Goal: Task Accomplishment & Management: Manage account settings

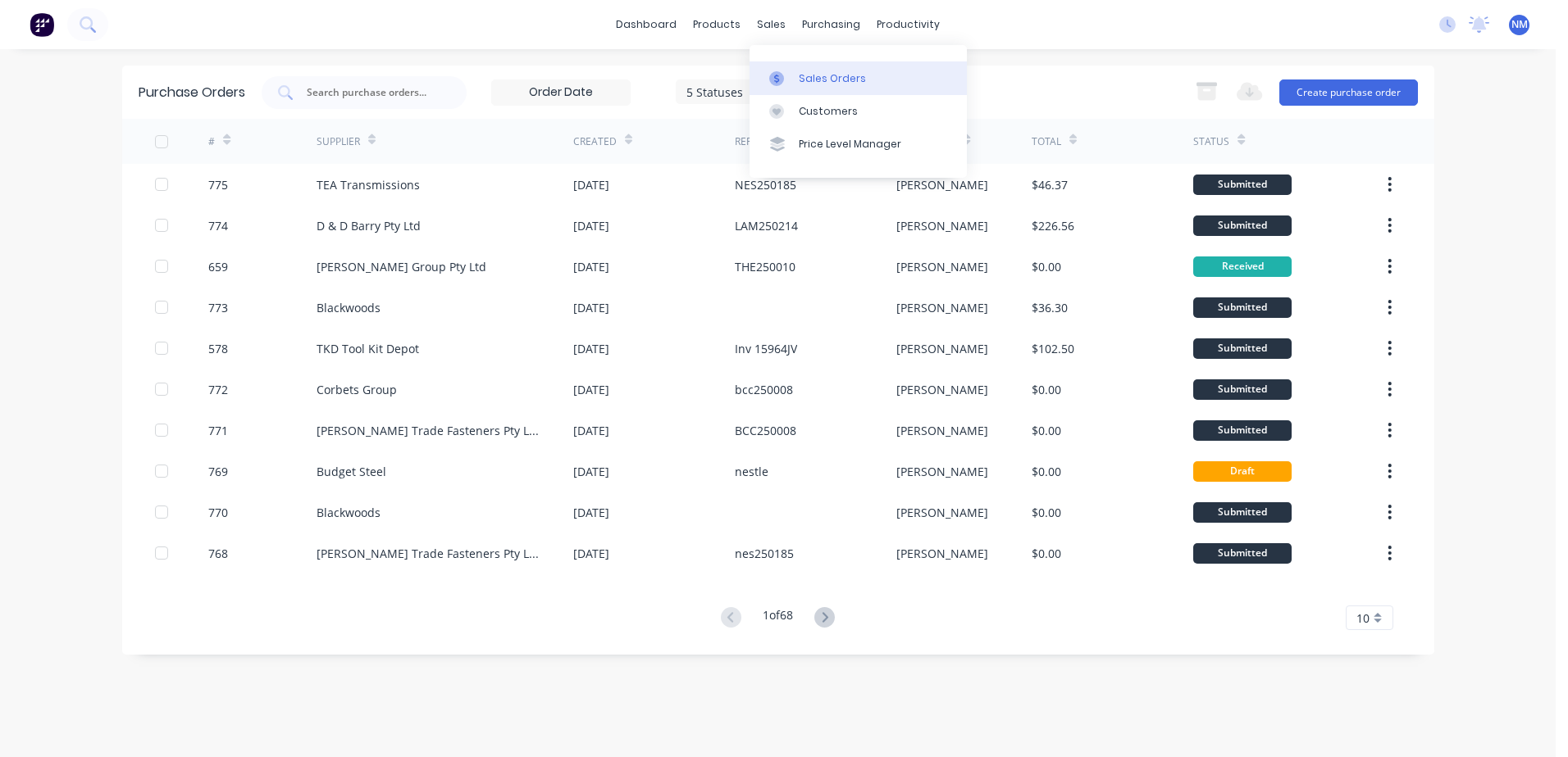
click at [803, 74] on div "Sales Orders" at bounding box center [832, 79] width 67 height 15
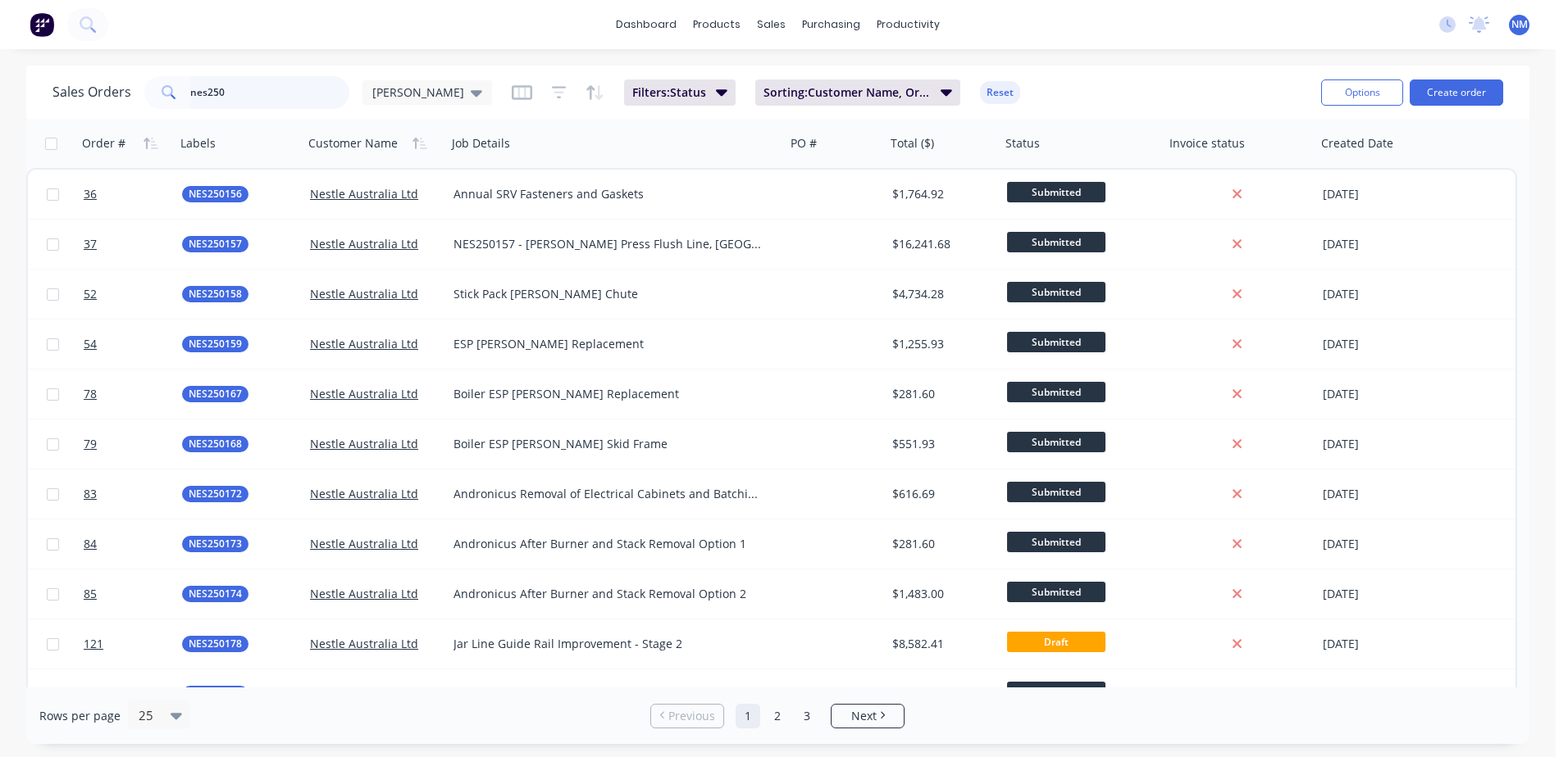
click at [229, 95] on input "nes250" at bounding box center [270, 93] width 160 height 33
type input "nes250229"
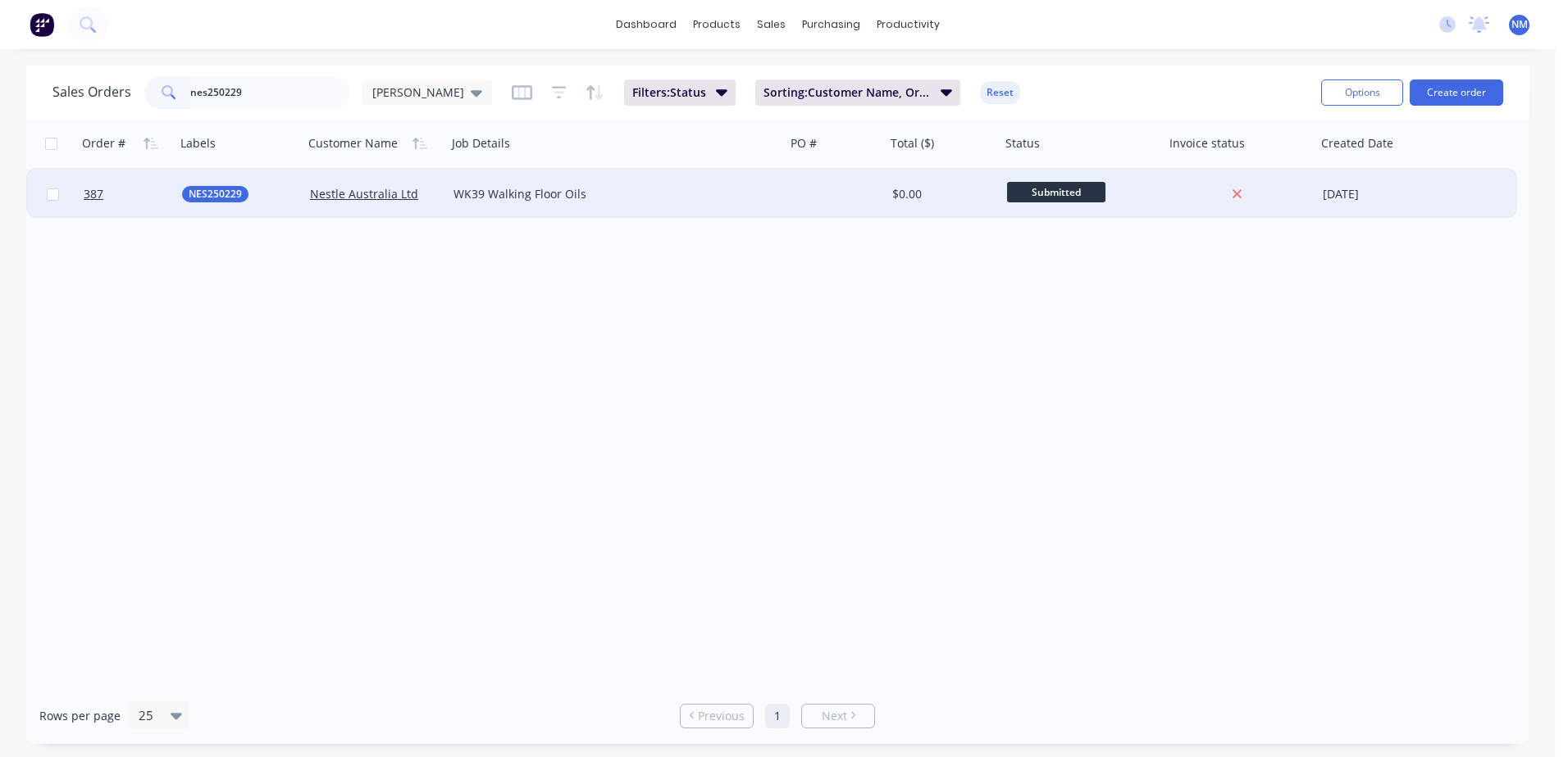
click at [947, 194] on div "$0.00" at bounding box center [941, 194] width 97 height 16
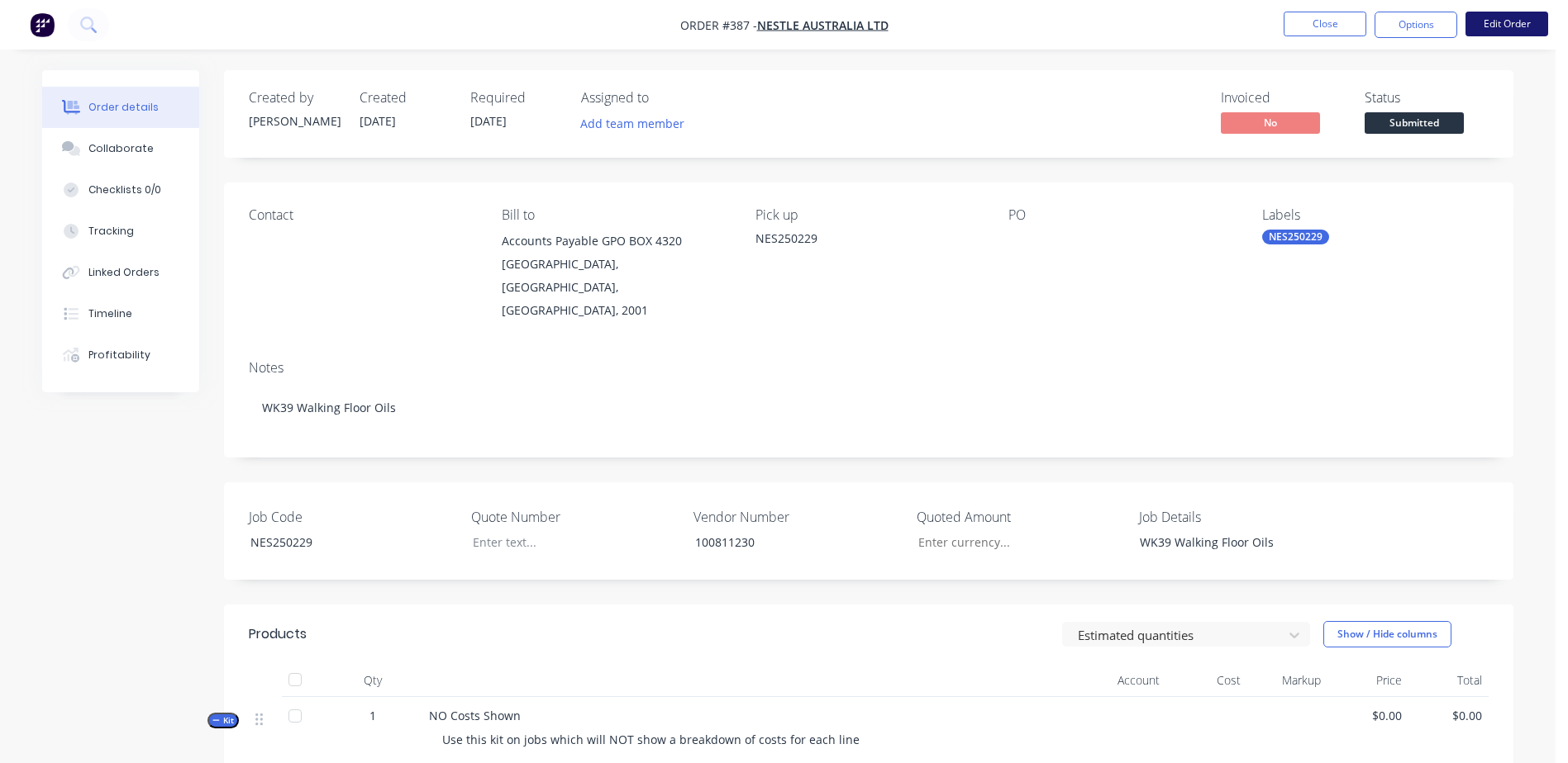
click at [1491, 32] on button "Edit Order" at bounding box center [1506, 23] width 83 height 24
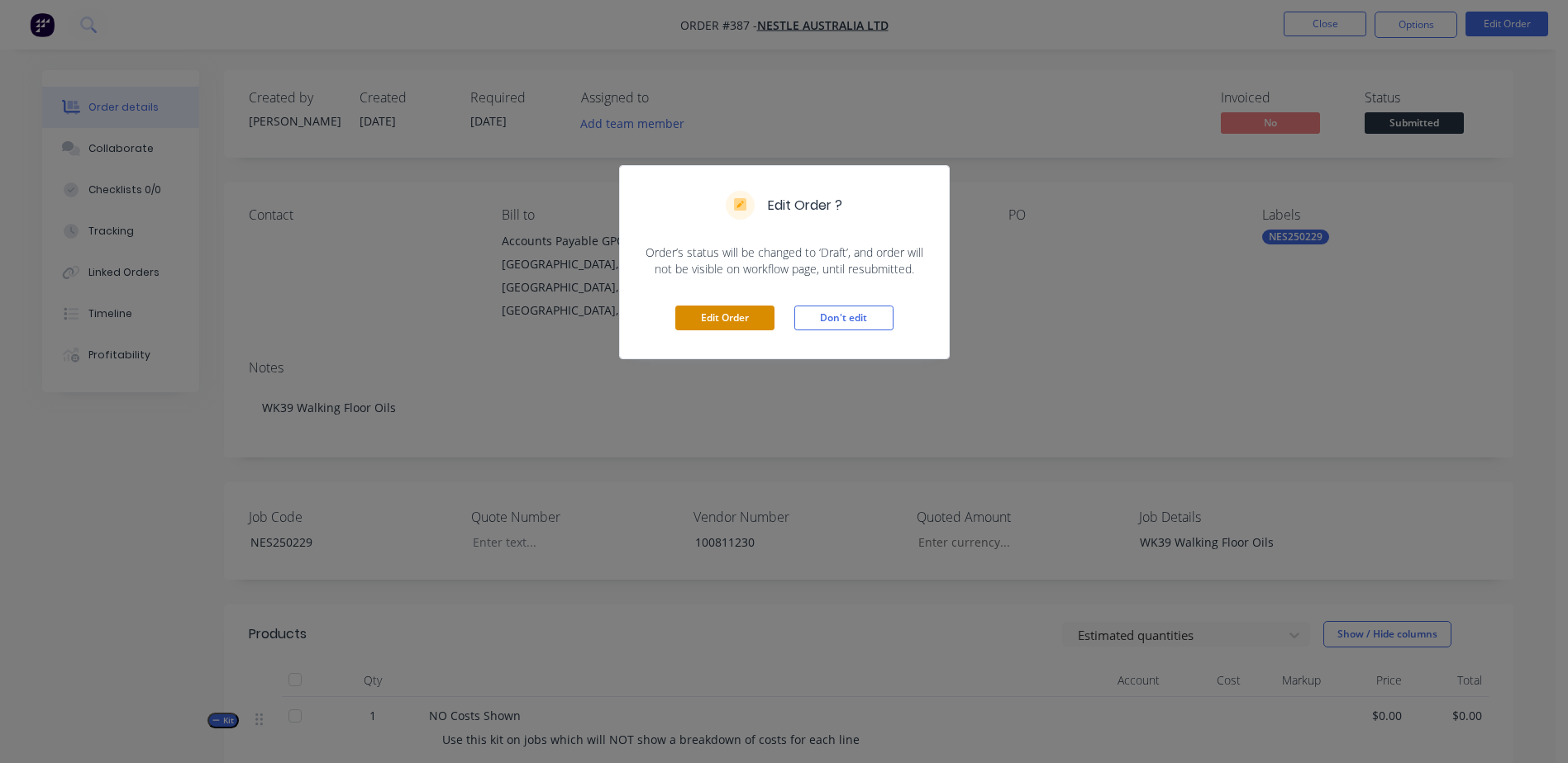
click at [702, 318] on button "Edit Order" at bounding box center [724, 318] width 99 height 24
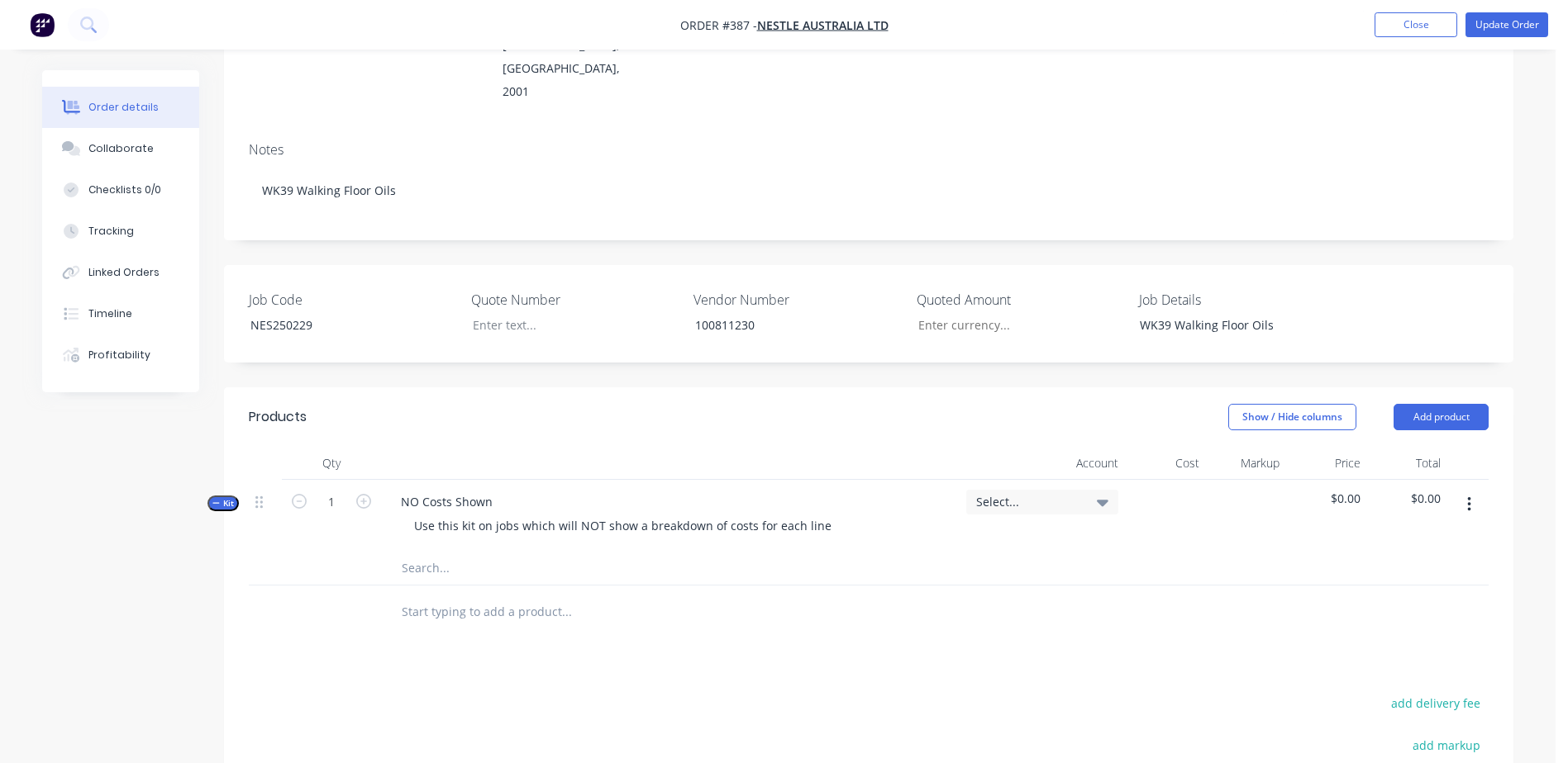
scroll to position [413, 0]
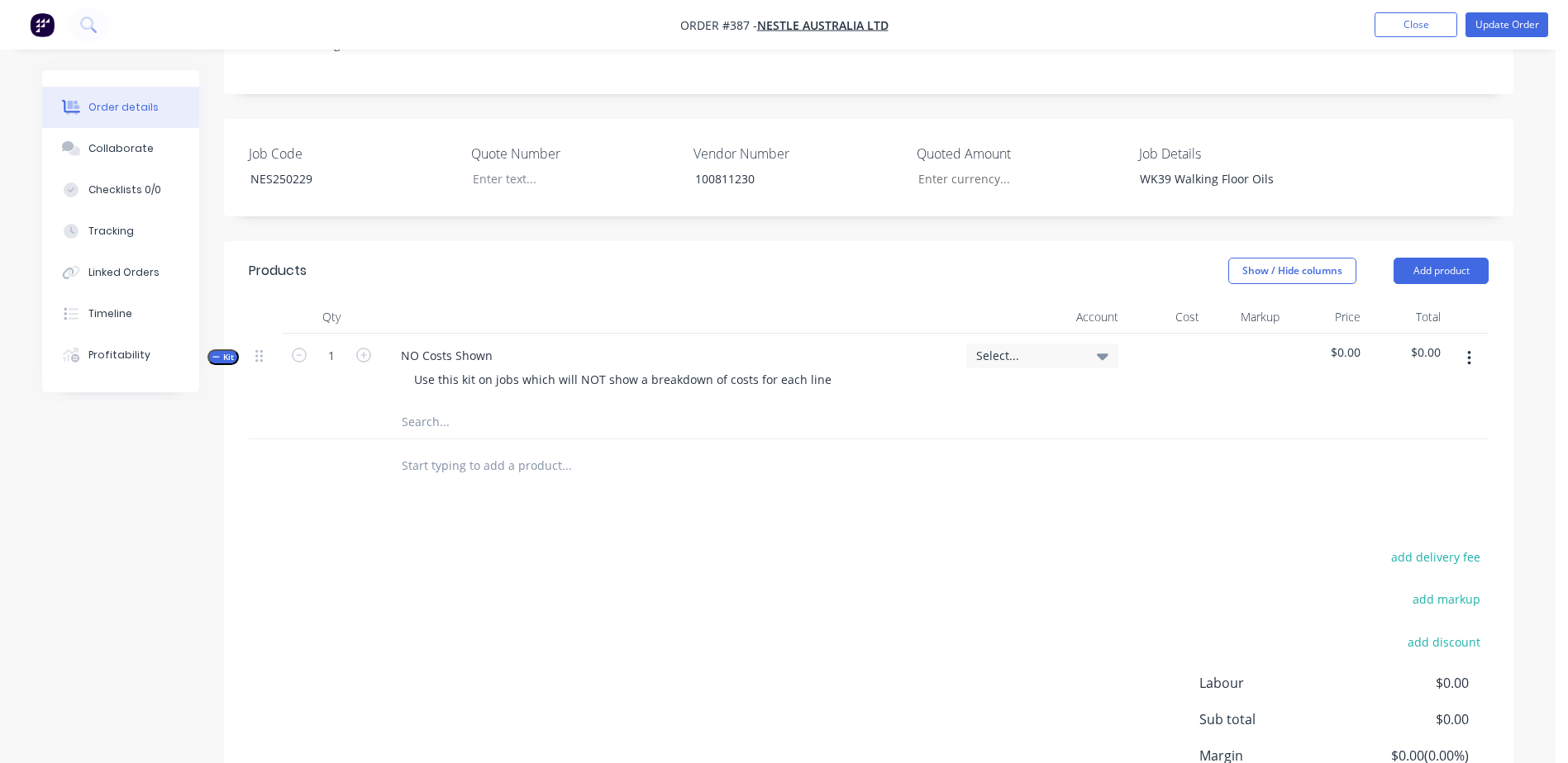
click at [426, 405] on input "text" at bounding box center [566, 422] width 330 height 33
type input "h"
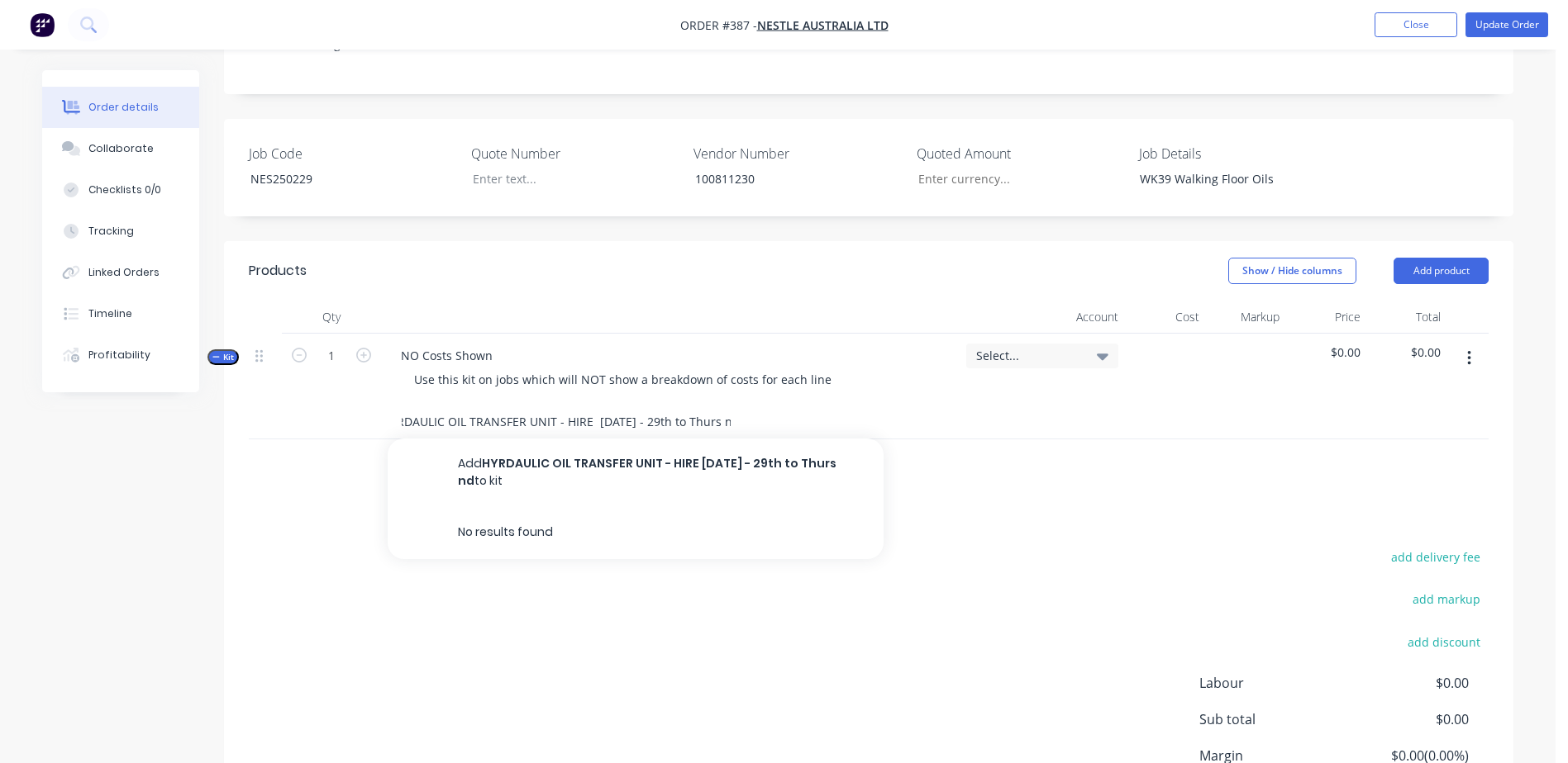
scroll to position [0, 27]
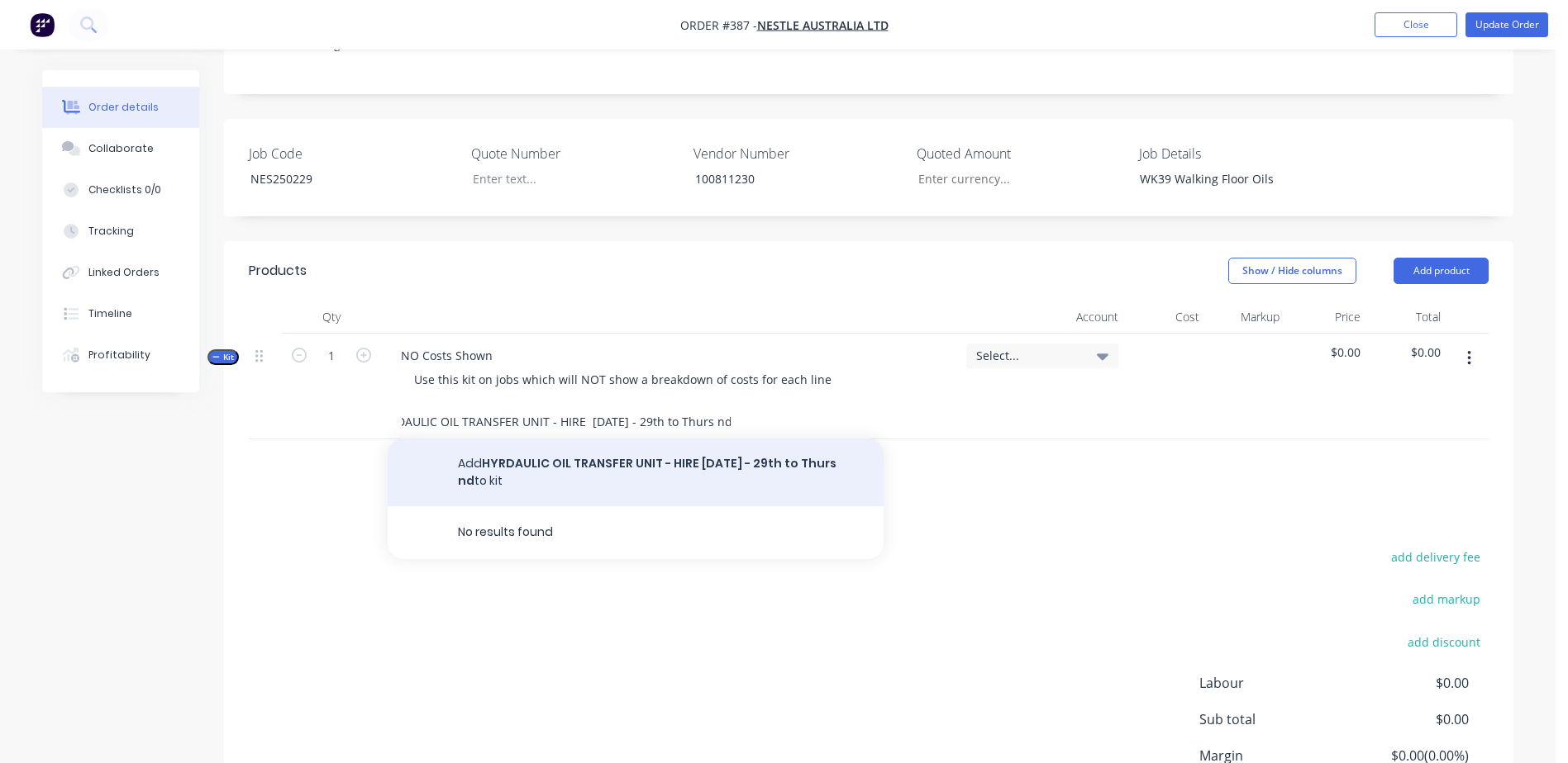
type input "HYRDAULIC OIL TRANSFER UNIT - HIRE [DATE] - 29th to Thurs nd"
click at [539, 439] on button "Add HYRDAULIC OIL TRANSFER UNIT - HIRE [DATE] - 29th to Thurs nd to kit" at bounding box center [635, 472] width 496 height 67
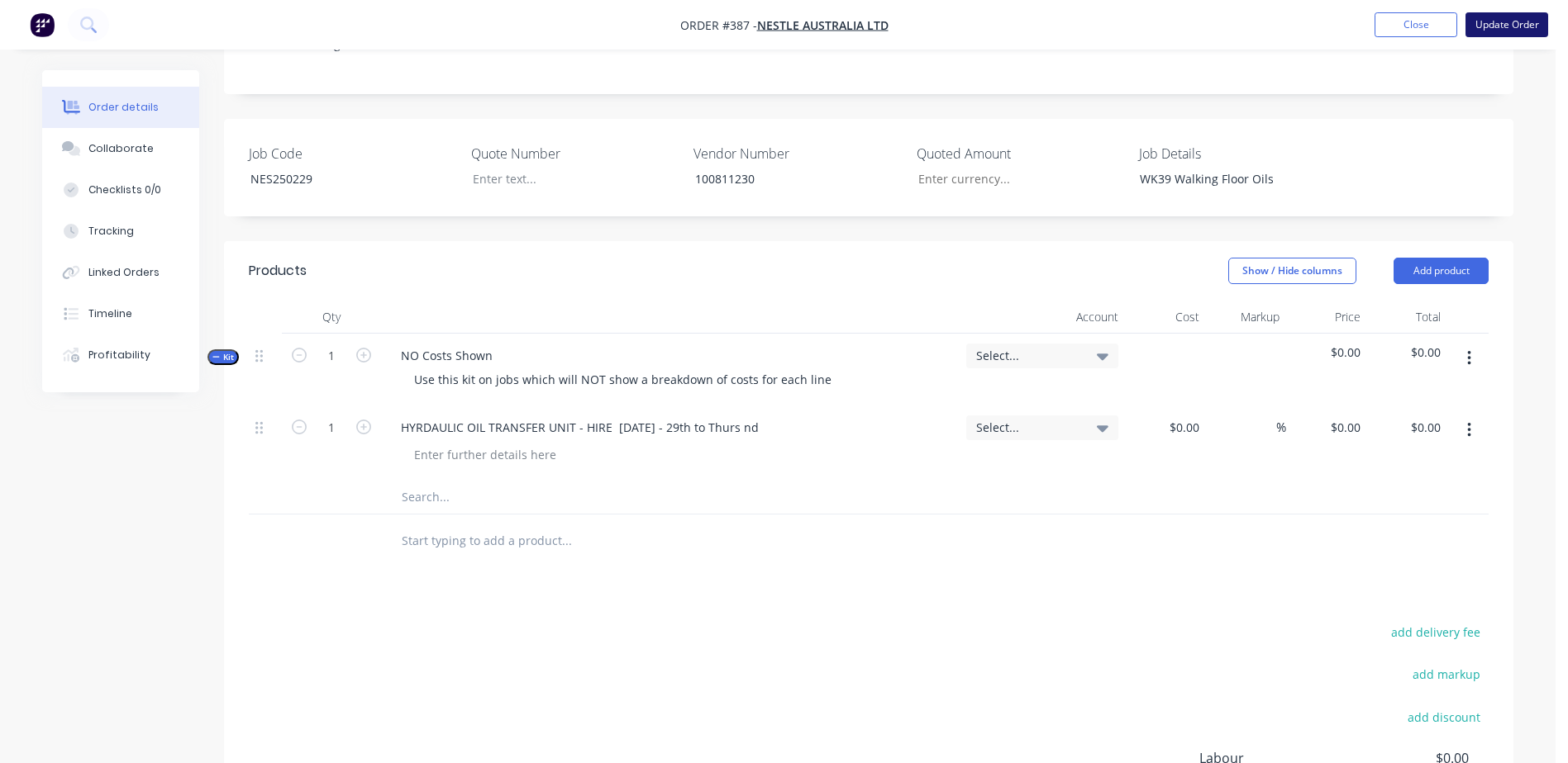
click at [1523, 23] on button "Update Order" at bounding box center [1506, 24] width 83 height 24
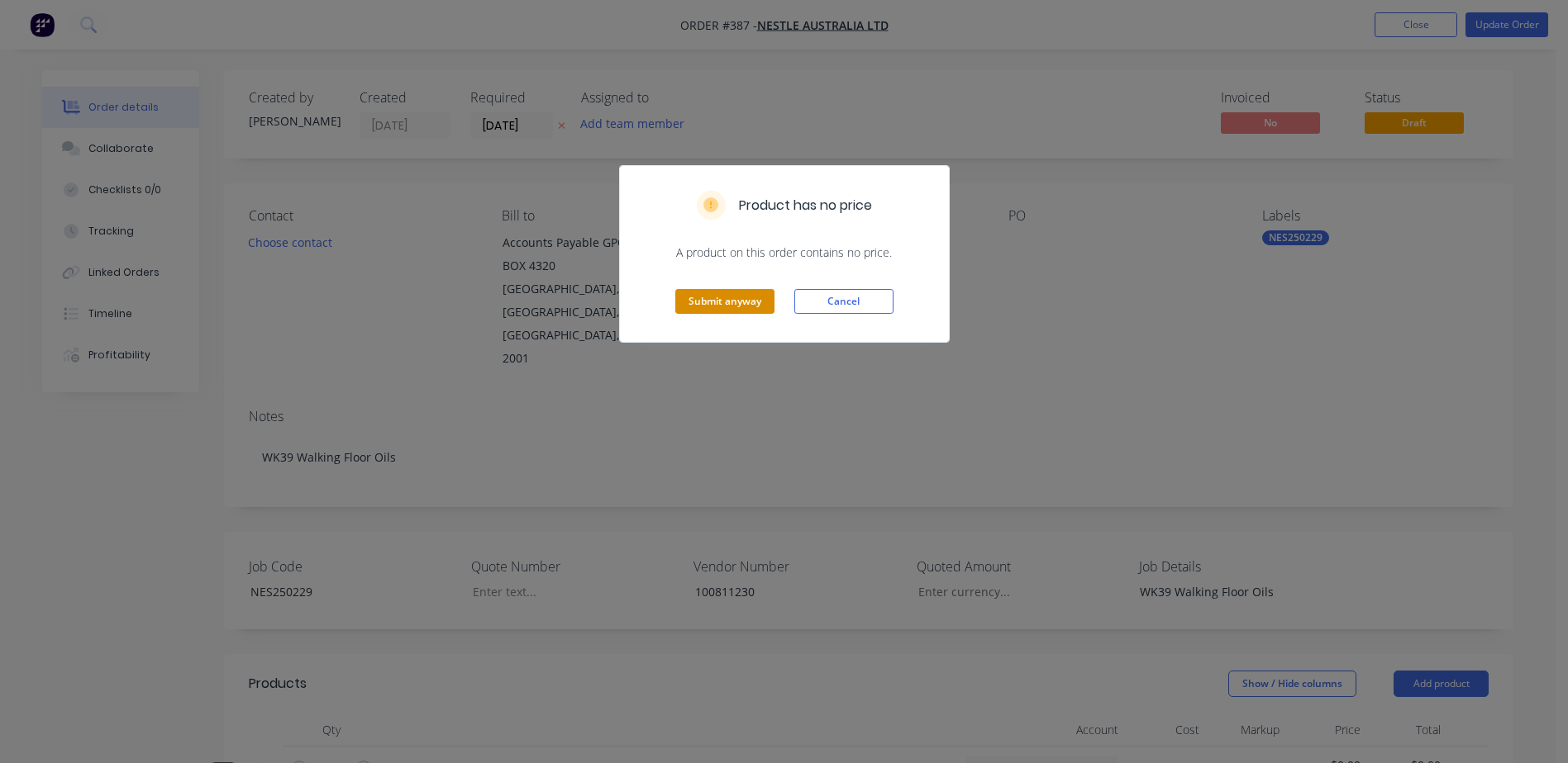
click at [712, 293] on button "Submit anyway" at bounding box center [724, 301] width 99 height 24
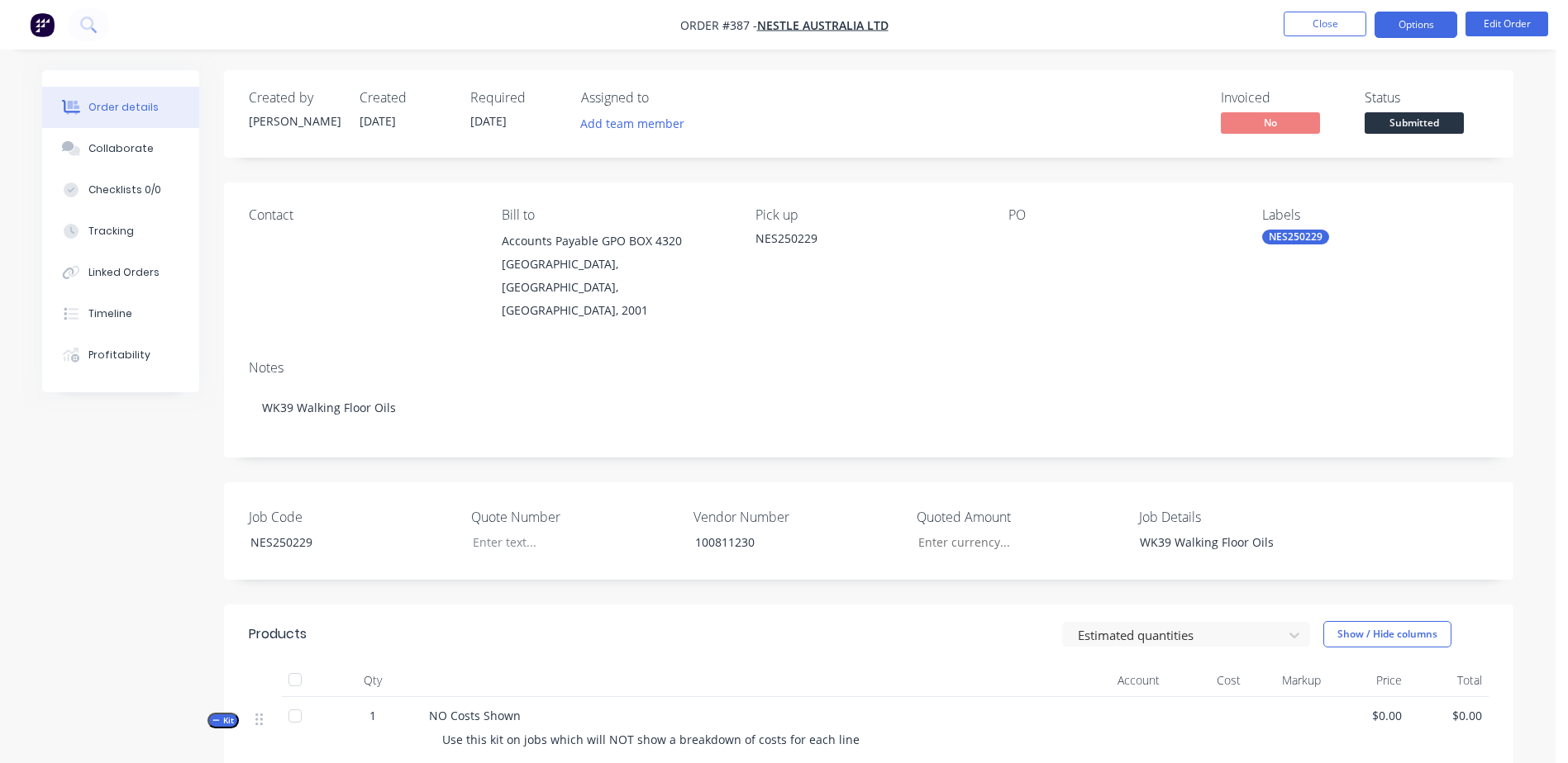
click at [1408, 27] on button "Options" at bounding box center [1416, 24] width 83 height 26
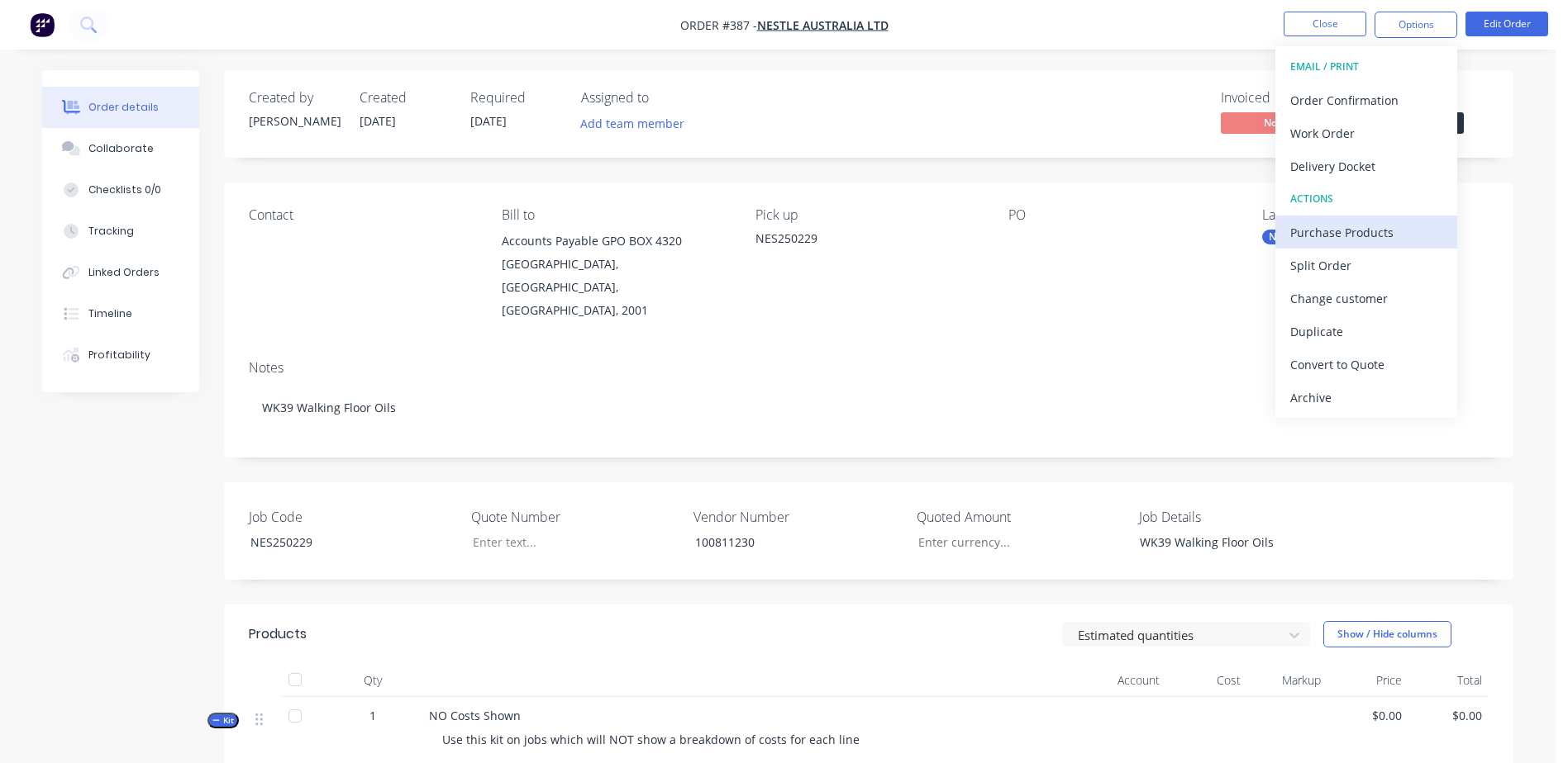
click at [1394, 229] on div "Purchase Products" at bounding box center [1367, 233] width 152 height 24
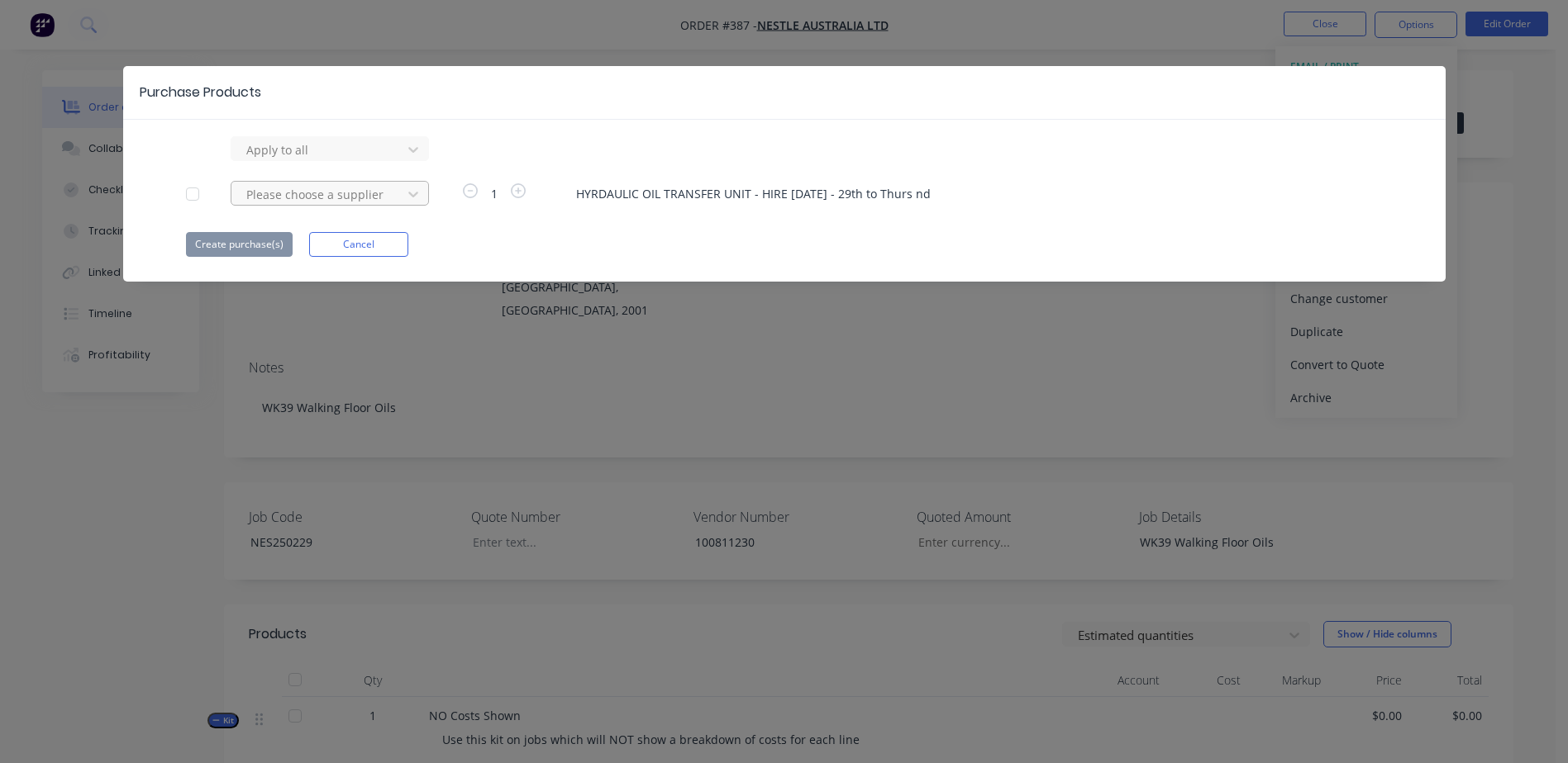
click at [276, 191] on div at bounding box center [319, 194] width 149 height 21
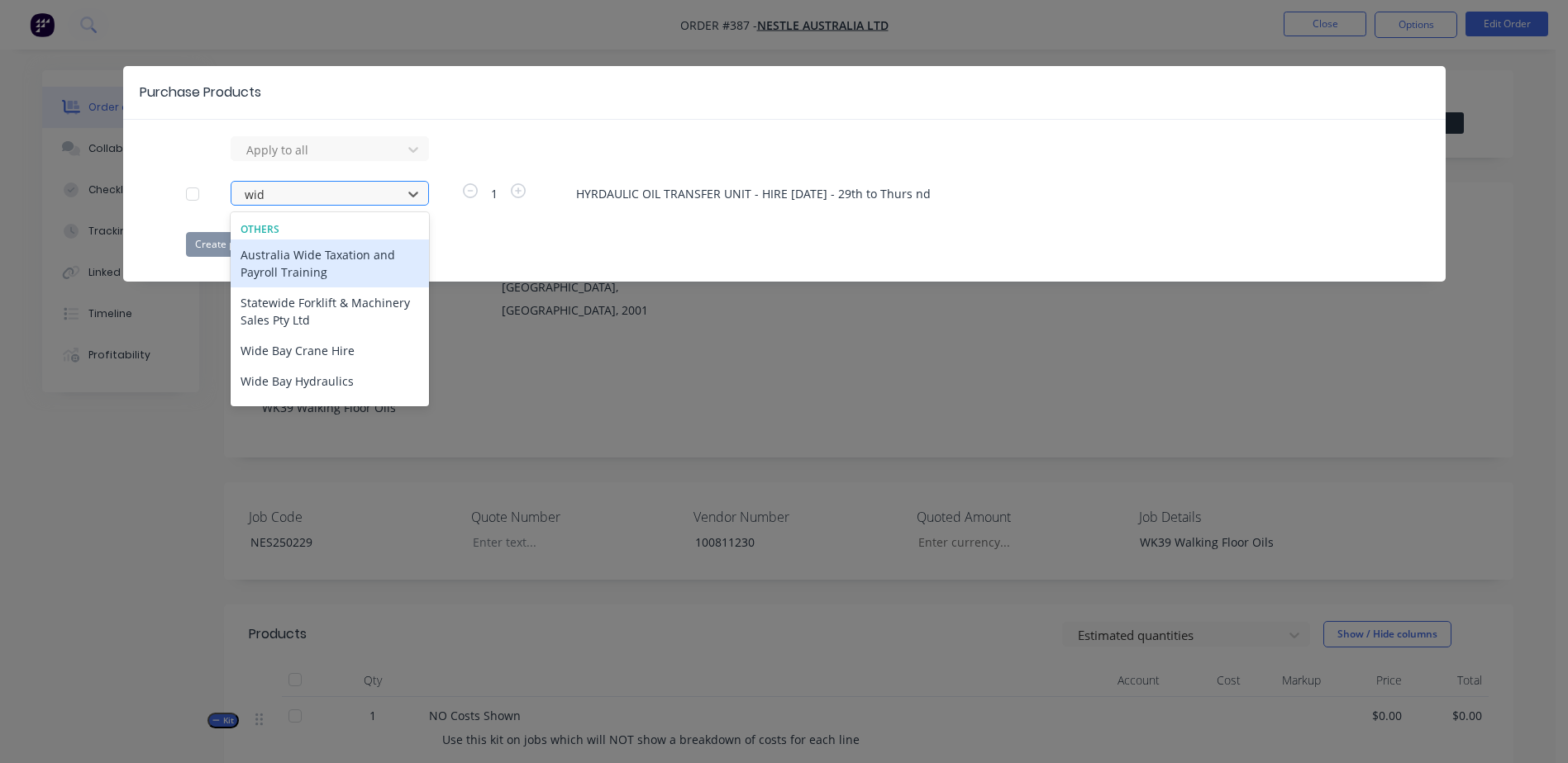
type input "wide"
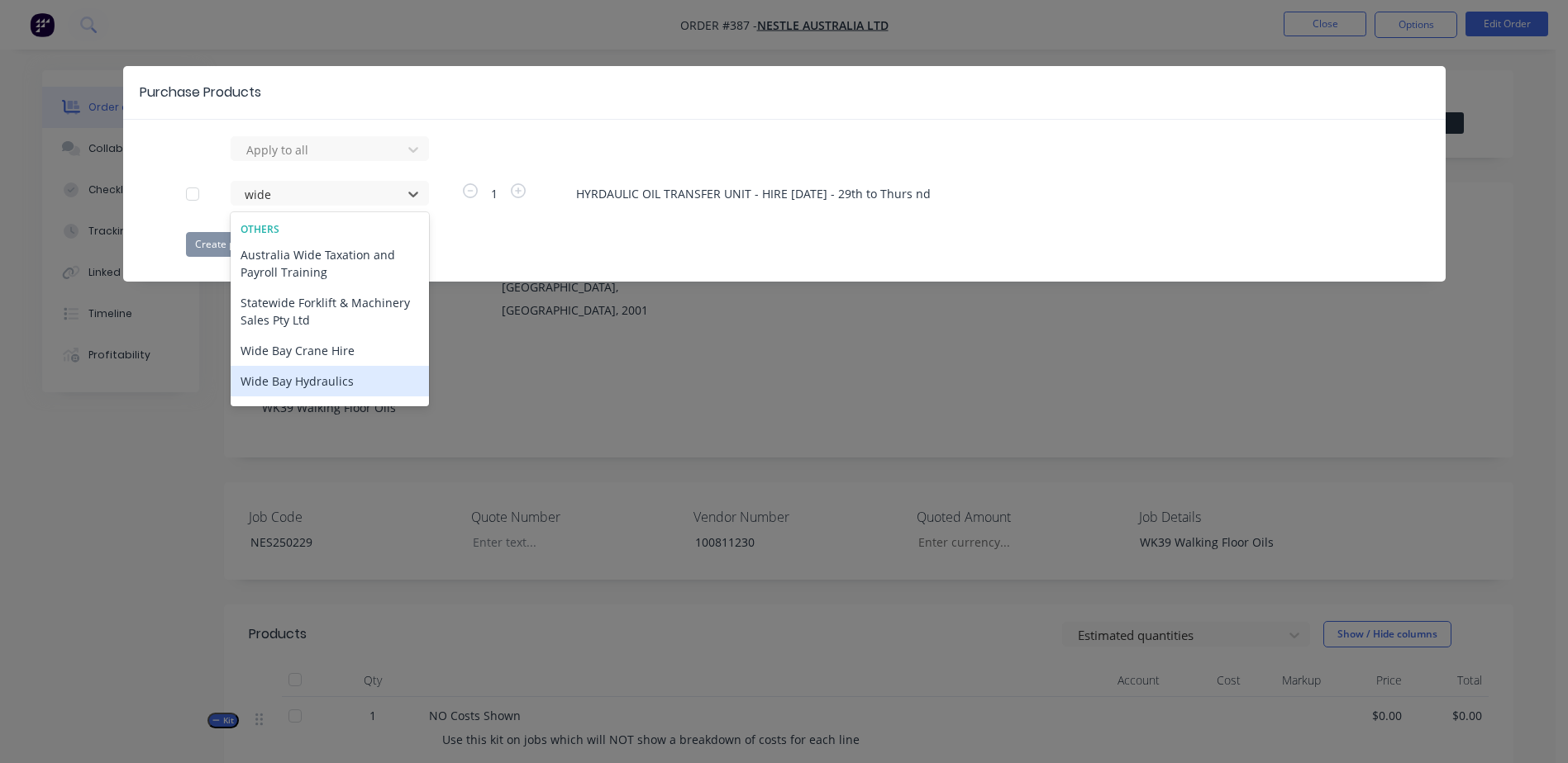
click at [348, 386] on div "Wide Bay Hydraulics" at bounding box center [329, 381] width 198 height 30
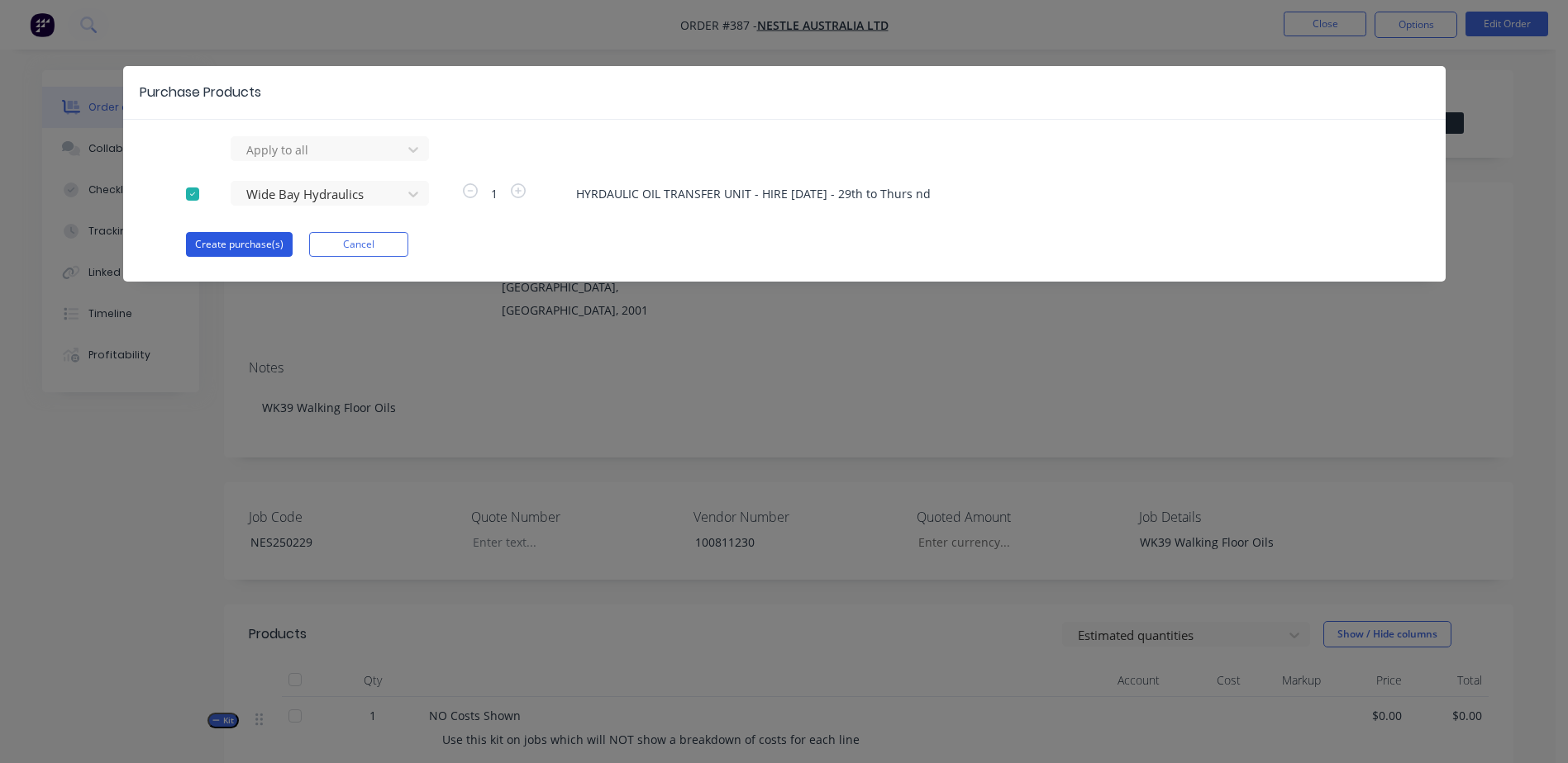
click at [231, 245] on button "Create purchase(s)" at bounding box center [239, 244] width 107 height 24
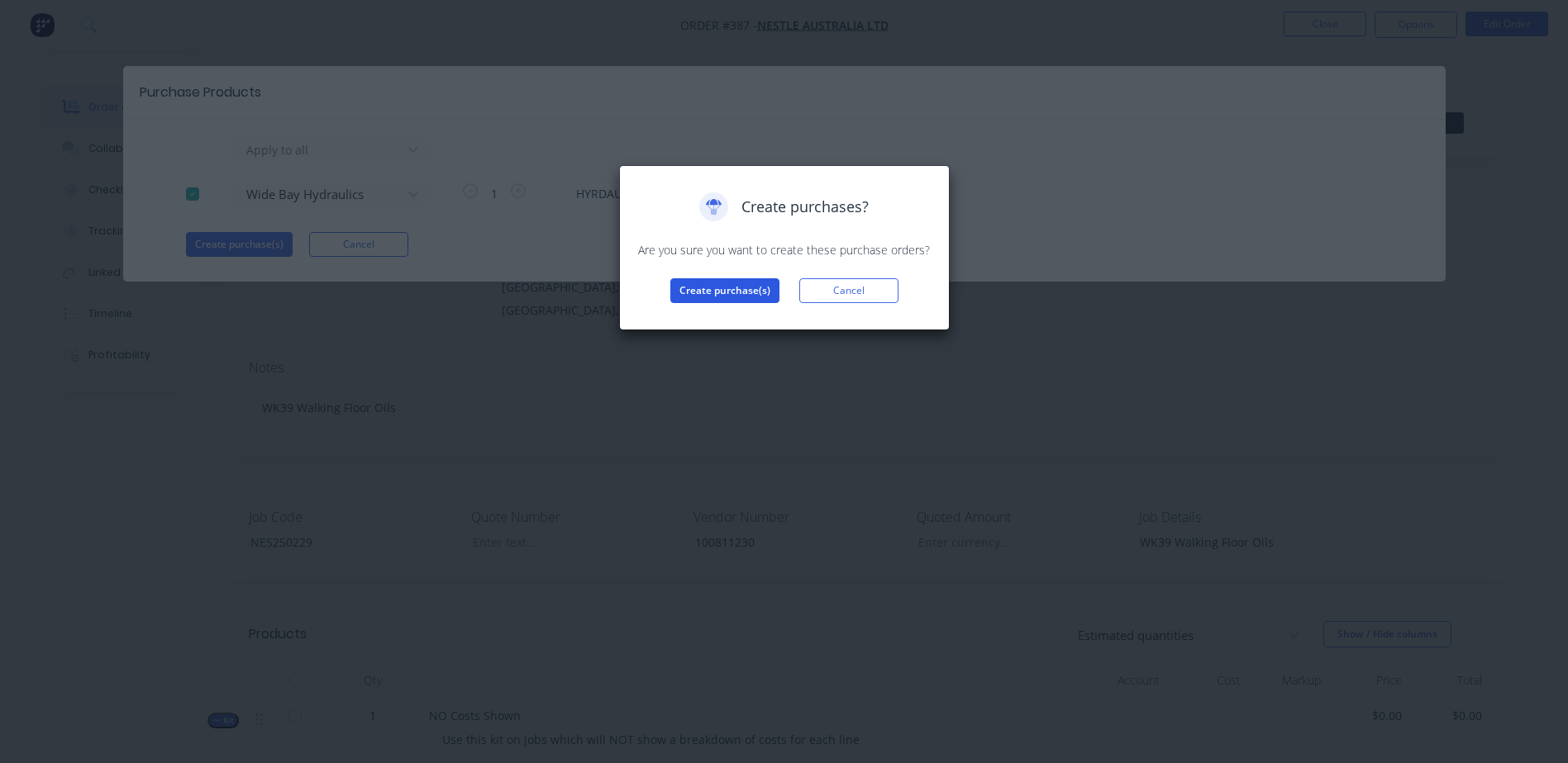
click at [715, 284] on button "Create purchase(s)" at bounding box center [725, 290] width 109 height 24
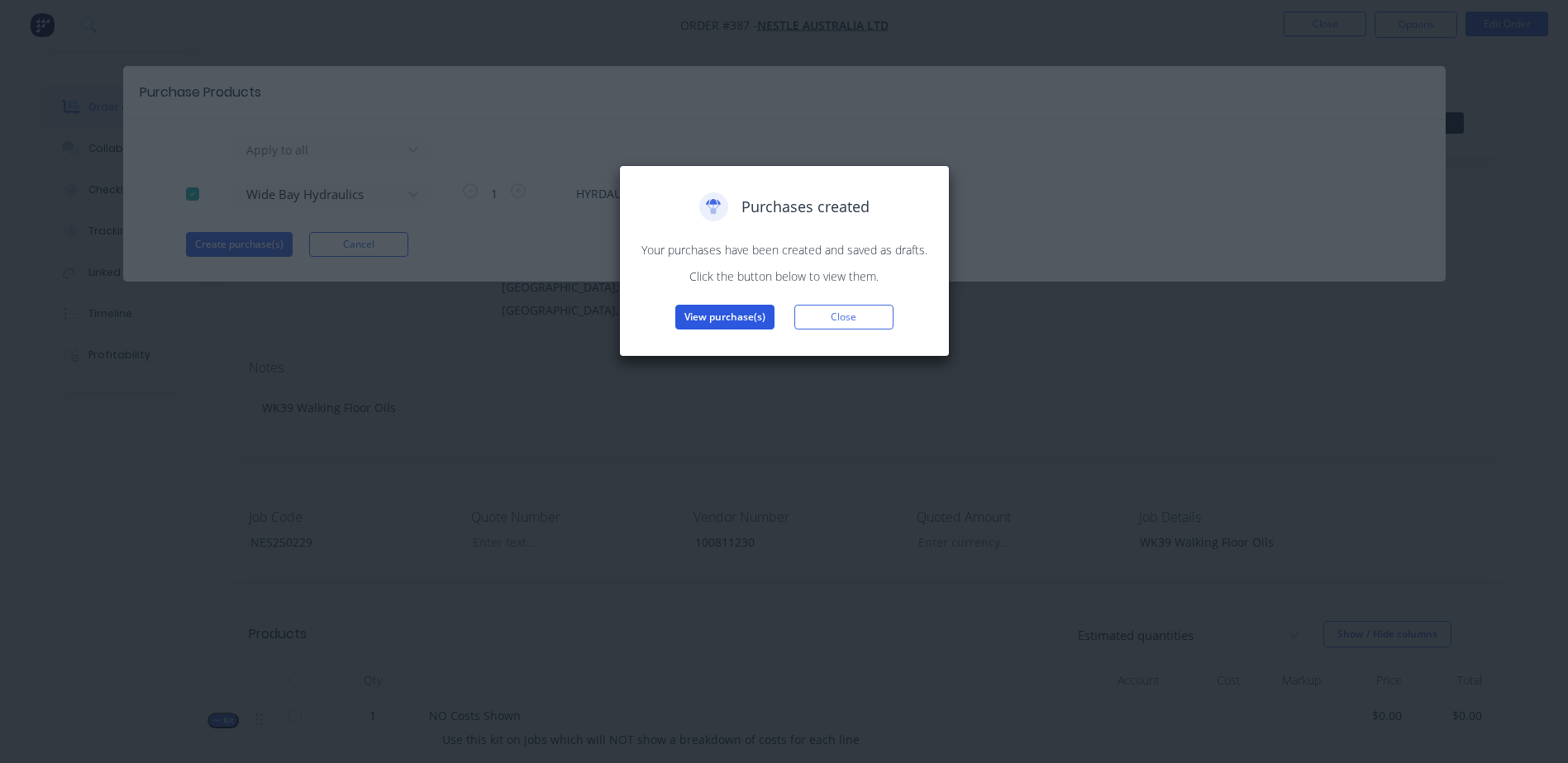
click at [726, 319] on button "View purchase(s)" at bounding box center [724, 317] width 99 height 24
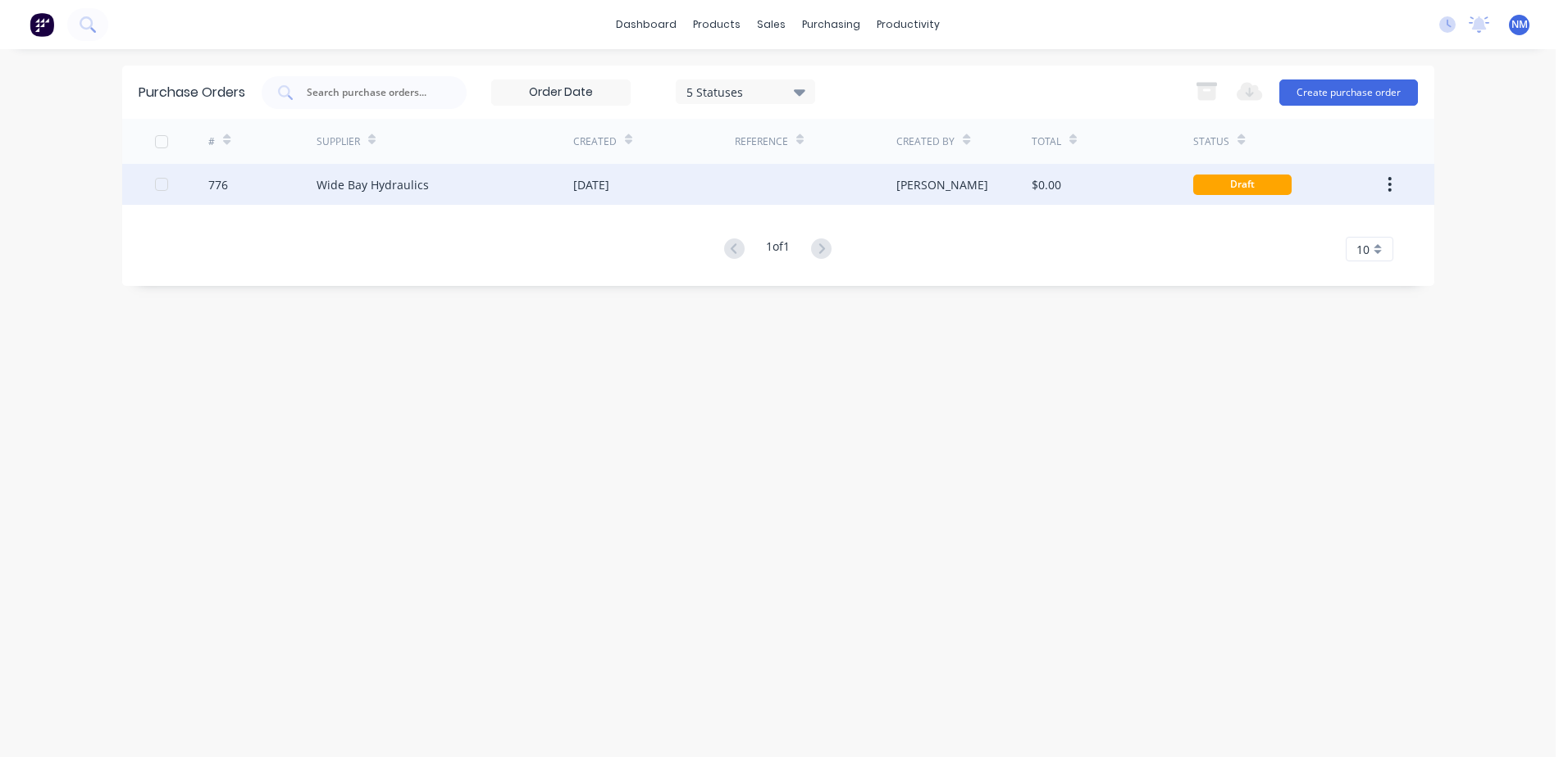
click at [1148, 193] on div "$0.00" at bounding box center [1112, 184] width 162 height 41
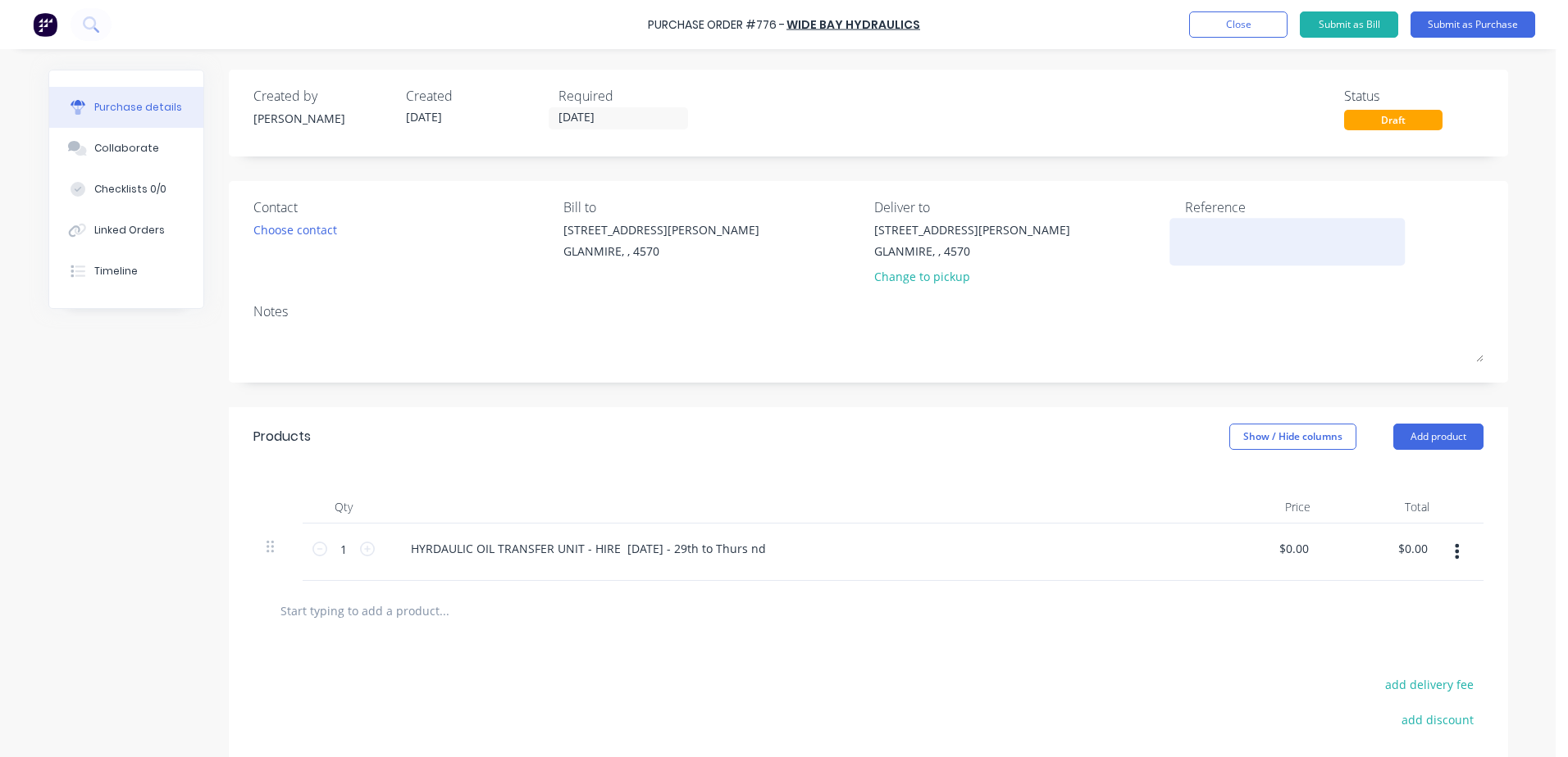
click at [1191, 234] on textarea at bounding box center [1287, 239] width 205 height 37
type textarea "NW"
type textarea "x"
type textarea "N"
type textarea "x"
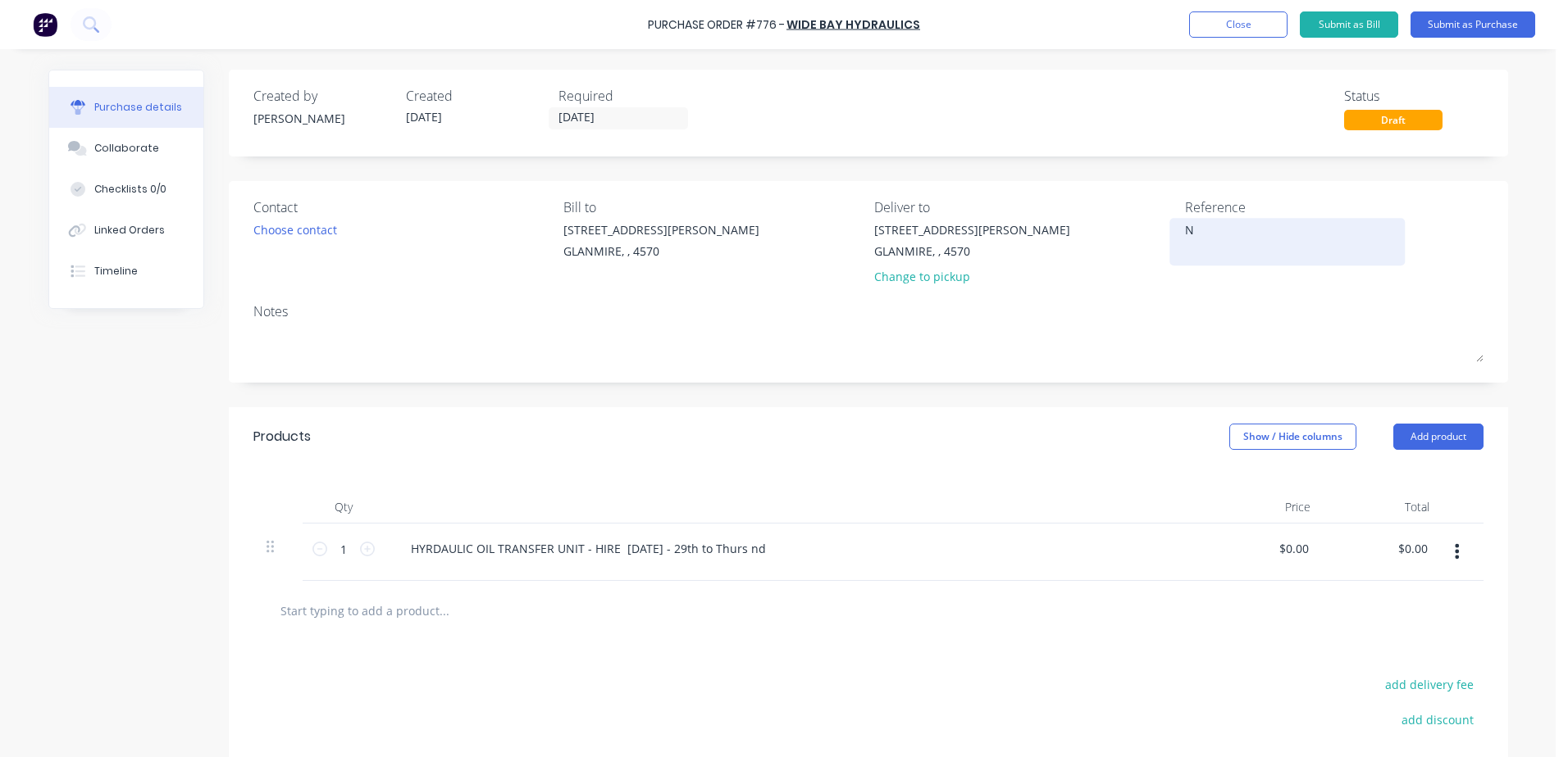
type textarea "NE"
type textarea "x"
type textarea "NES"
type textarea "x"
type textarea "NES2"
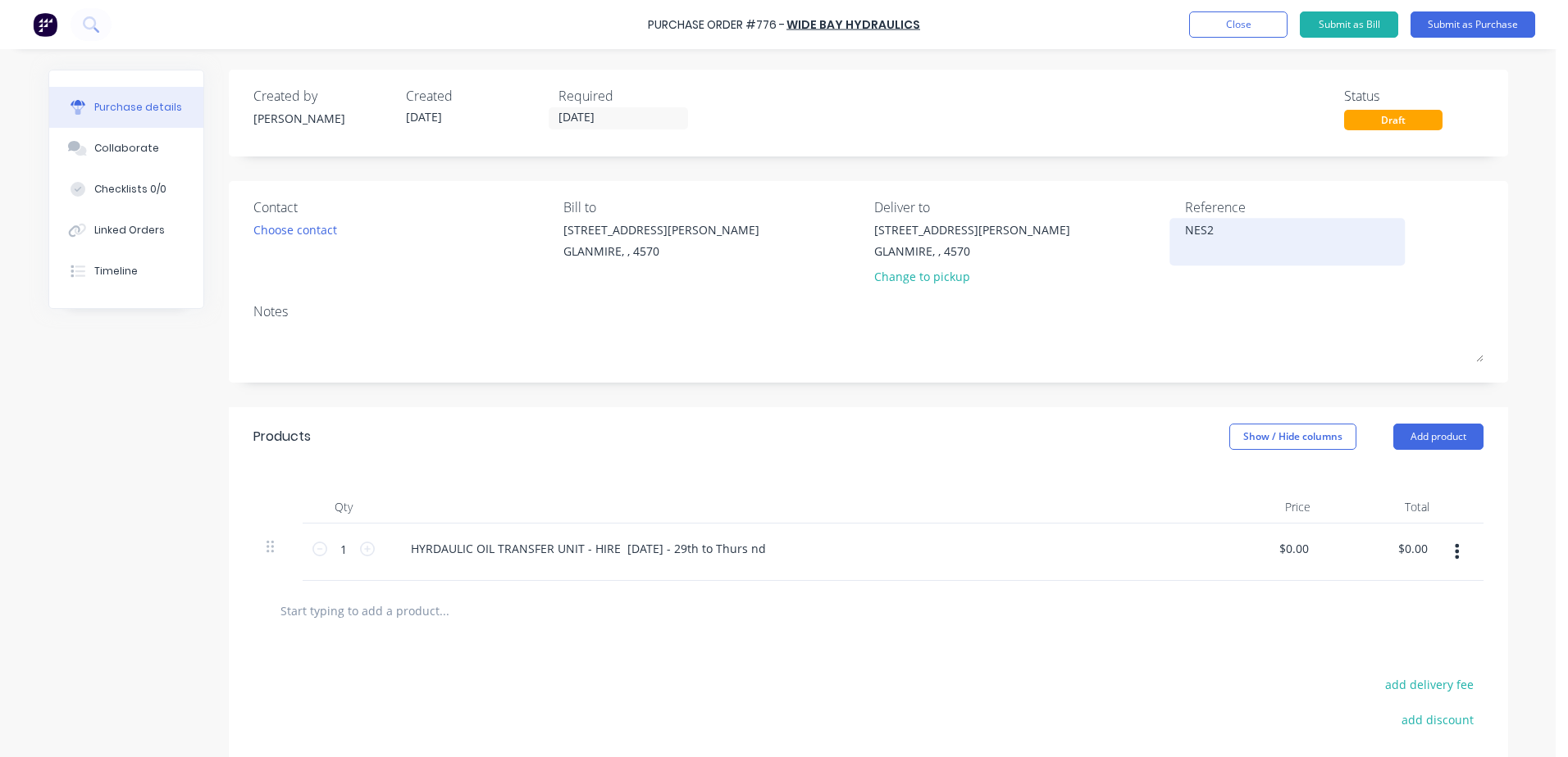
type textarea "x"
type textarea "NES25"
type textarea "x"
type textarea "NES250"
type textarea "x"
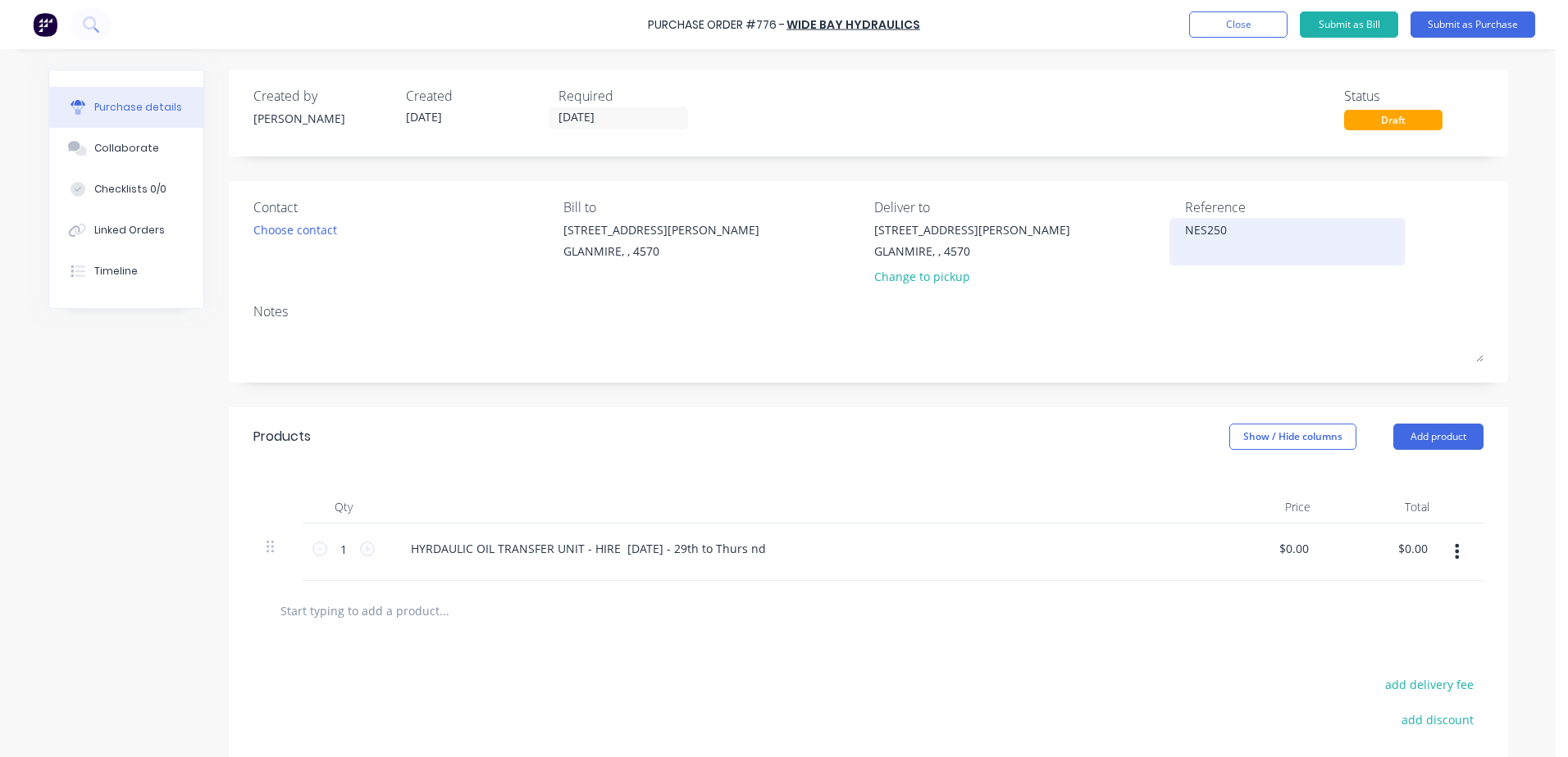
type textarea "NES2502"
type textarea "x"
type textarea "NES25022"
type textarea "x"
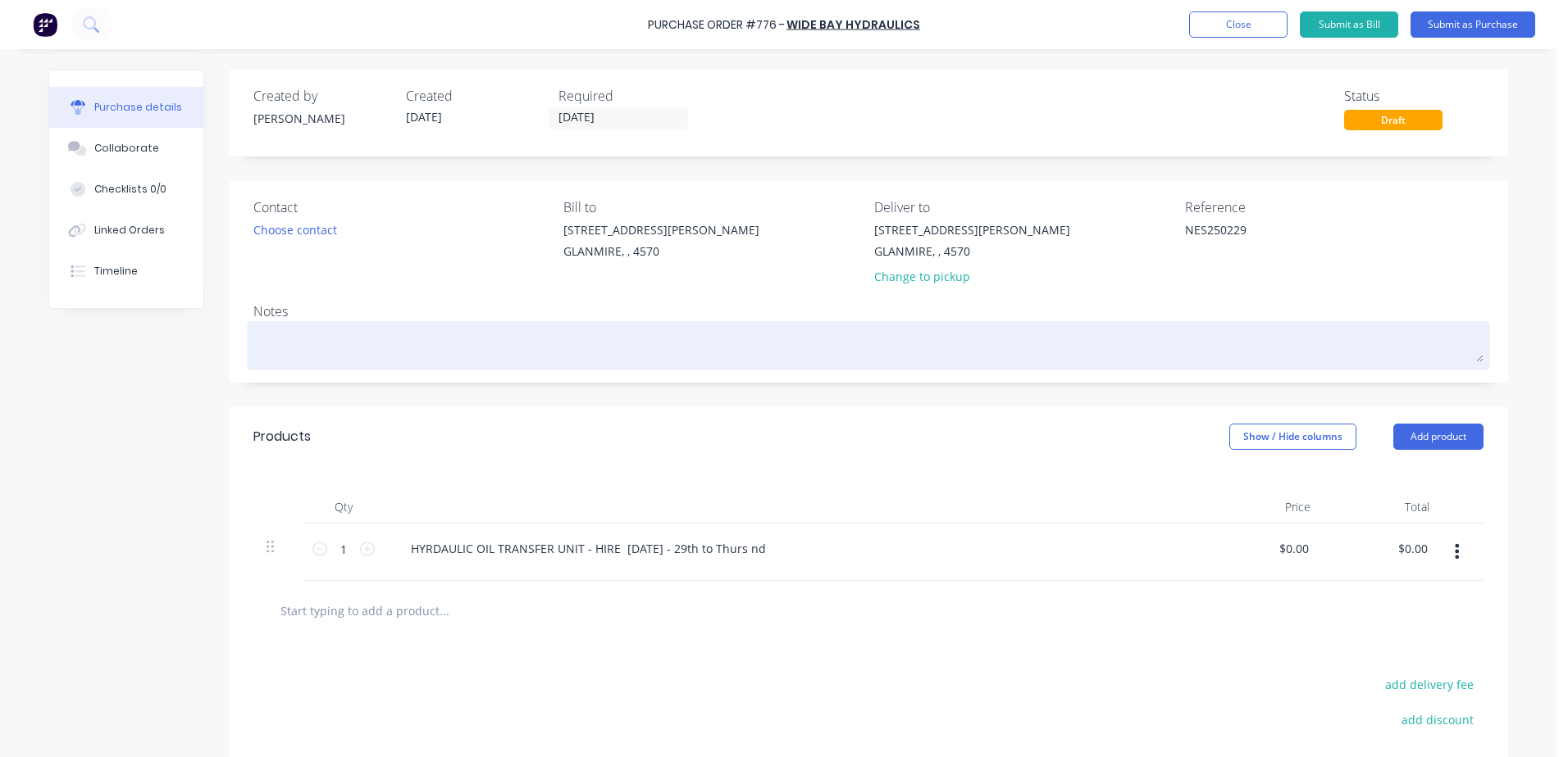
type textarea "NES250229"
type textarea "x"
type textarea "NES250229"
click at [269, 348] on textarea at bounding box center [868, 344] width 1230 height 37
type textarea "x"
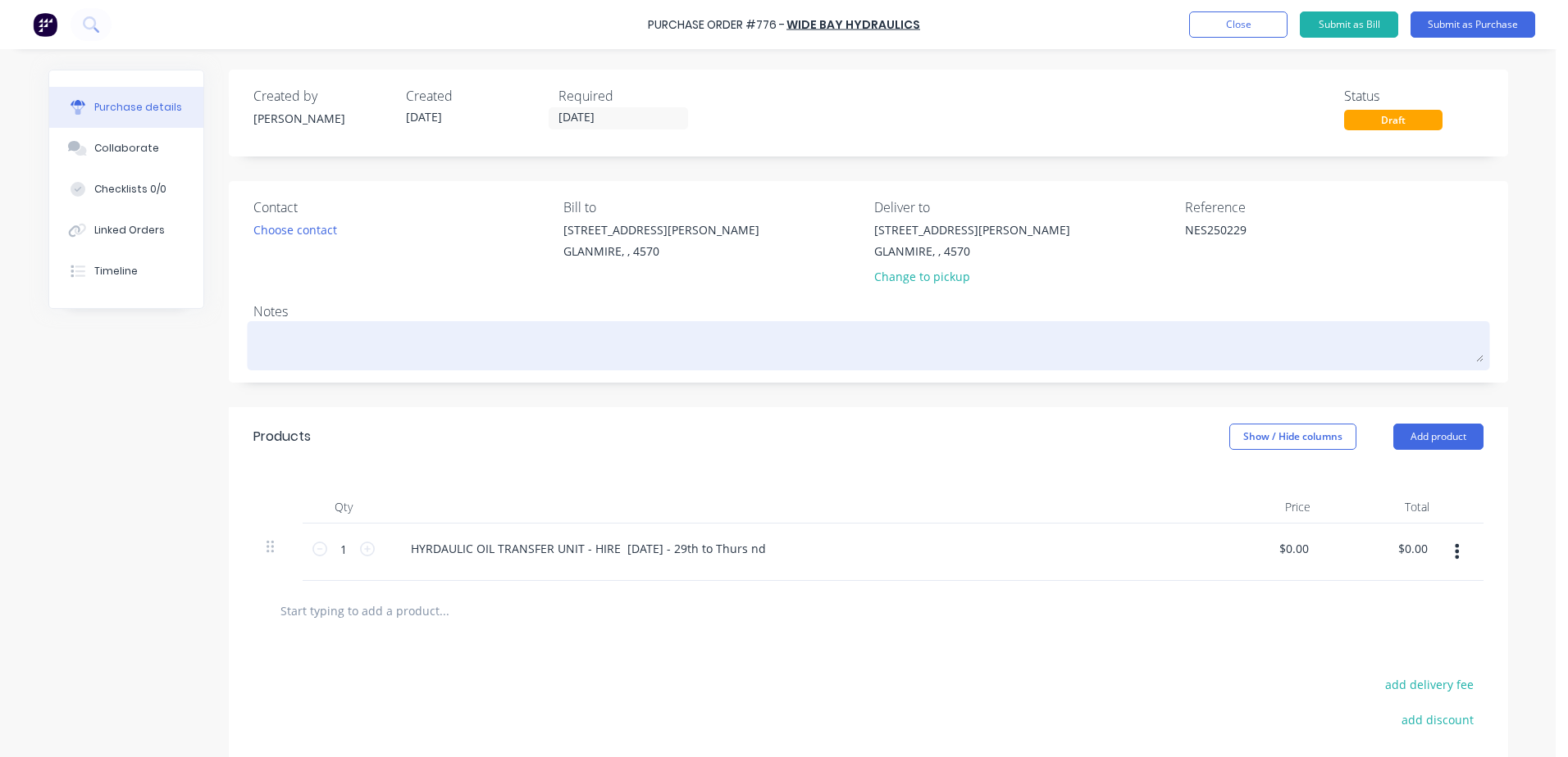
type textarea "N"
type textarea "x"
type textarea "NE"
type textarea "x"
type textarea "NES"
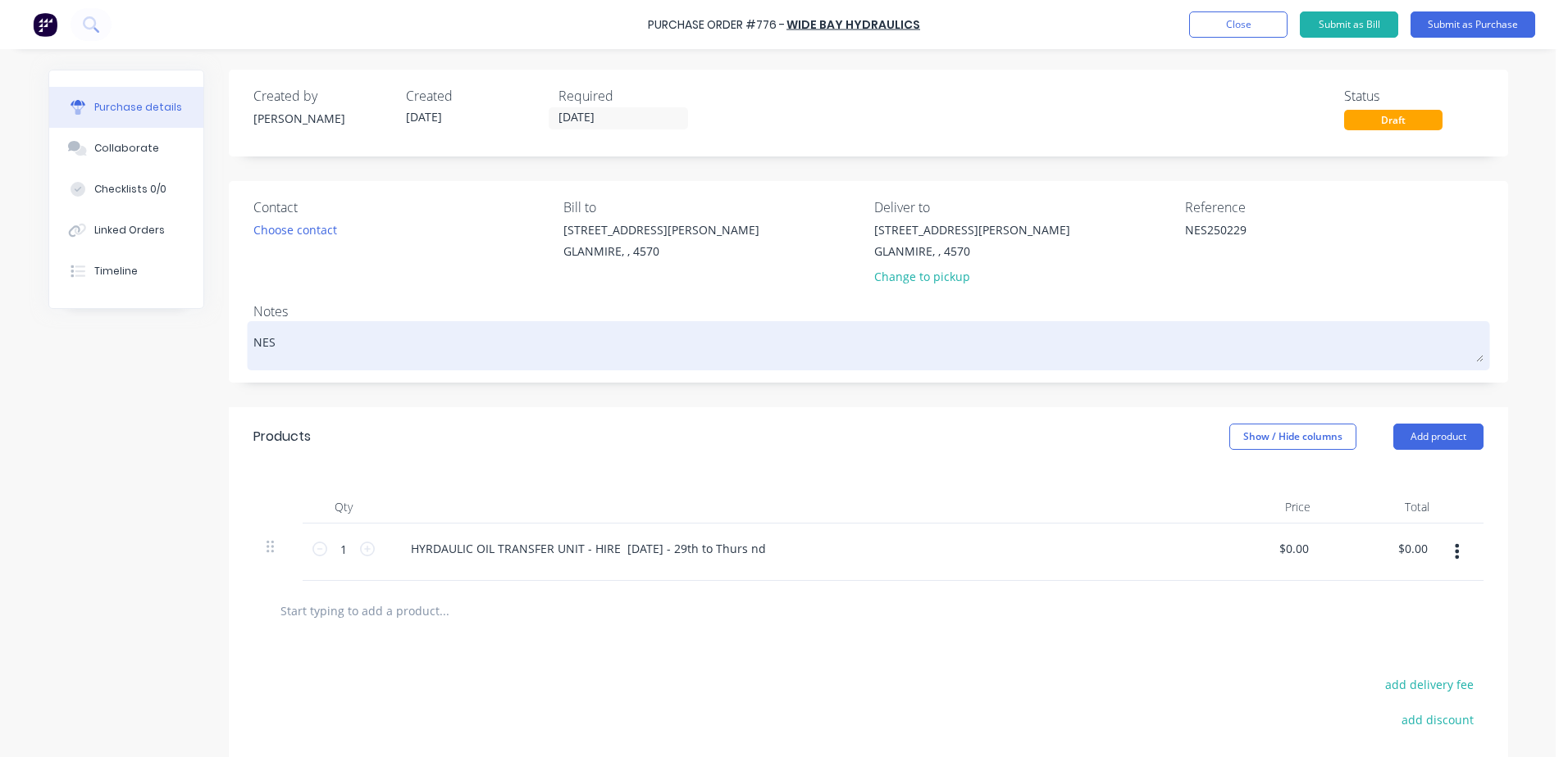
type textarea "x"
type textarea "NES2"
type textarea "x"
type textarea "NES25"
type textarea "x"
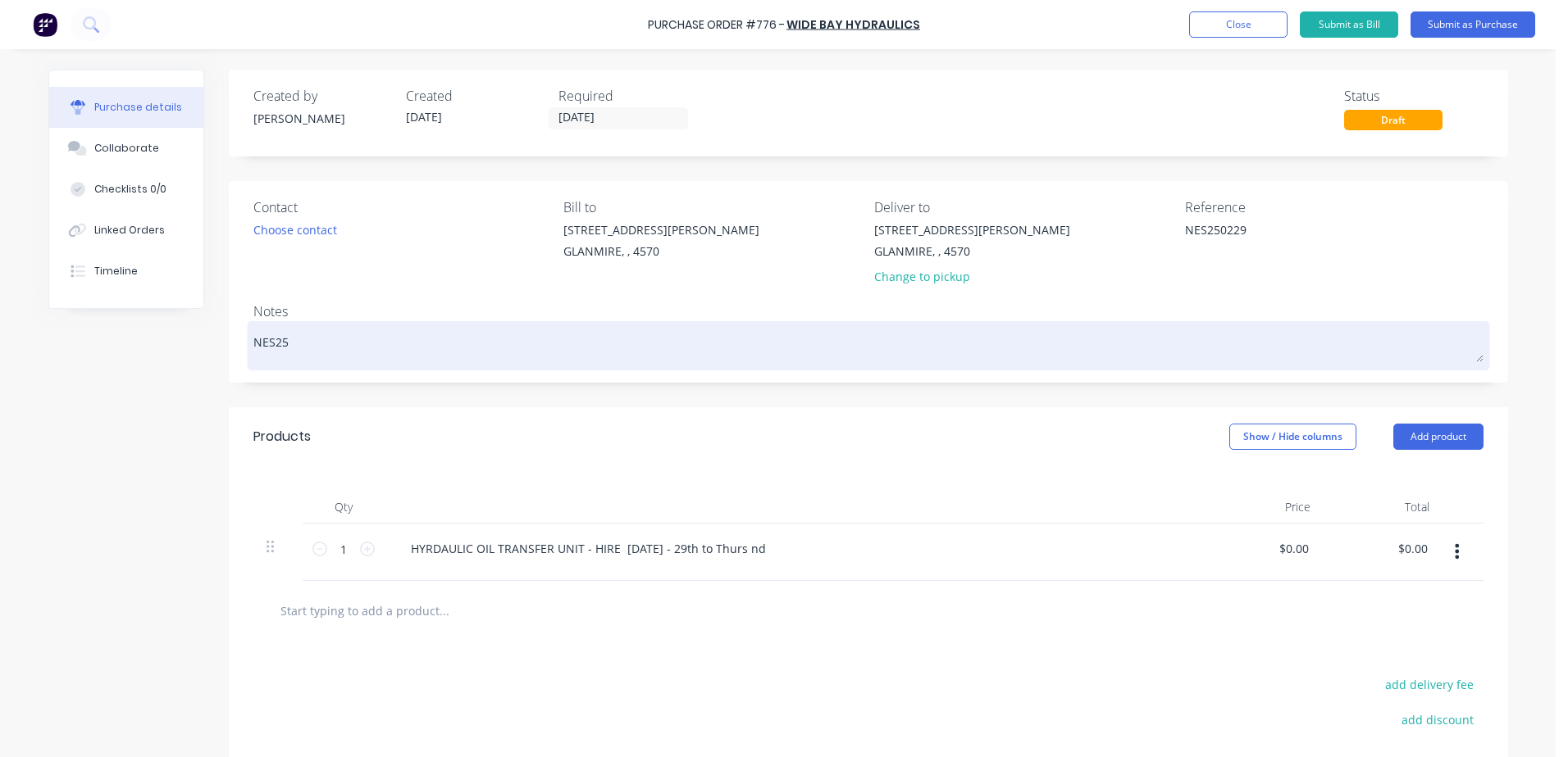
type textarea "NES250"
type textarea "x"
type textarea "NES2502"
type textarea "x"
type textarea "NES25022"
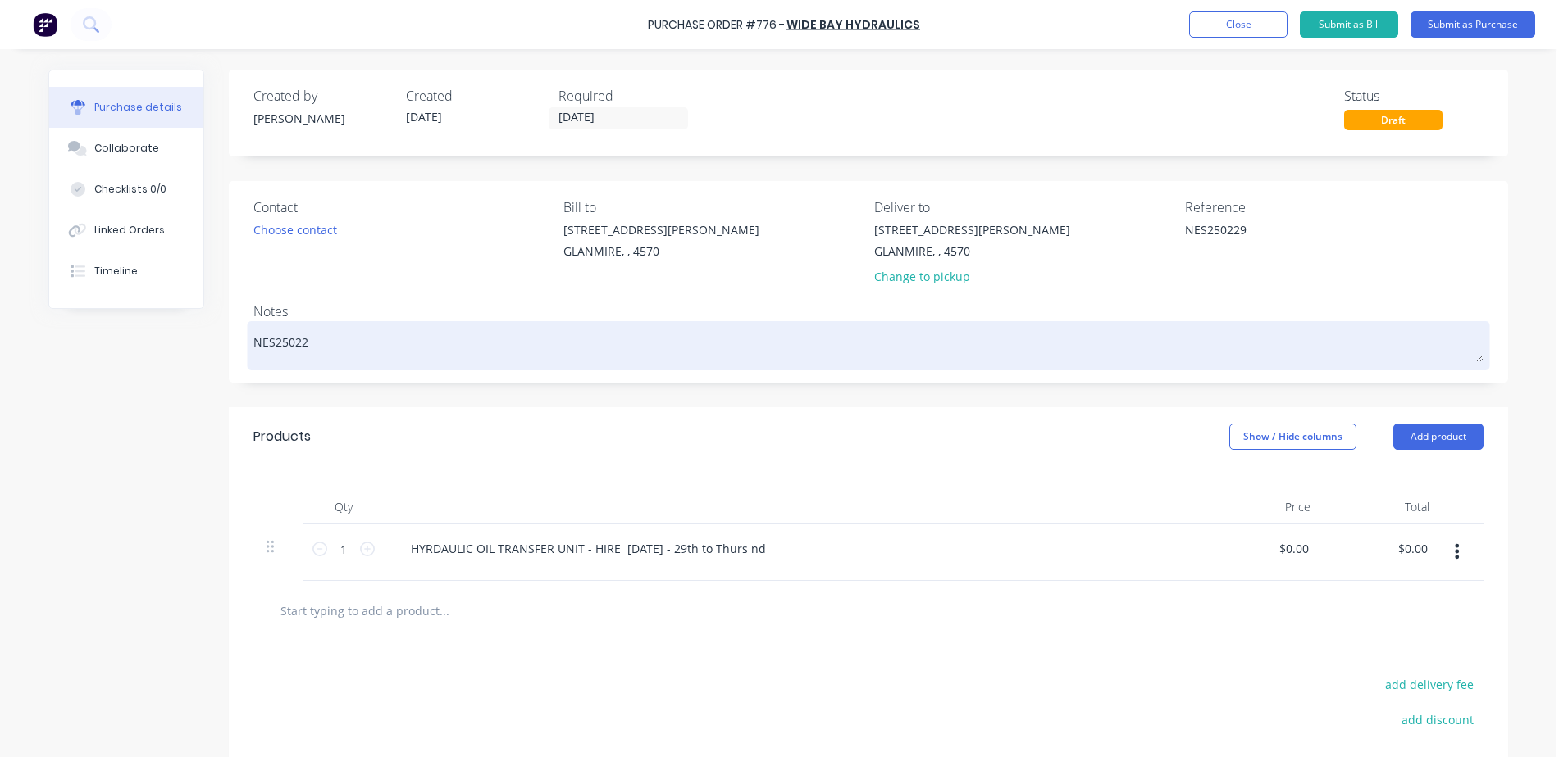
type textarea "x"
type textarea "NES250229"
type textarea "x"
type textarea "NES250229 *"
type textarea "x"
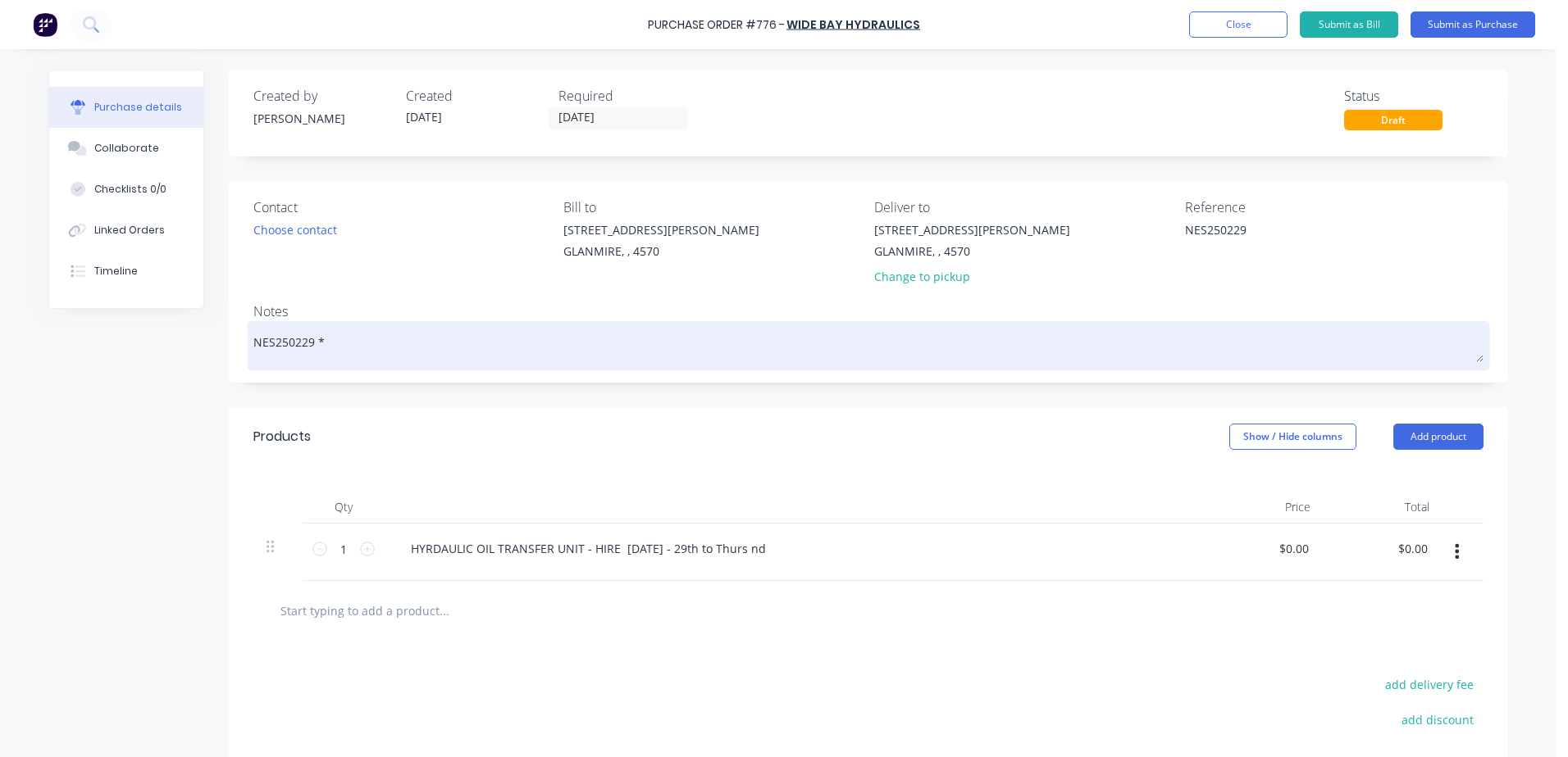
type textarea "NES250229"
type textarea "x"
type textarea "NES250229"
type textarea "x"
type textarea "NES250229 -"
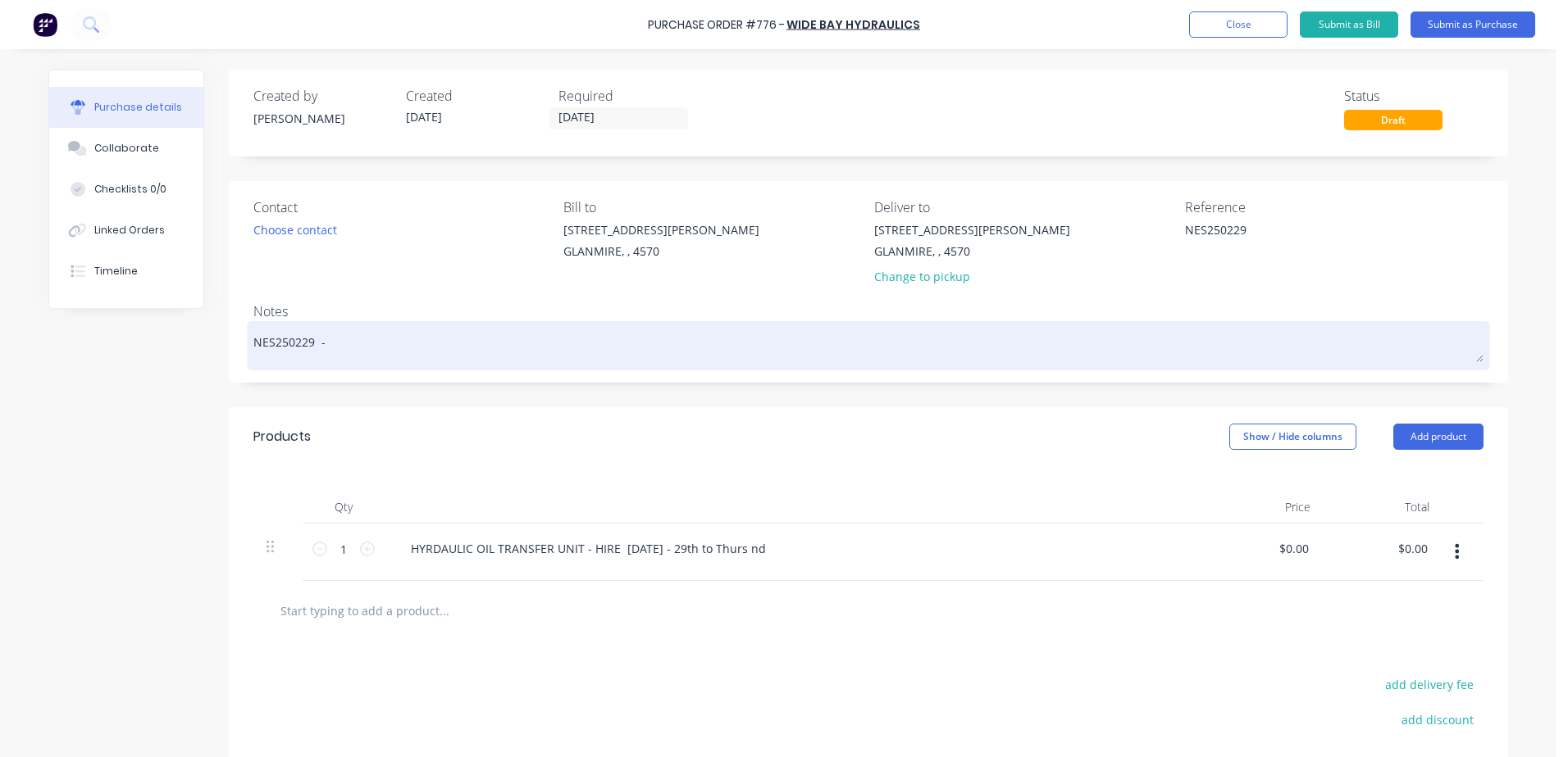
type textarea "x"
type textarea "NES250229 -"
type textarea "x"
type textarea "NES250229 - o"
type textarea "x"
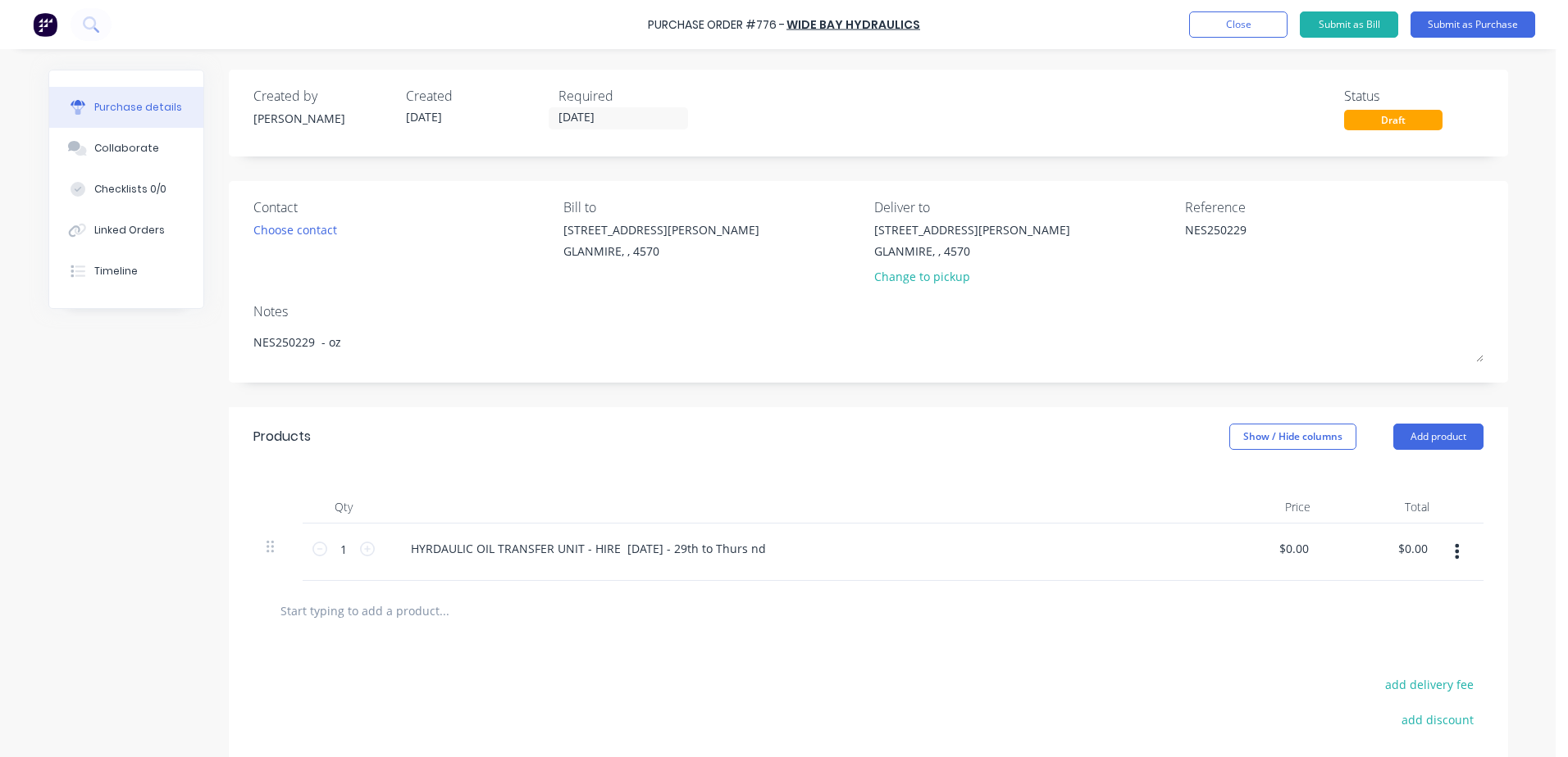
type textarea "NES250229 - oz"
type textarea "x"
type textarea "NES250229 - oz"
click at [792, 500] on div at bounding box center [795, 507] width 820 height 33
click at [1479, 26] on button "Submit as Purchase" at bounding box center [1472, 24] width 125 height 26
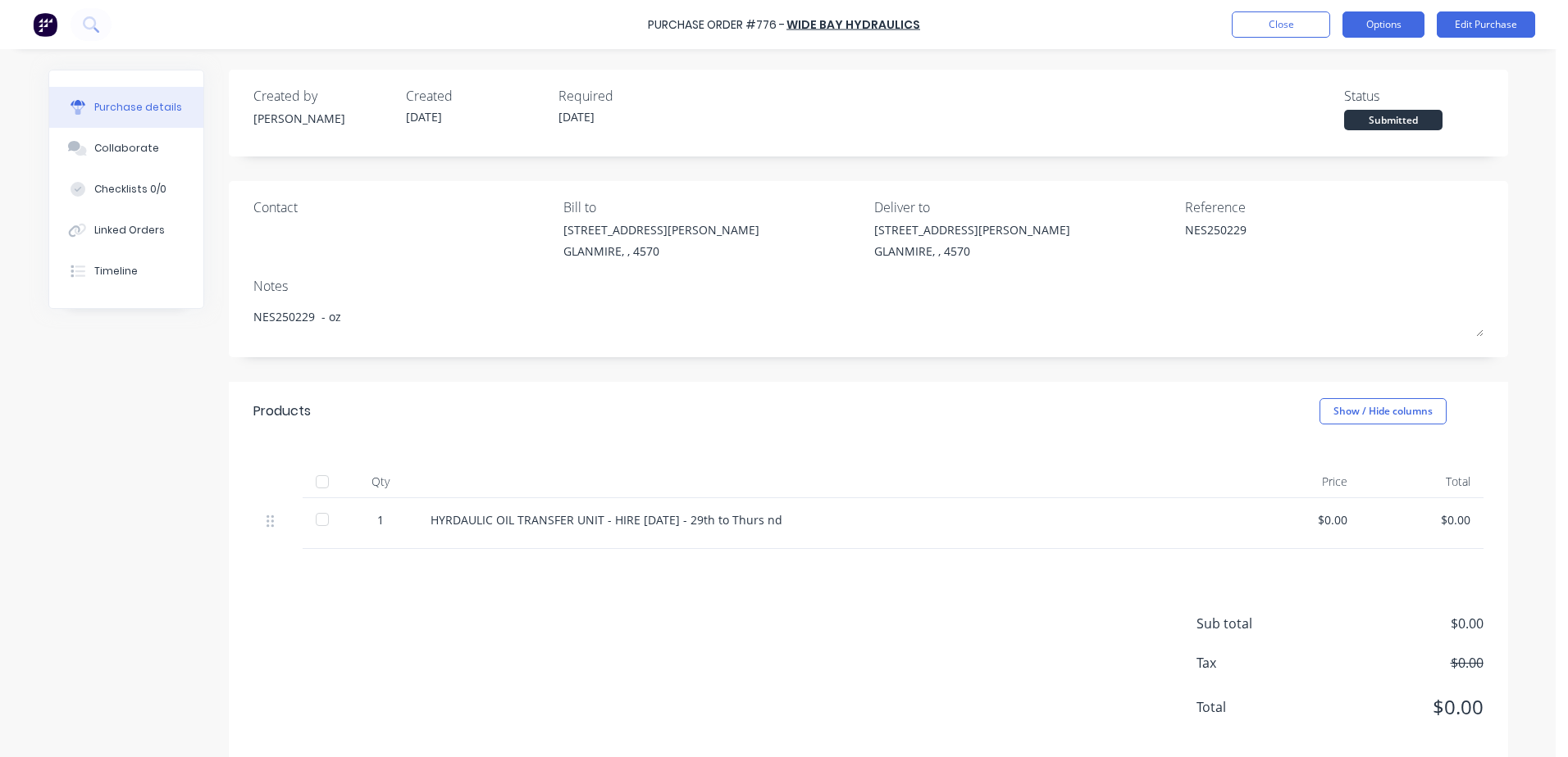
click at [1367, 24] on button "Options" at bounding box center [1383, 24] width 82 height 26
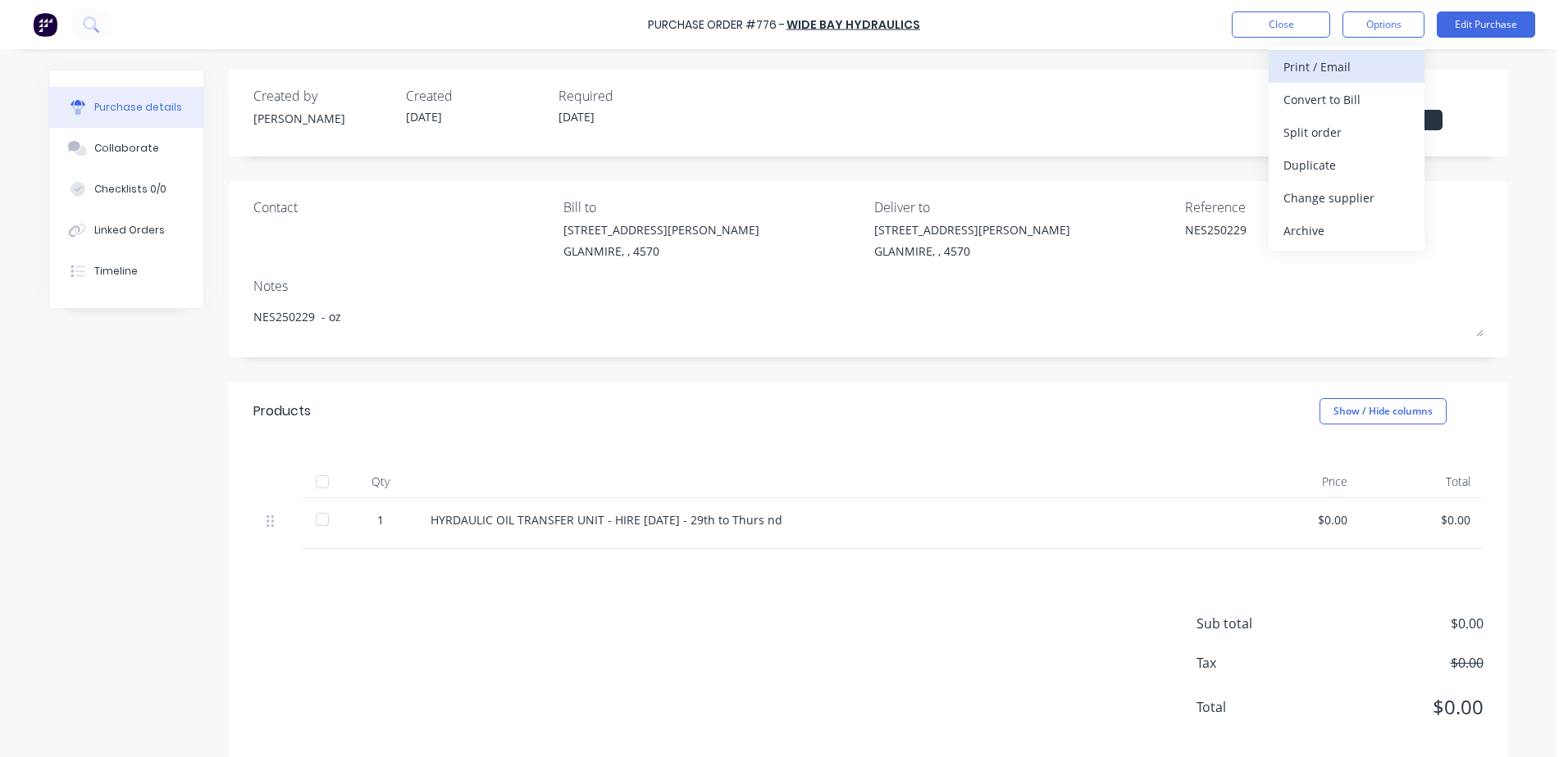
click at [1340, 72] on div "Print / Email" at bounding box center [1346, 67] width 126 height 24
click at [1341, 90] on div "With pricing" at bounding box center [1346, 99] width 126 height 24
type textarea "x"
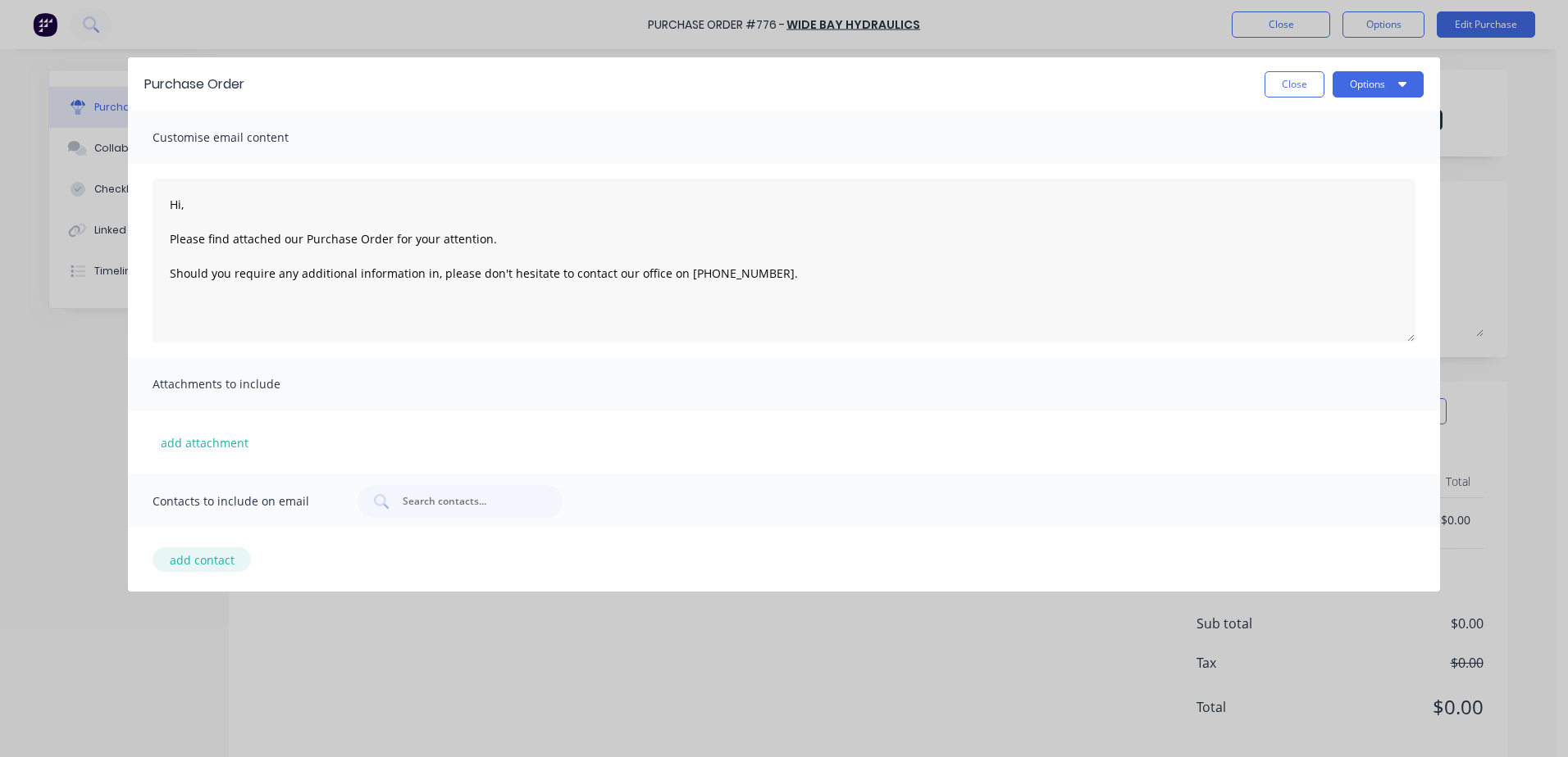
click at [199, 564] on button "add contact" at bounding box center [201, 559] width 98 height 24
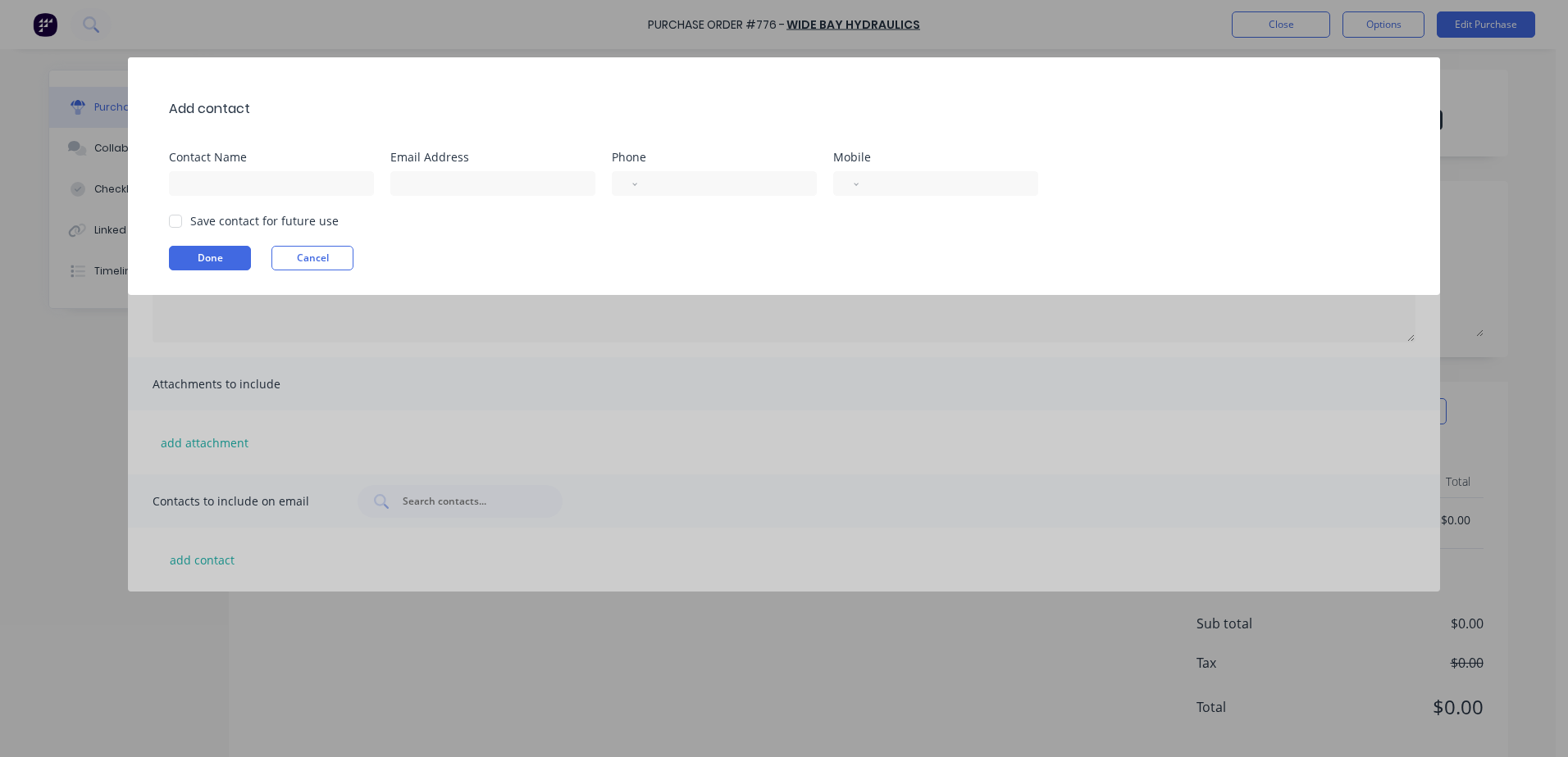
click at [176, 222] on div at bounding box center [176, 221] width 33 height 33
type textarea "Hi, Please find attached our Purchase Order for your attention. Should you requ…"
click at [415, 186] on input at bounding box center [492, 183] width 205 height 24
type input "[EMAIL_ADDRESS][DOMAIN_NAME]"
type input "[PERSON_NAME]"
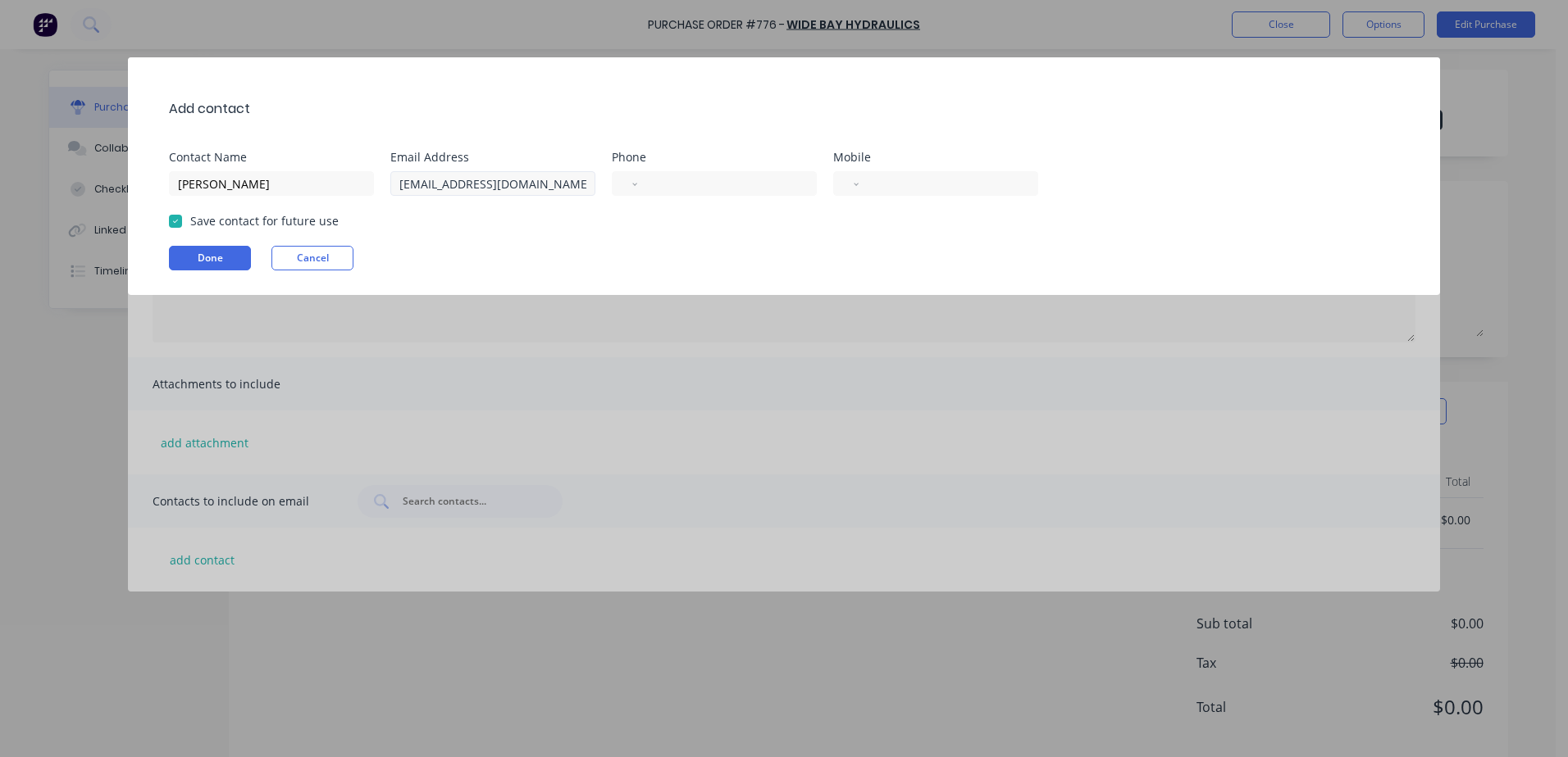
select select "AU"
type input "[PHONE_NUMBER]"
select select "AU"
type input "[PHONE_NUMBER]"
click at [220, 255] on button "Done" at bounding box center [209, 258] width 82 height 24
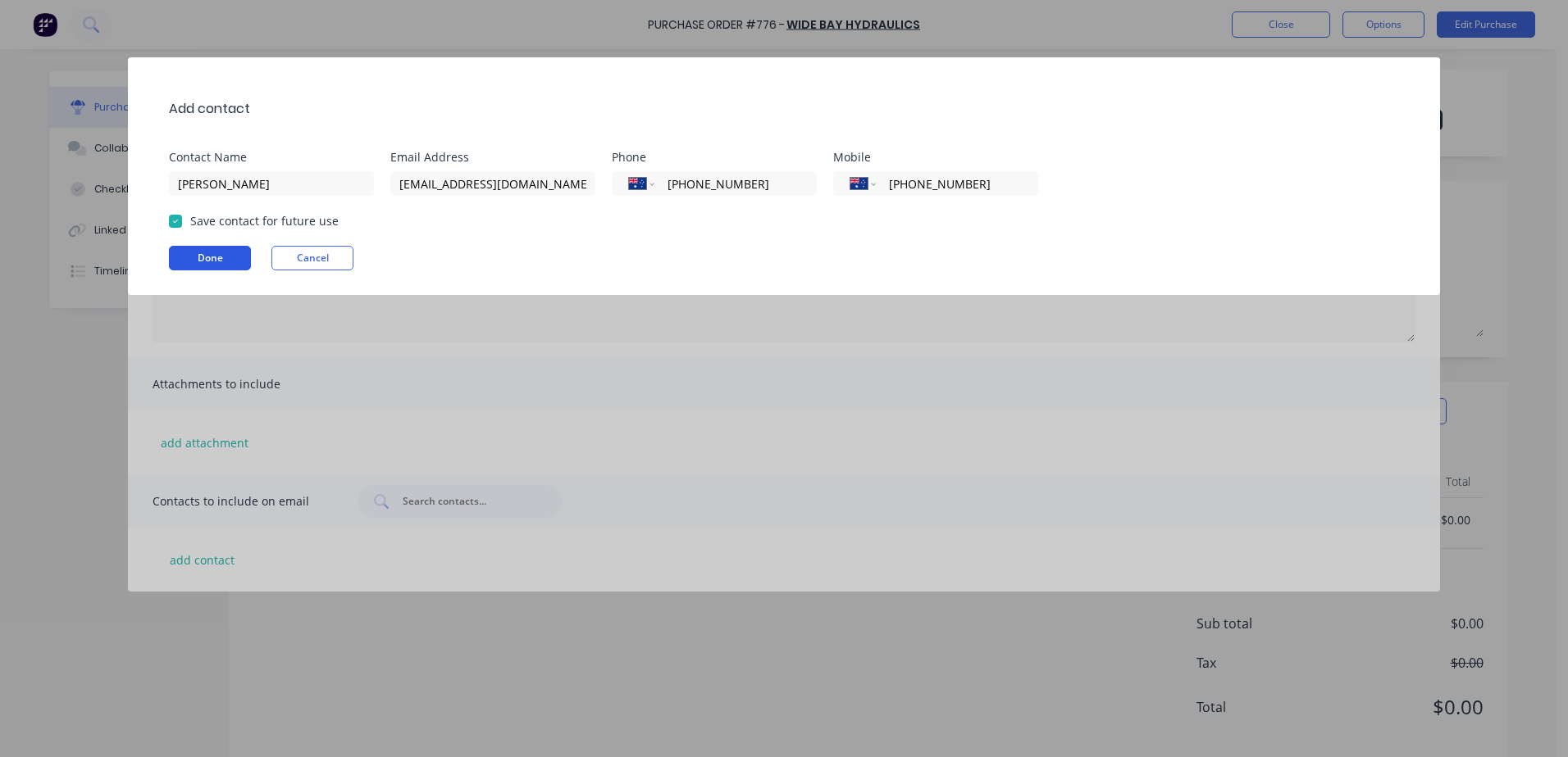
type textarea "x"
type textarea "Hi, Please find attached our Purchase Order for your attention. Should you requ…"
type textarea "x"
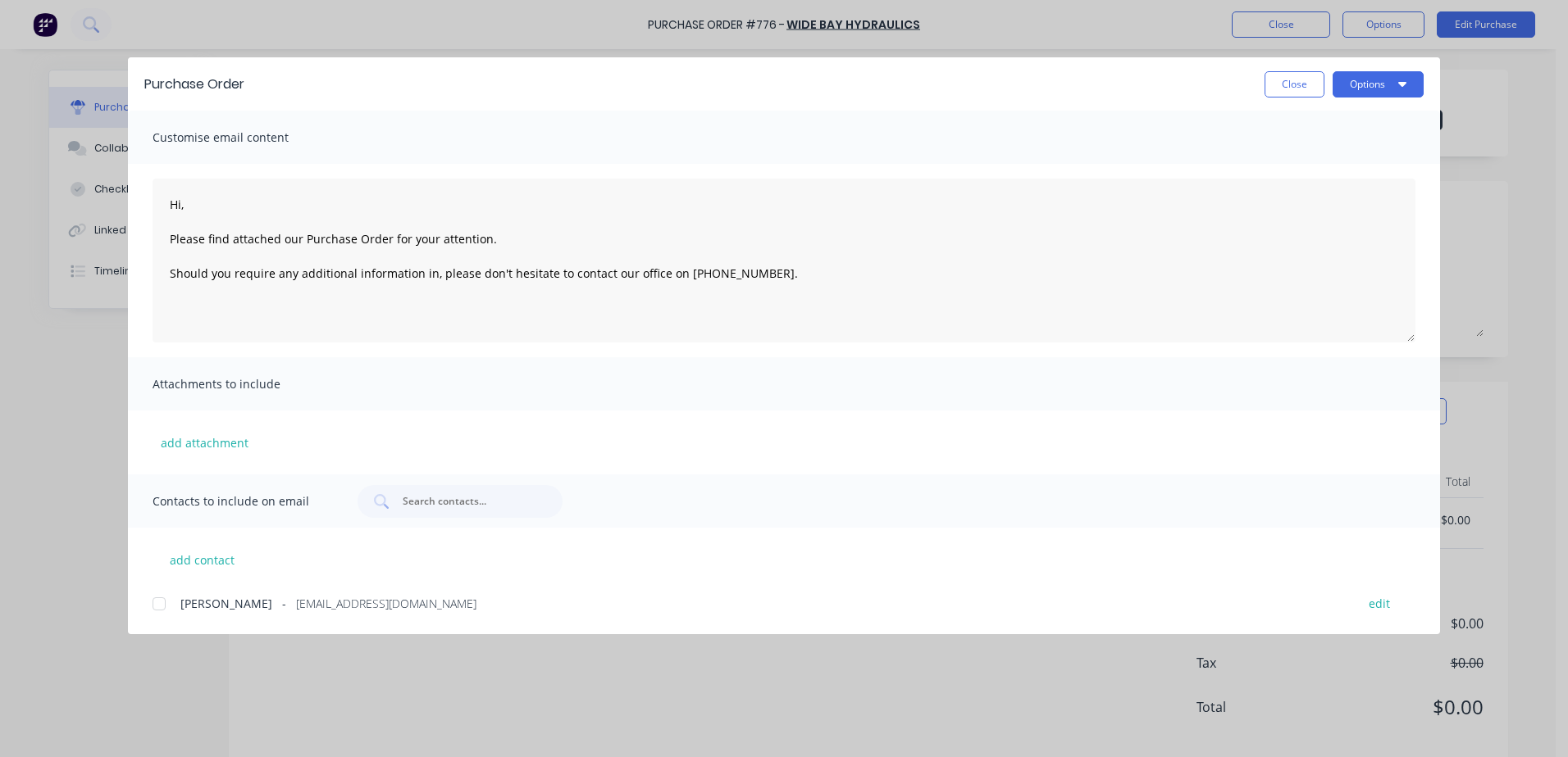
click at [161, 608] on div at bounding box center [159, 604] width 33 height 33
type textarea "Hi, Please find attached our Purchase Order for your attention. Should you requ…"
click at [1361, 85] on button "Options" at bounding box center [1378, 84] width 91 height 26
click at [1328, 193] on div "Email" at bounding box center [1345, 191] width 126 height 24
type textarea "x"
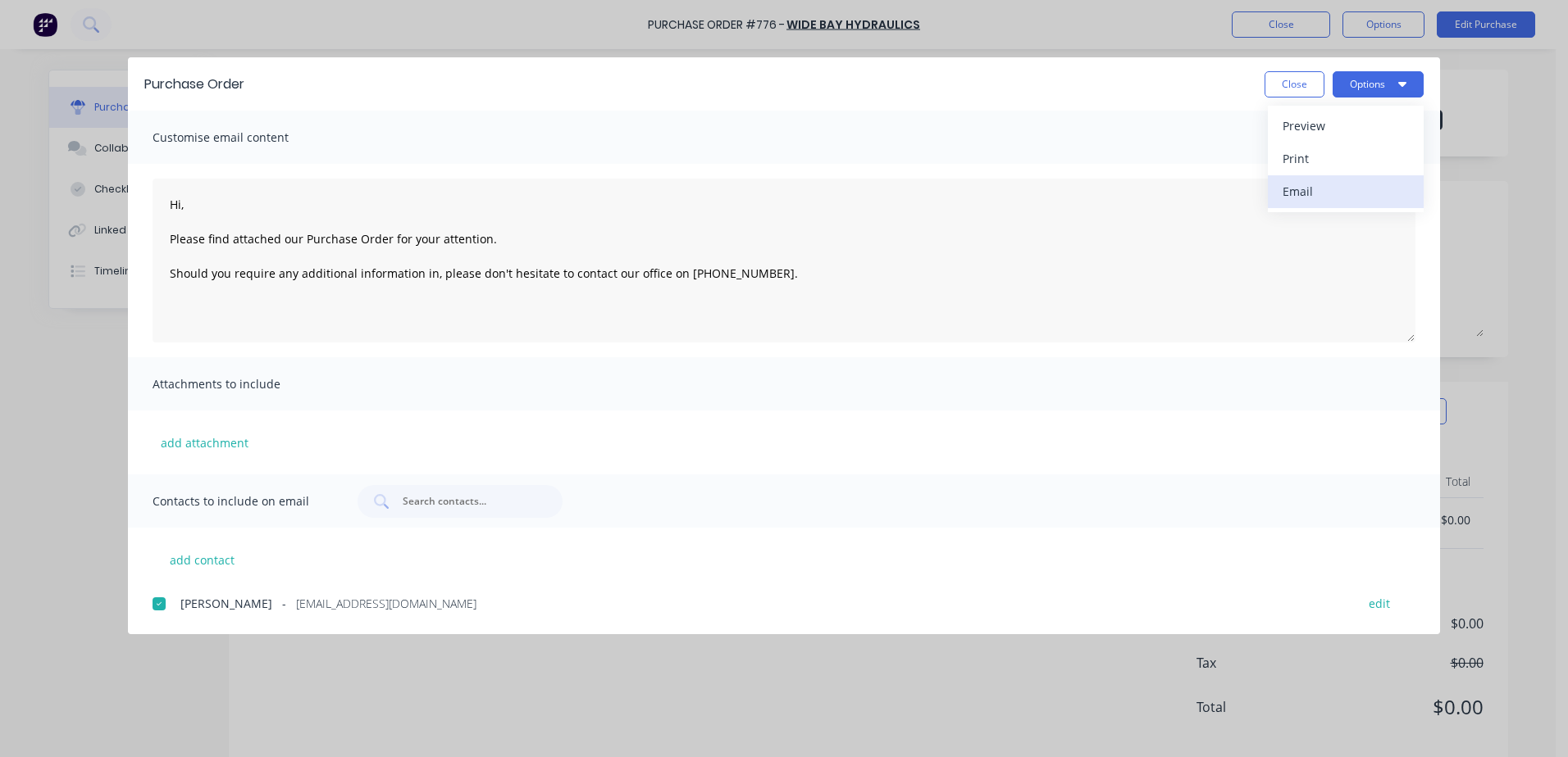
type textarea "Hi, Please find attached our Purchase Order for your attention. Should you requ…"
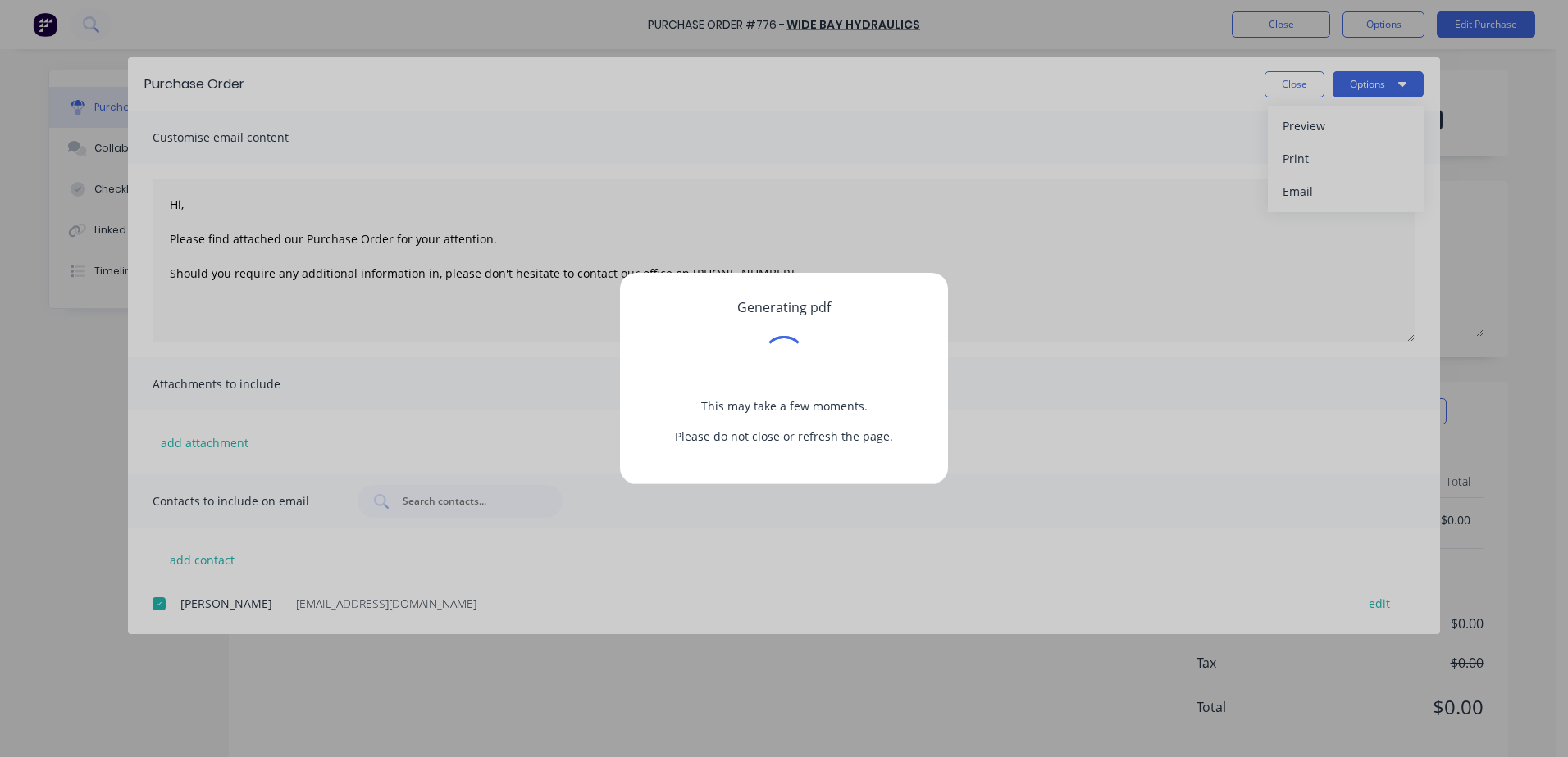
type textarea "x"
type textarea "Hi, Please find attached our Purchase Order for your attention. Should you requ…"
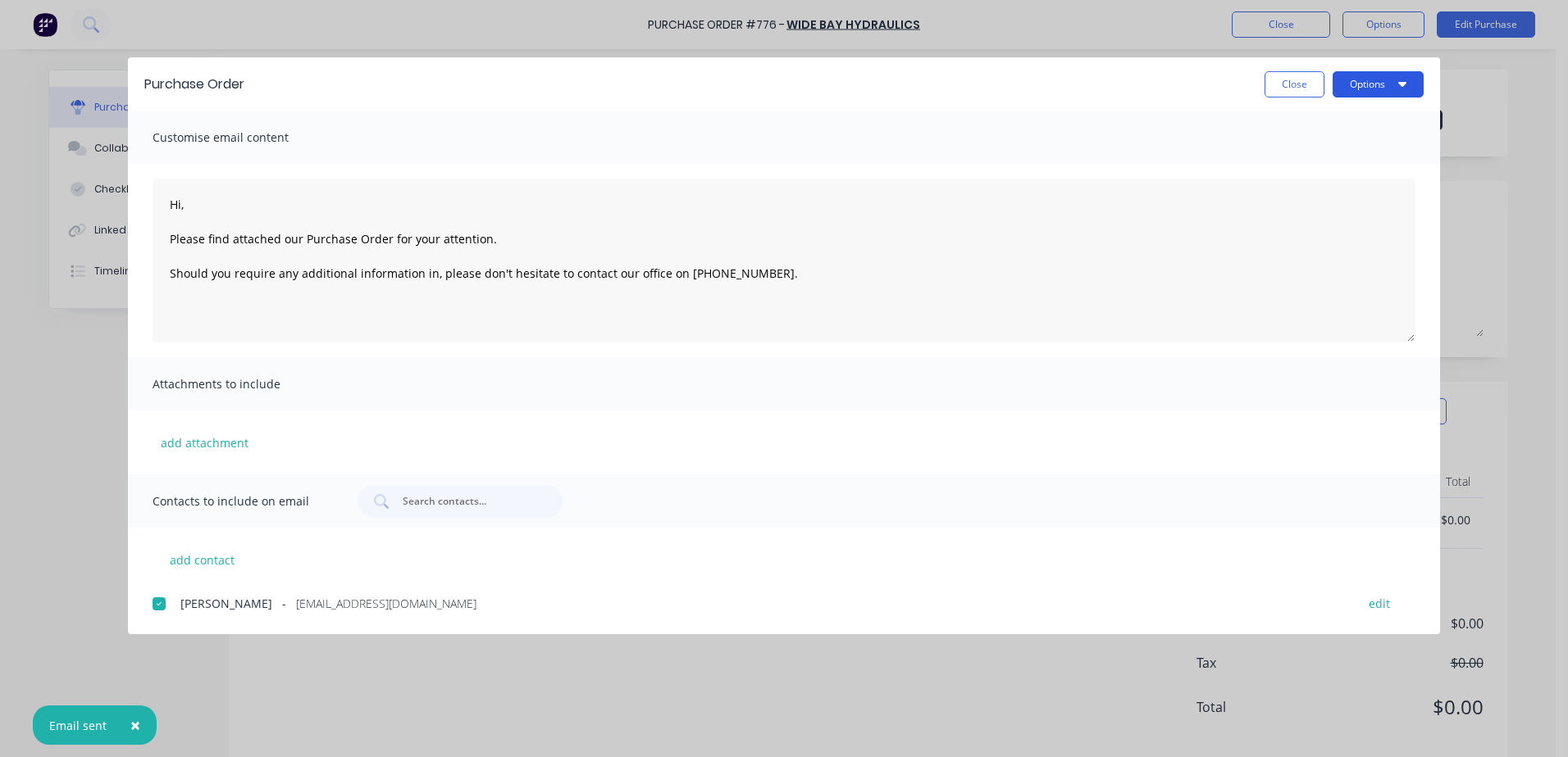
click at [1377, 79] on button "Options" at bounding box center [1378, 84] width 91 height 26
click at [1315, 151] on div "Print" at bounding box center [1345, 158] width 126 height 24
type textarea "x"
type textarea "Hi, Please find attached our Purchase Order for your attention. Should you requ…"
type textarea "x"
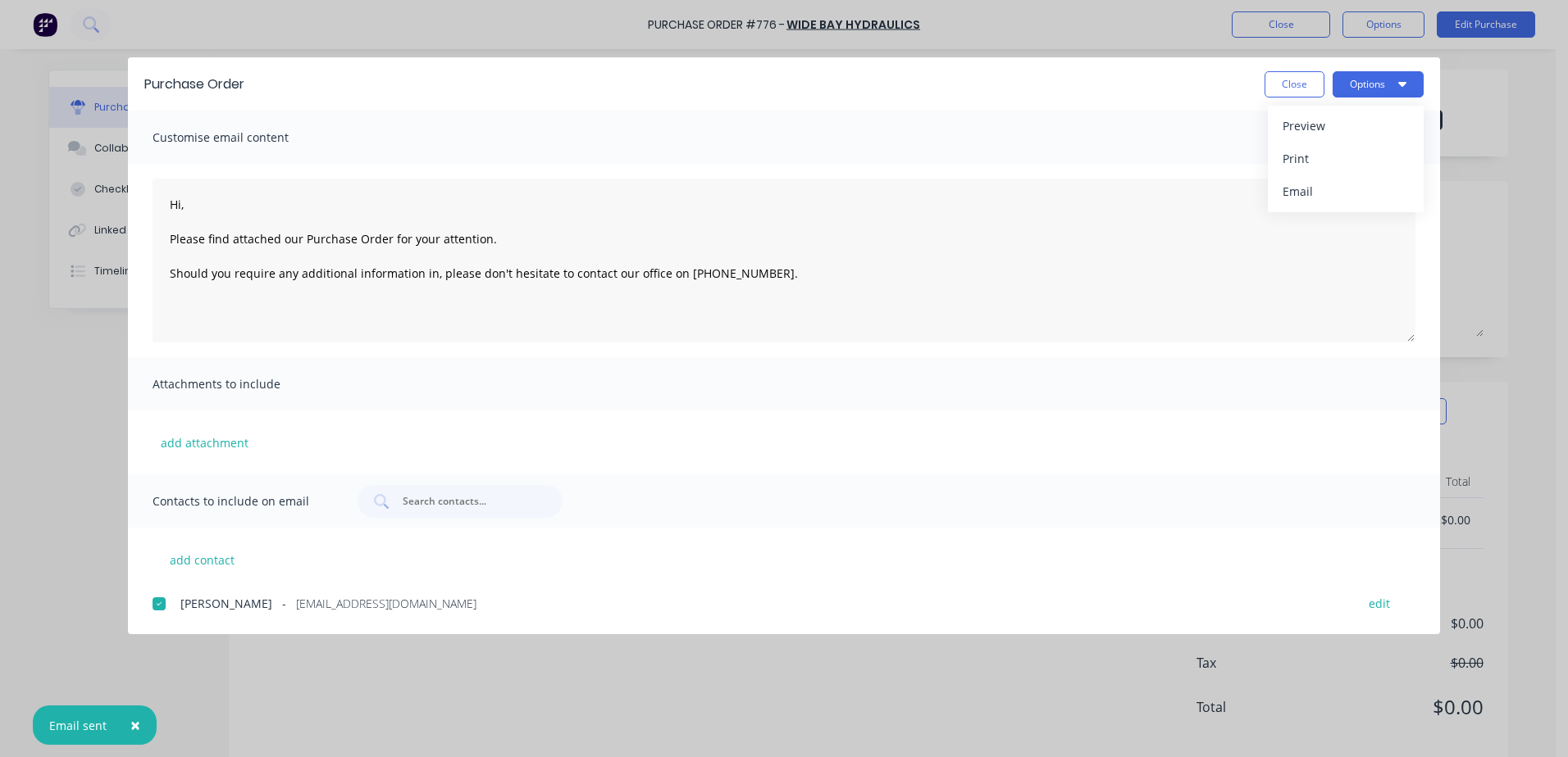
type textarea "Hi, Please find attached our Purchase Order for your attention. Should you requ…"
type textarea "x"
type textarea "Hi, Please find attached our Purchase Order for your attention. Should you requ…"
type textarea "x"
type textarea "Hi, Please find attached our Purchase Order for your attention. Should you requ…"
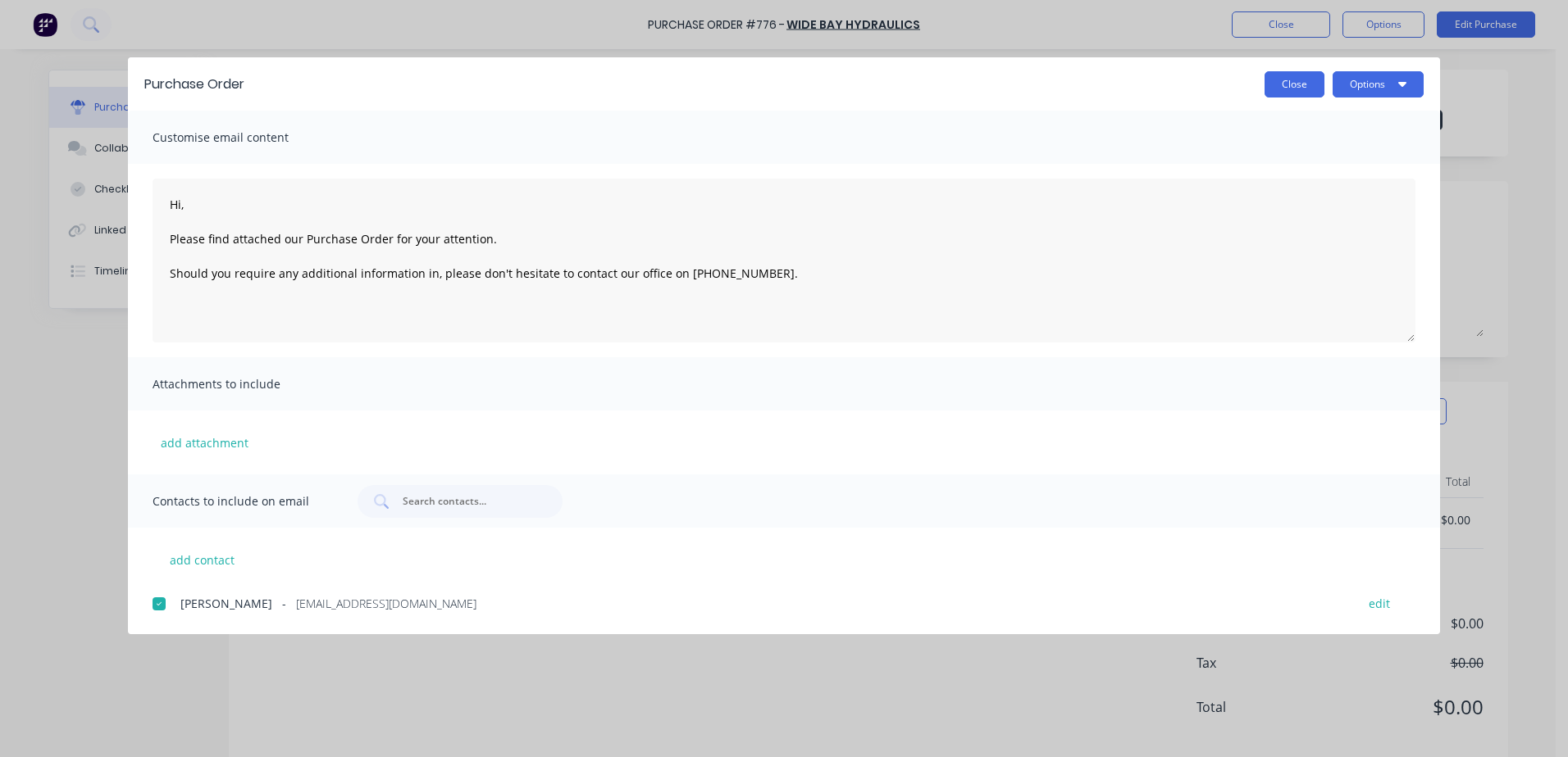
click at [1282, 82] on button "Close" at bounding box center [1295, 84] width 60 height 26
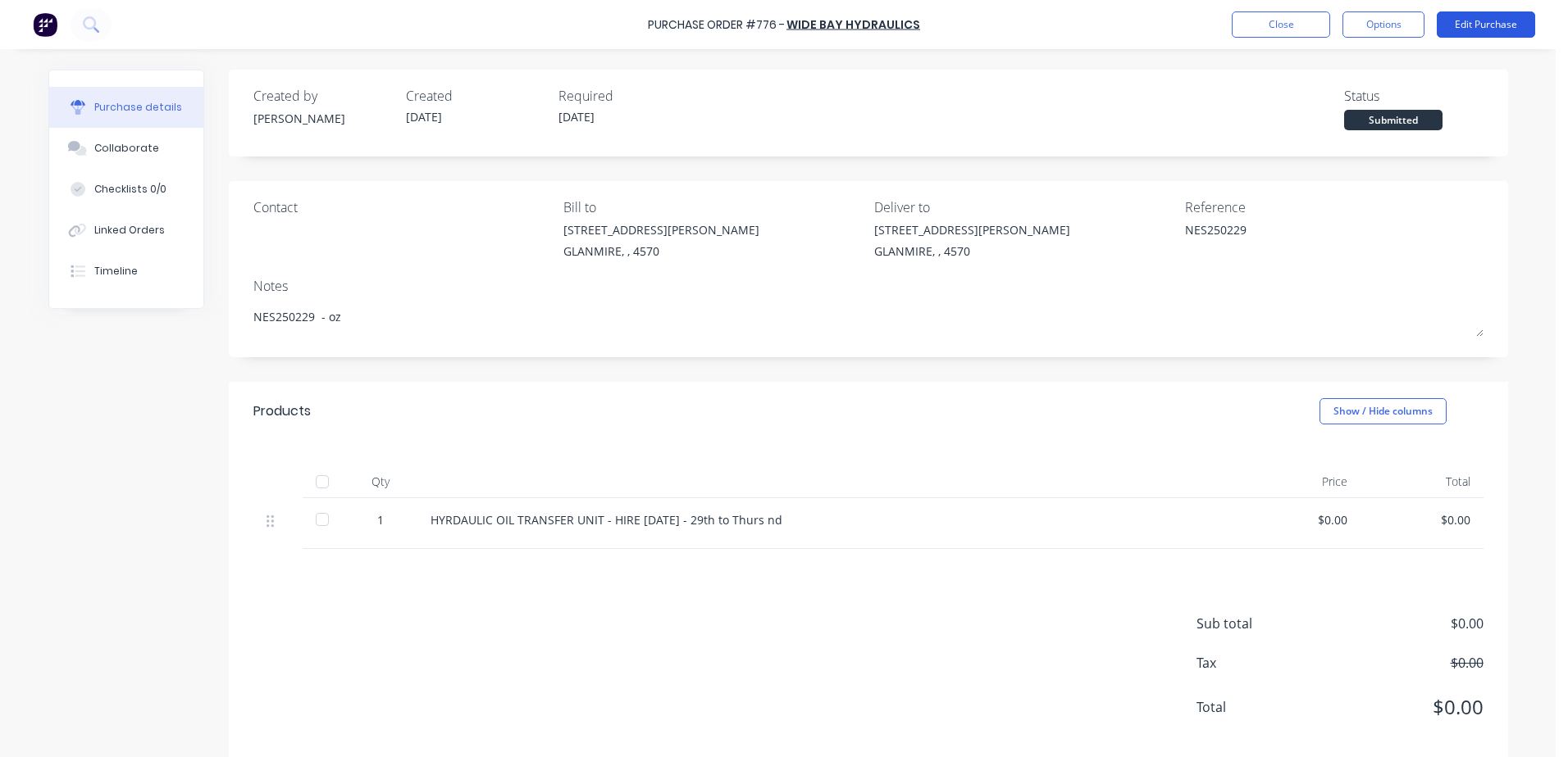
click at [1452, 24] on button "Edit Purchase" at bounding box center [1485, 24] width 98 height 26
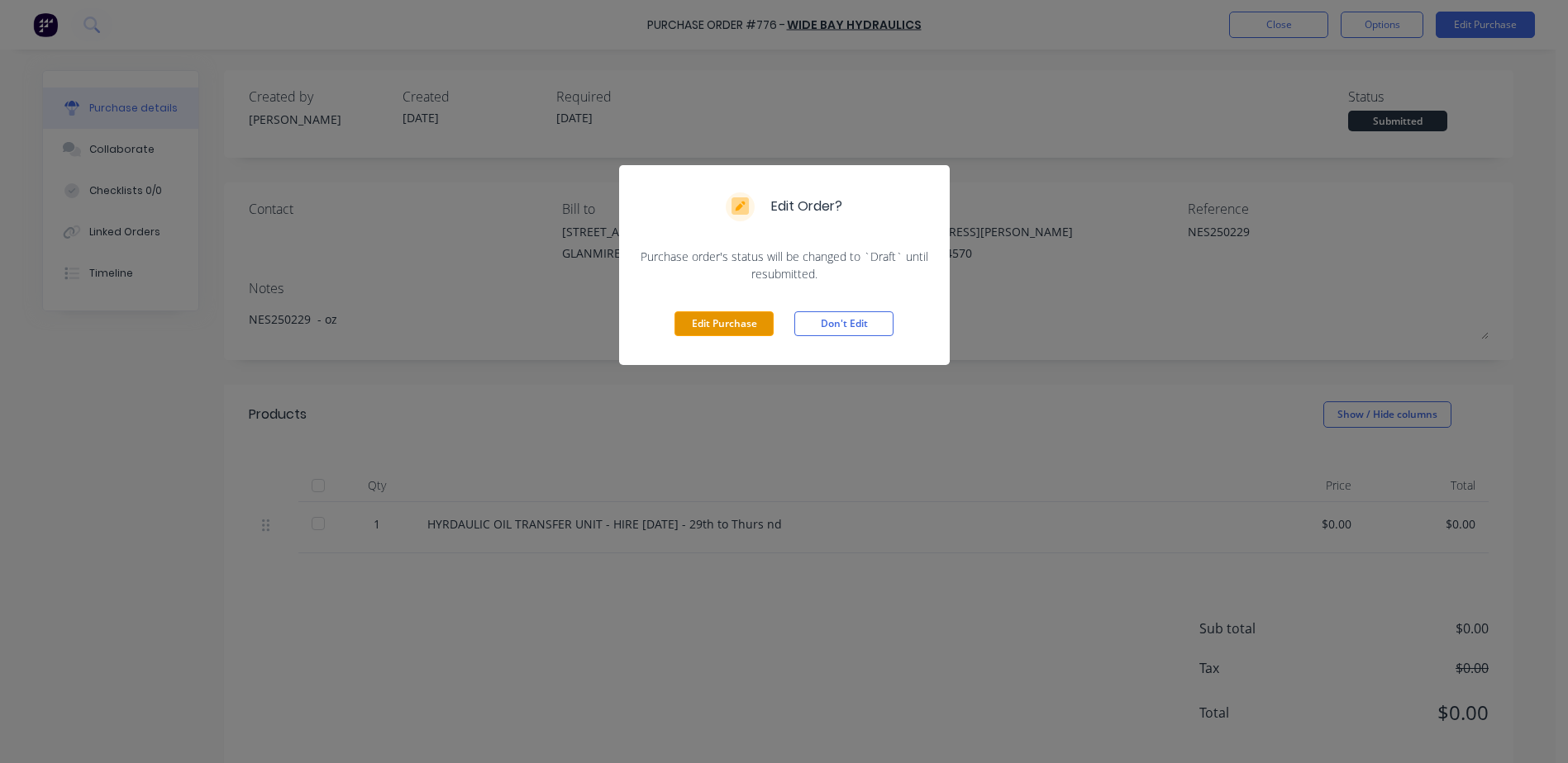
click at [717, 321] on button "Edit Purchase" at bounding box center [723, 323] width 99 height 24
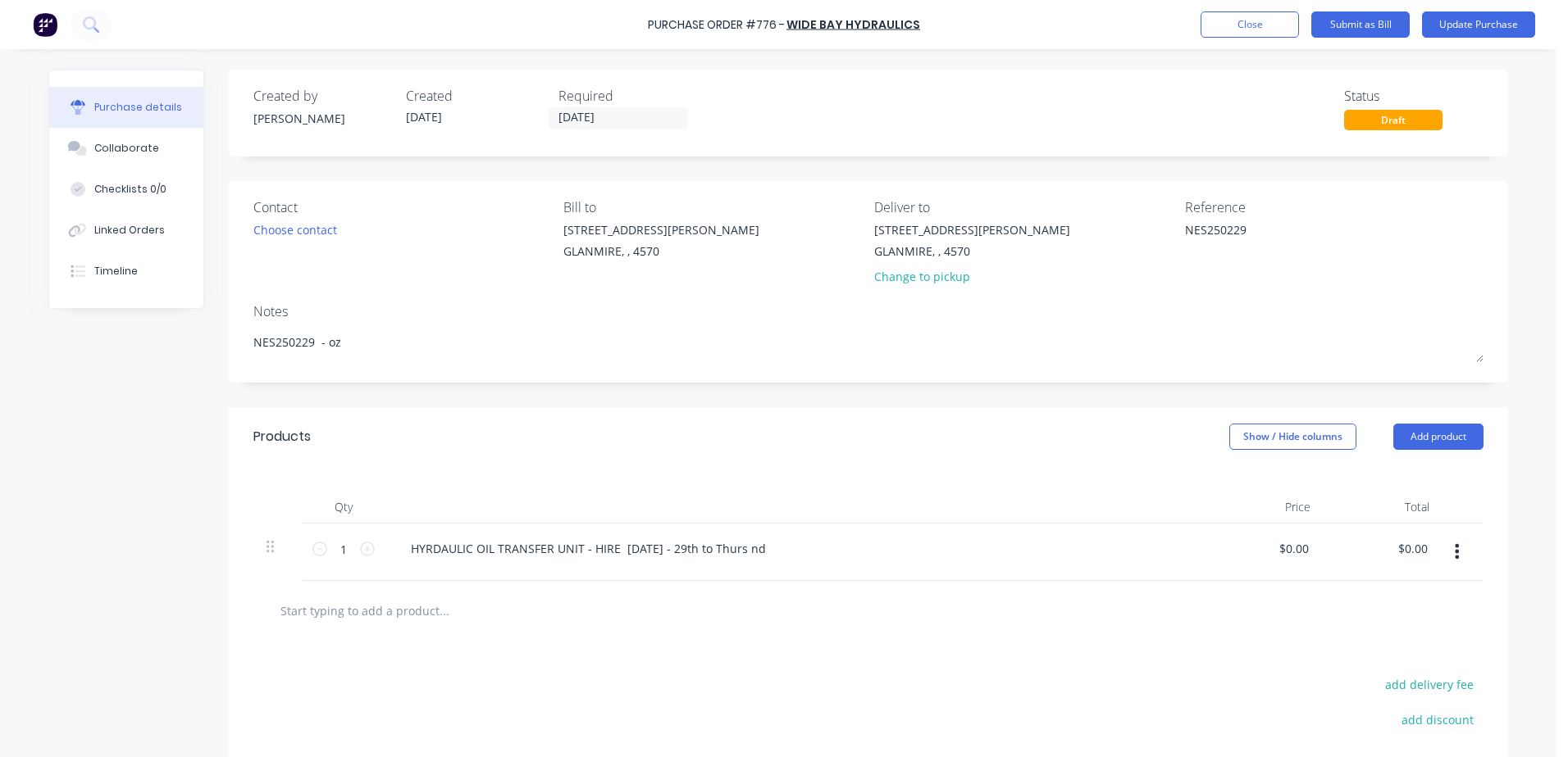
click at [429, 563] on div "HYRDAULIC OIL TRANSFER UNIT - HIRE [DATE] - 29th to Thurs nd" at bounding box center [795, 552] width 820 height 57
type textarea "x"
click at [769, 554] on div "HYRDAULIC OIL TRANSFER UNIT - HIRE [DATE] - 29th to Thurs 2nd" at bounding box center [592, 549] width 388 height 24
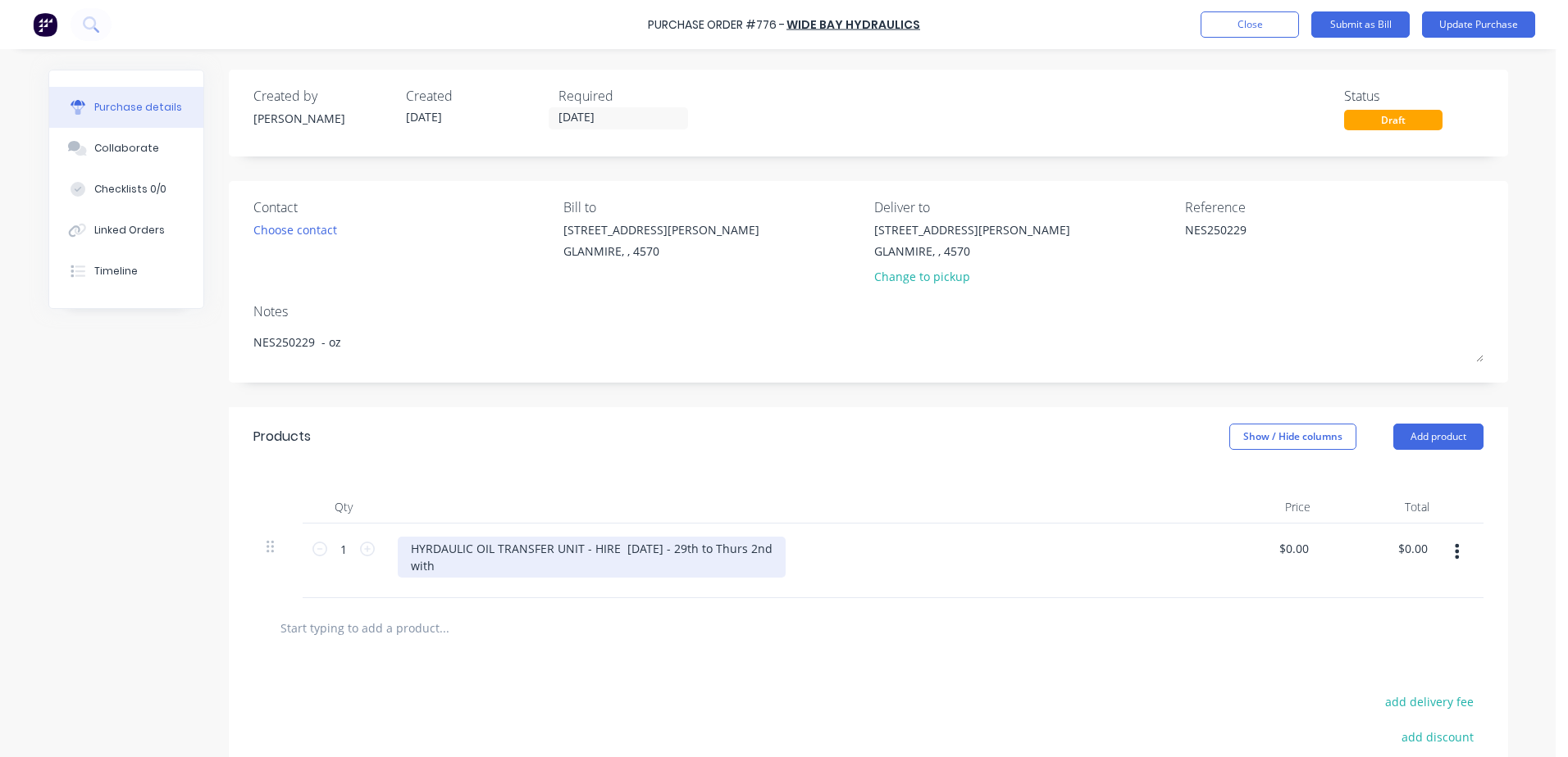
type input "0.00"
type textarea "x"
type input "0.00NE"
type textarea "x"
type input "$0.00"
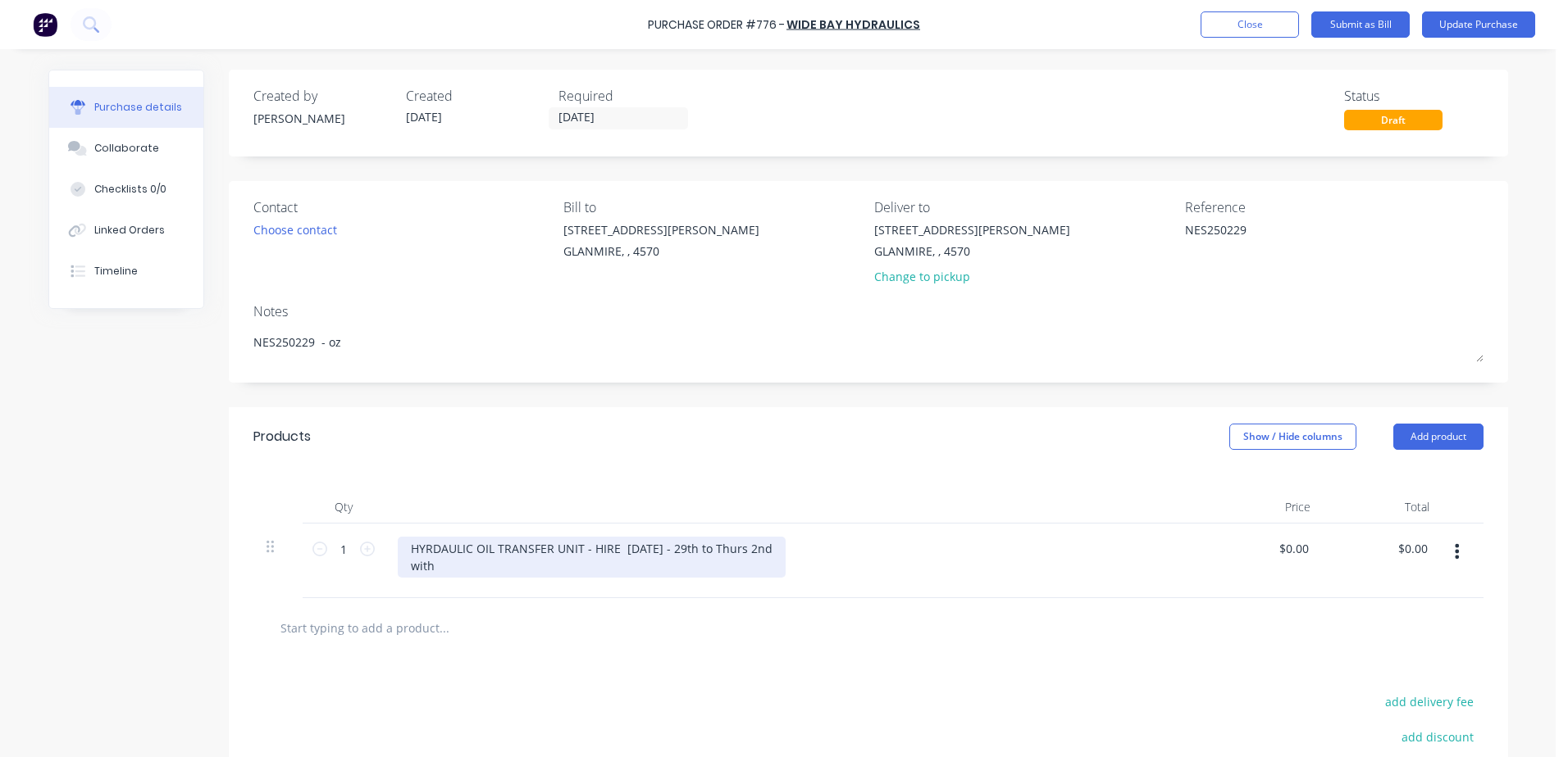
click at [464, 566] on div "HYRDAULIC OIL TRANSFER UNIT - HIRE [DATE] - 29th to Thurs 2nd with" at bounding box center [592, 557] width 388 height 41
click at [459, 556] on div "HYRDAULIC OIL TRANSFER UNIT - HIRE [DATE] - 29th to Thurs 2nd with NEW/ CLEAN F…" at bounding box center [592, 557] width 388 height 41
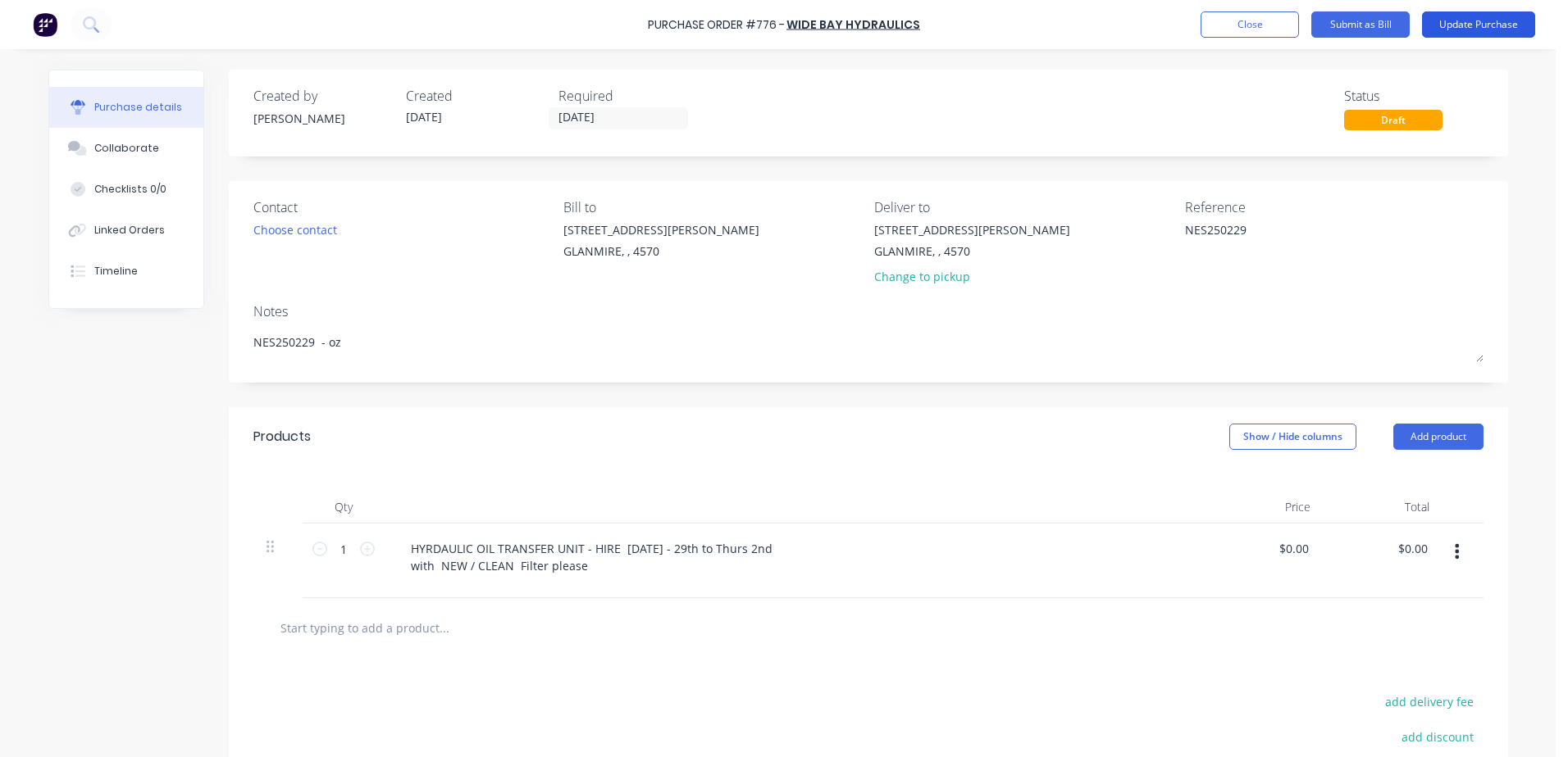
click at [1473, 17] on button "Update Purchase" at bounding box center [1478, 24] width 113 height 26
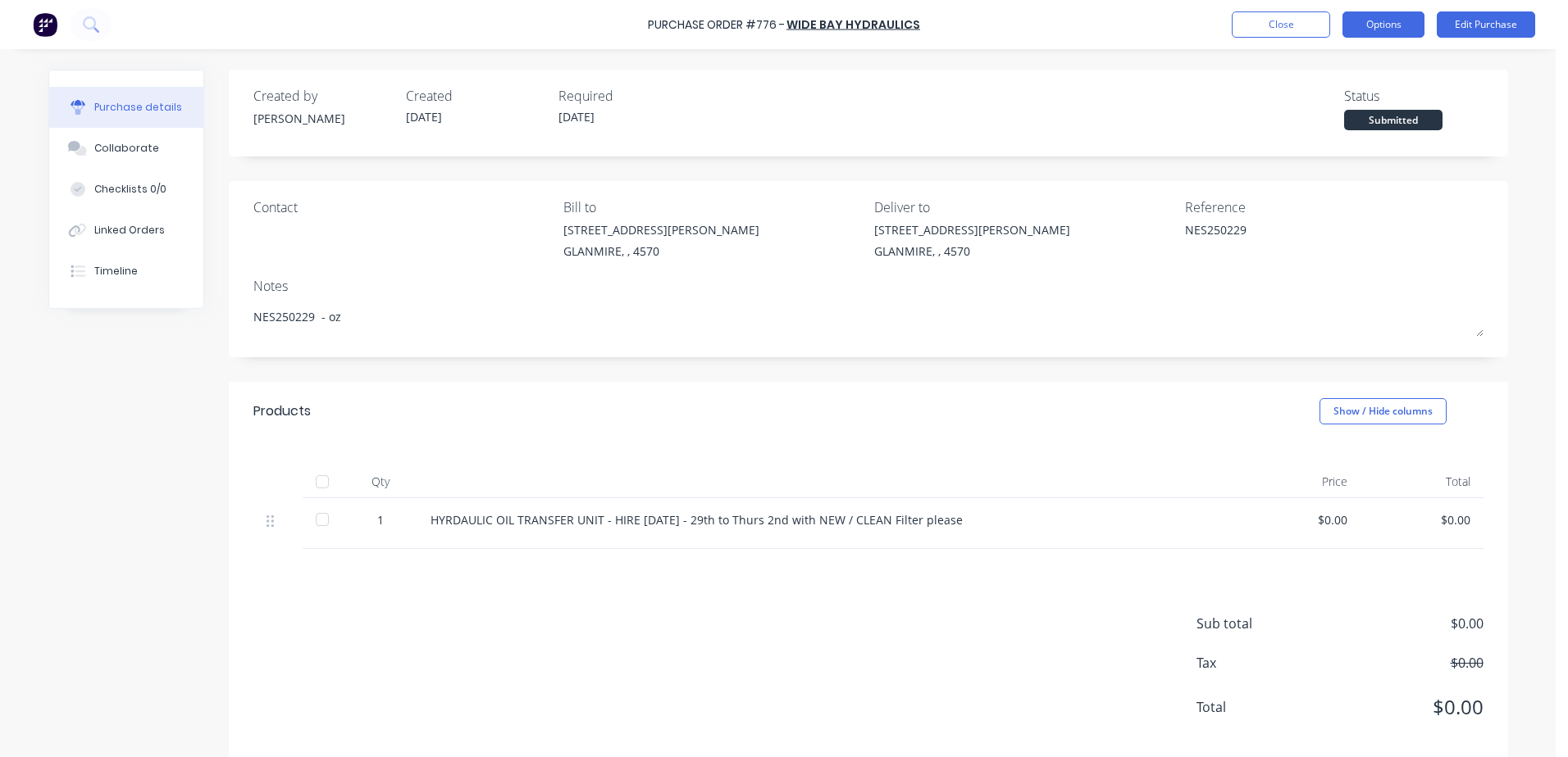
click at [1407, 23] on button "Options" at bounding box center [1383, 24] width 82 height 26
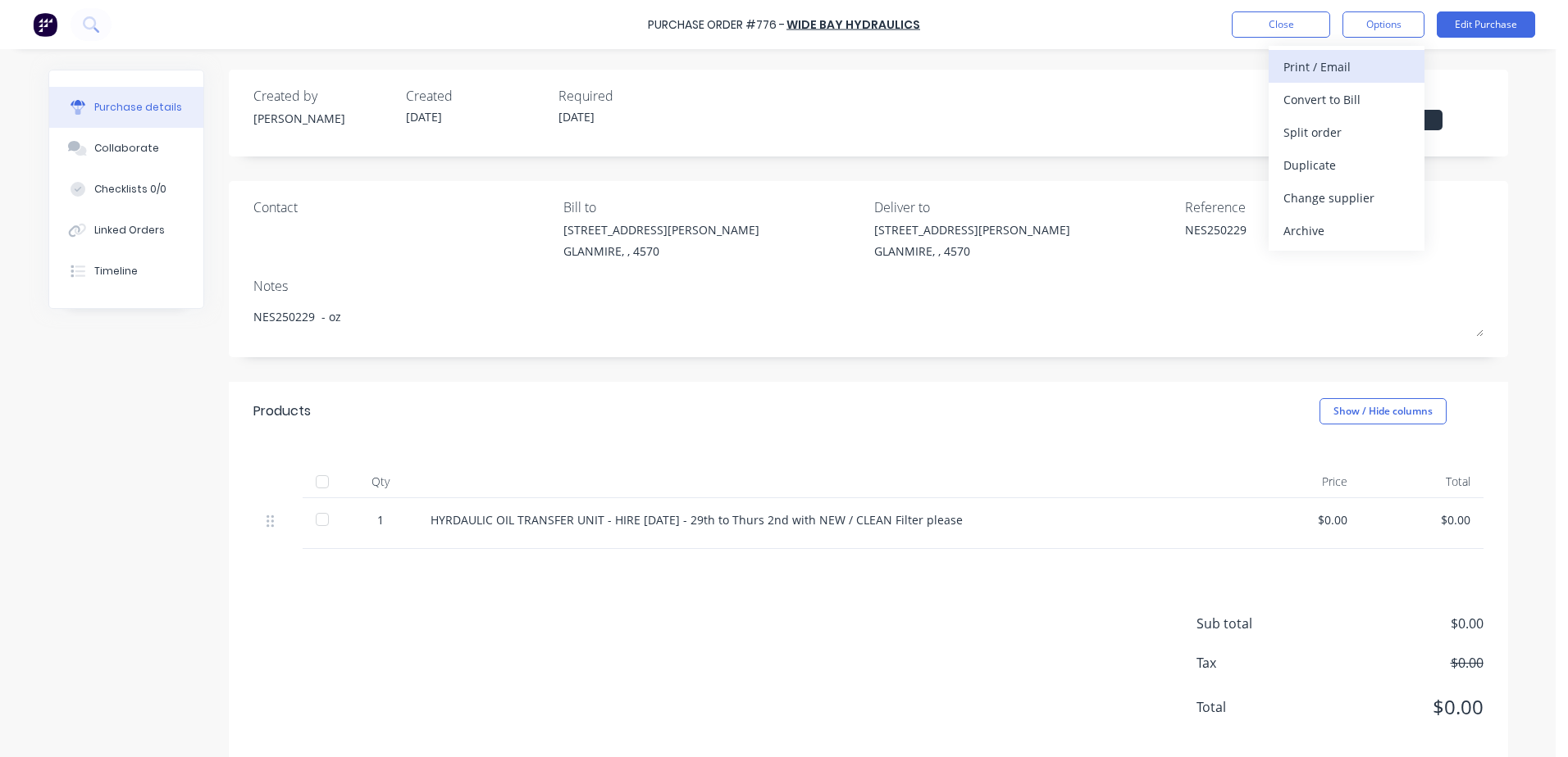
click at [1357, 58] on div "Print / Email" at bounding box center [1346, 67] width 126 height 24
click at [1348, 100] on div "With pricing" at bounding box center [1346, 99] width 126 height 24
type textarea "x"
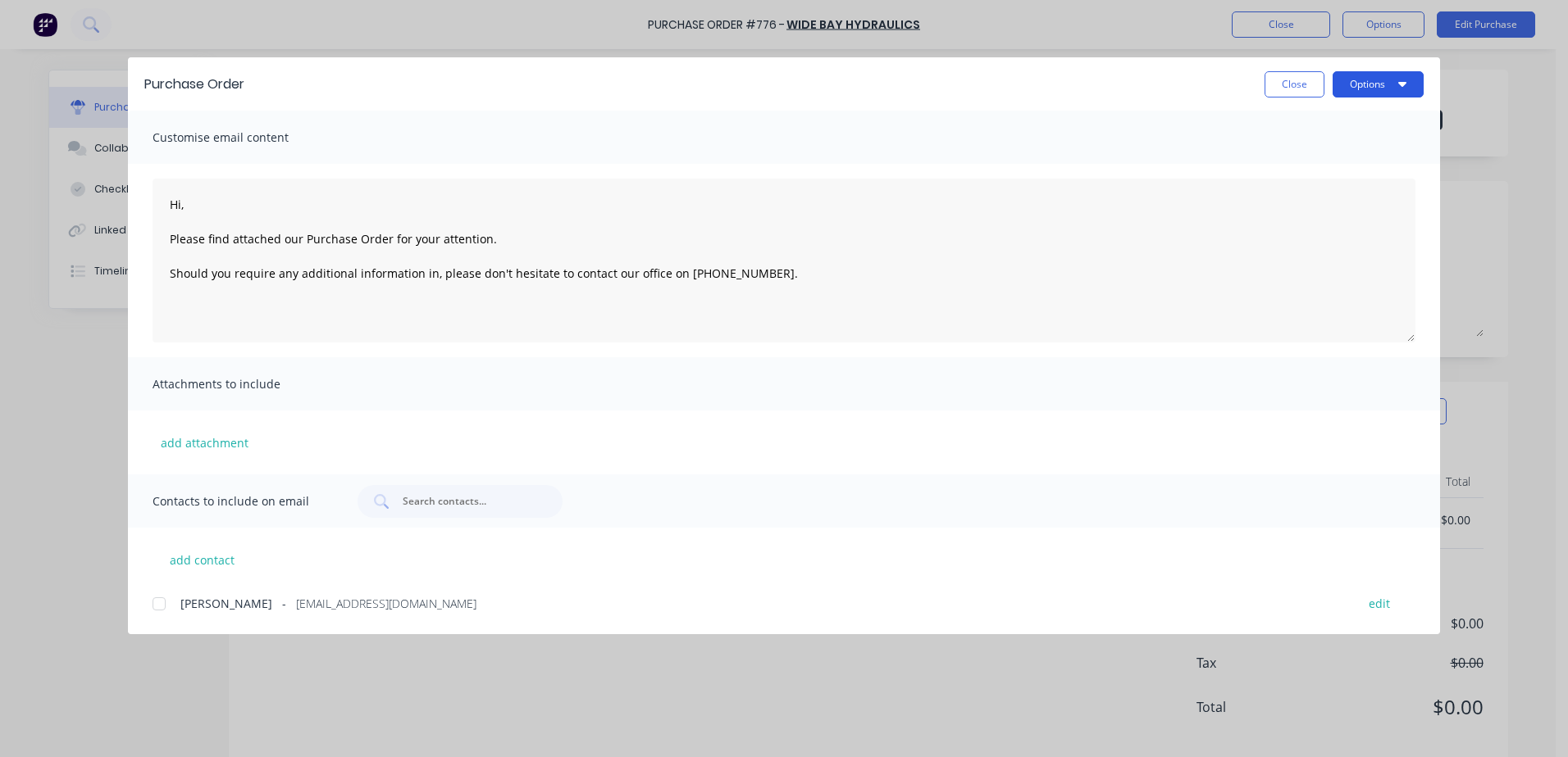
click at [1361, 94] on button "Options" at bounding box center [1378, 84] width 91 height 26
click at [162, 602] on div at bounding box center [159, 604] width 33 height 33
type textarea "Hi, Please find attached our Purchase Order for your attention. Should you requ…"
click at [1362, 93] on button "Options" at bounding box center [1378, 84] width 91 height 26
click at [1324, 188] on div "Email" at bounding box center [1345, 191] width 126 height 24
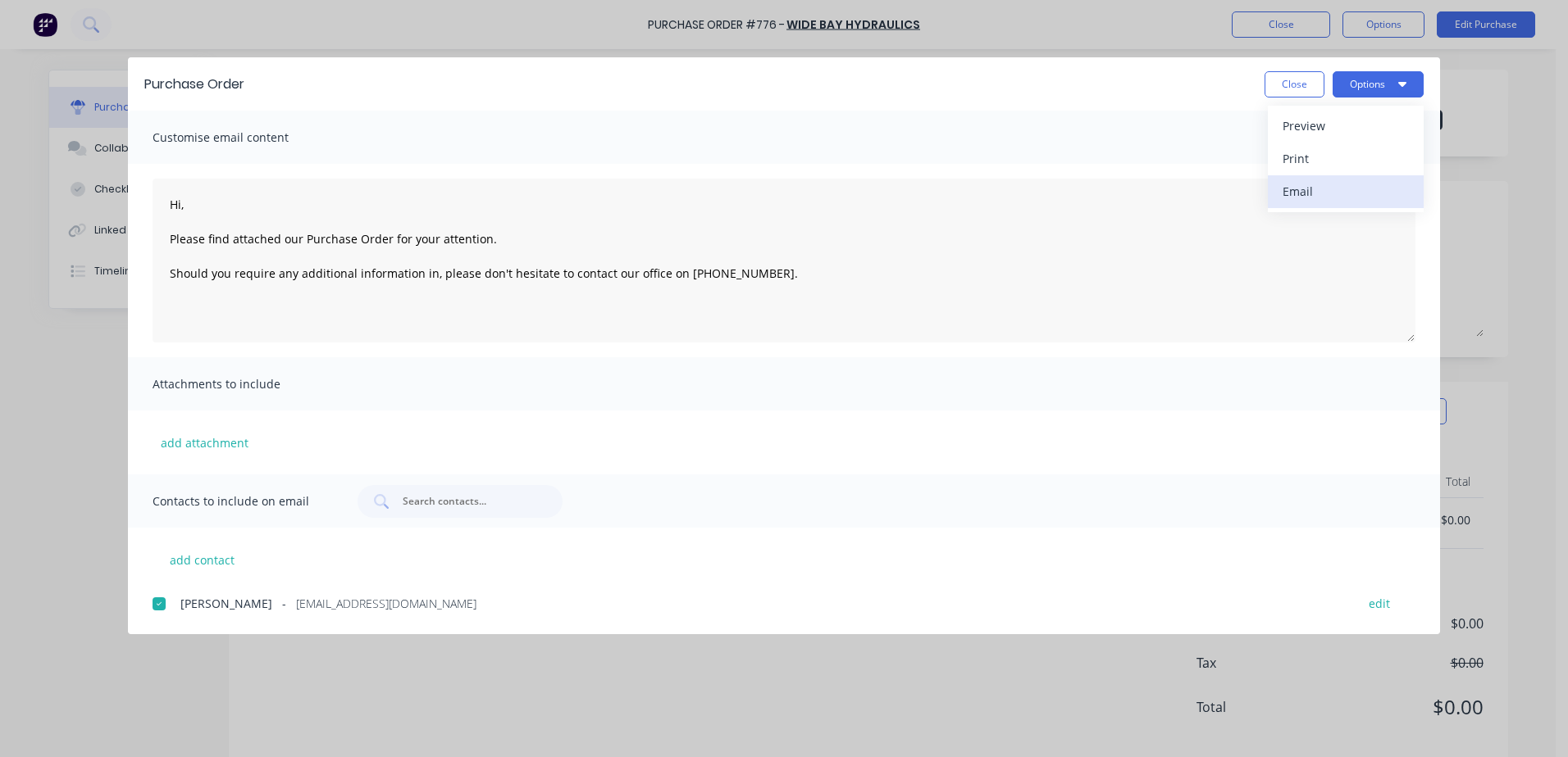
type textarea "x"
type textarea "Hi, Please find attached our Purchase Order for your attention. Should you requ…"
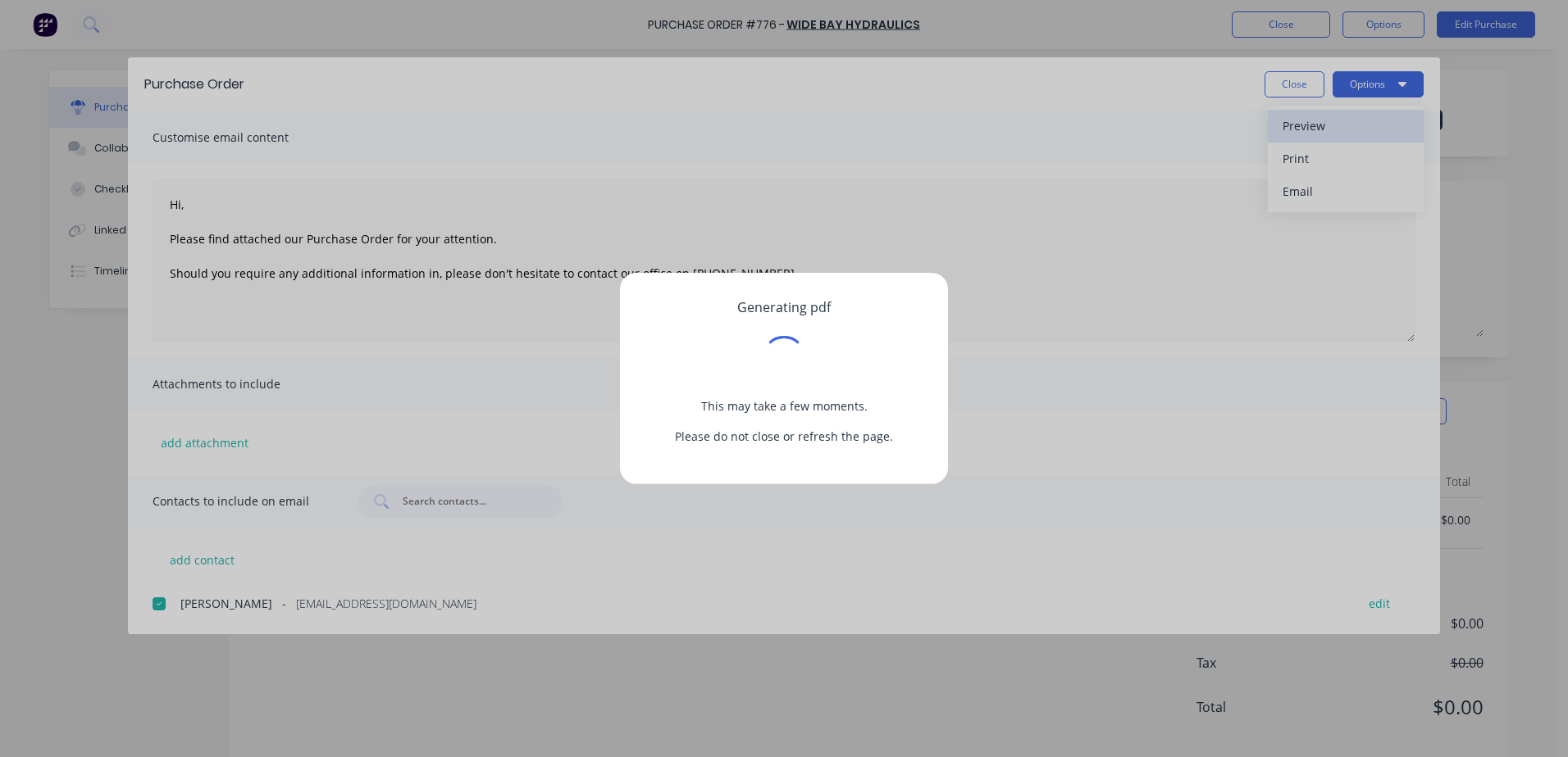
type textarea "x"
type textarea "Hi, Please find attached our Purchase Order for your attention. Should you requ…"
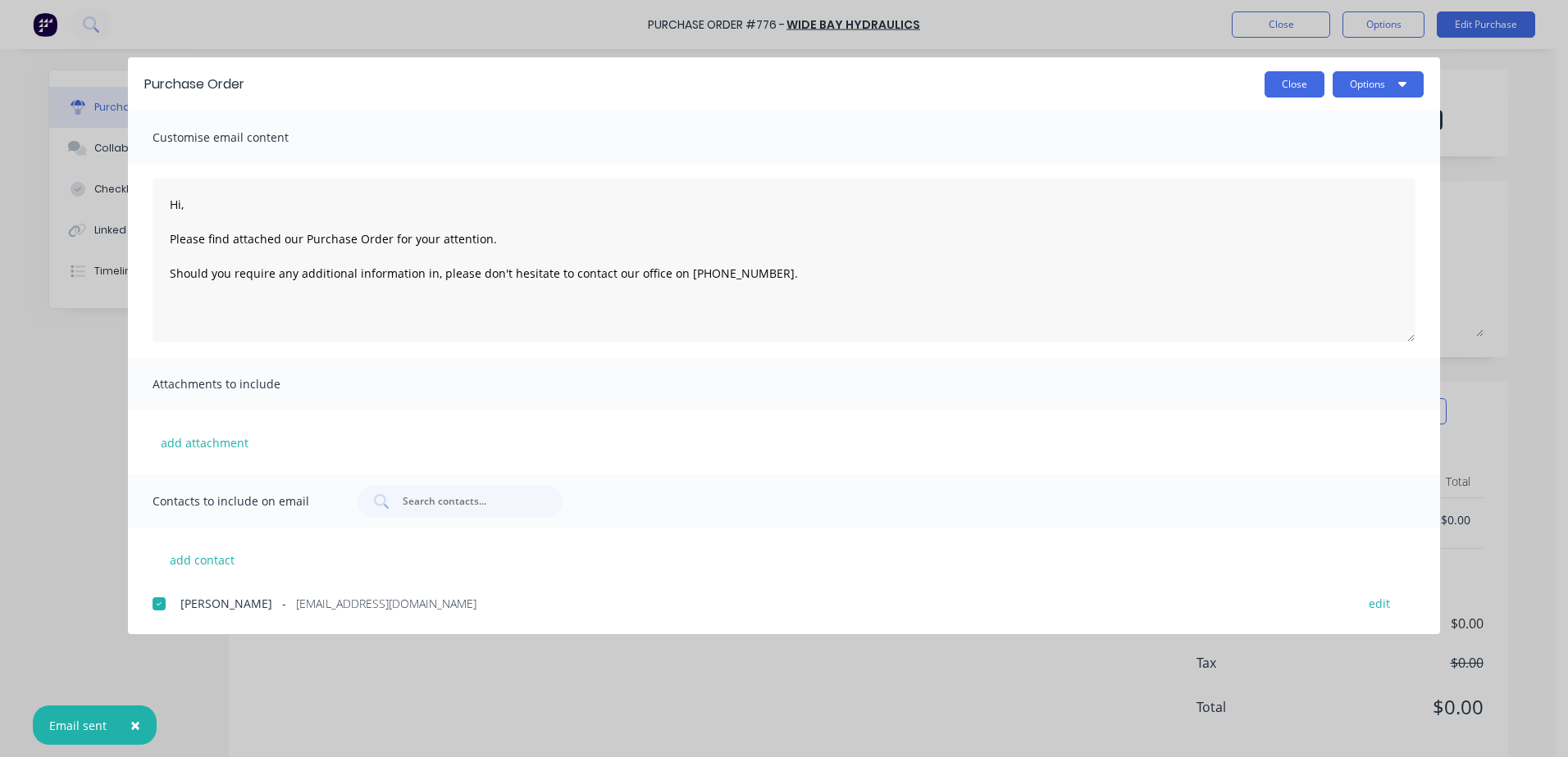
click at [1293, 87] on button "Close" at bounding box center [1295, 84] width 60 height 26
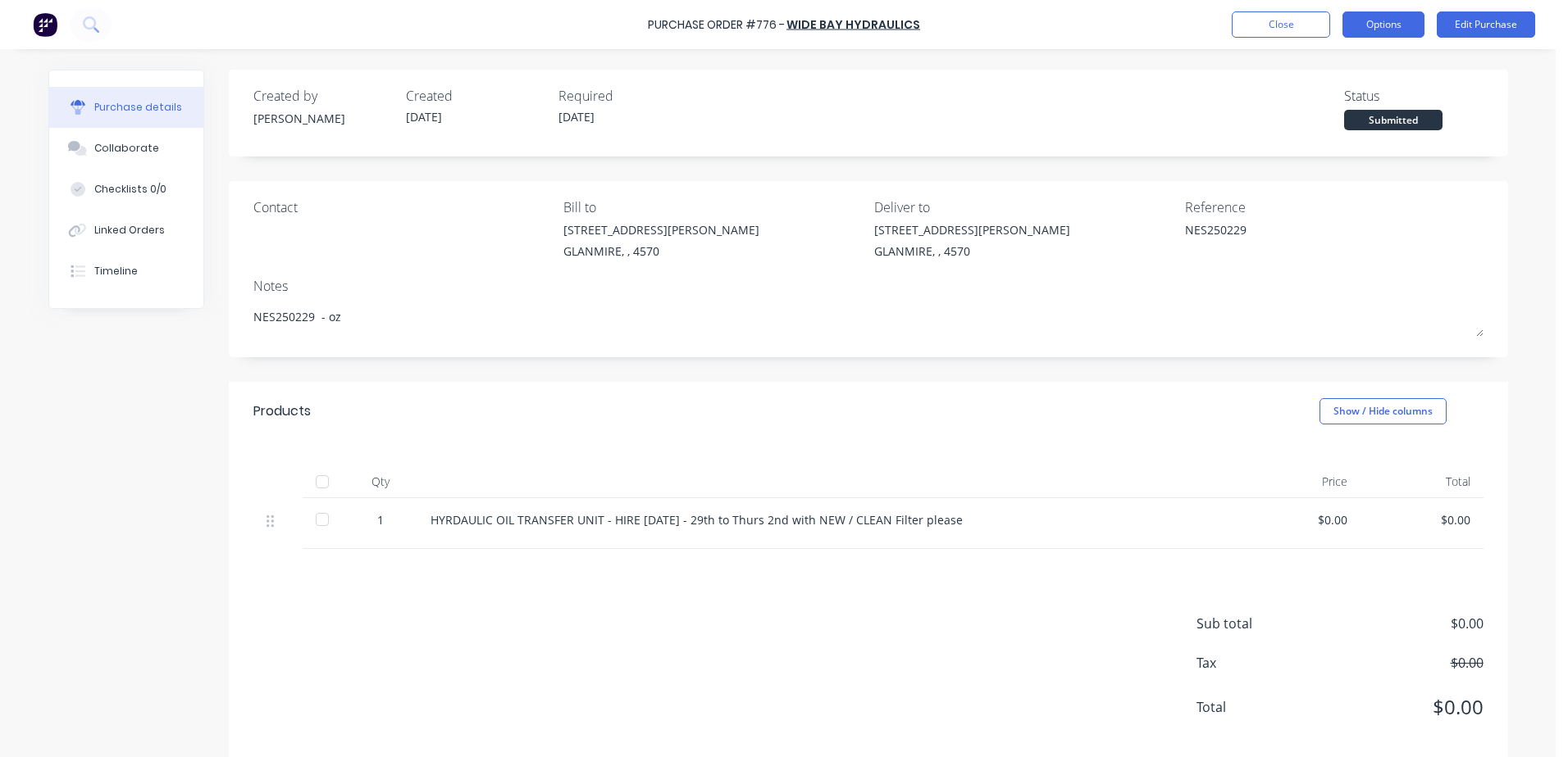
click at [1360, 28] on button "Options" at bounding box center [1383, 24] width 82 height 26
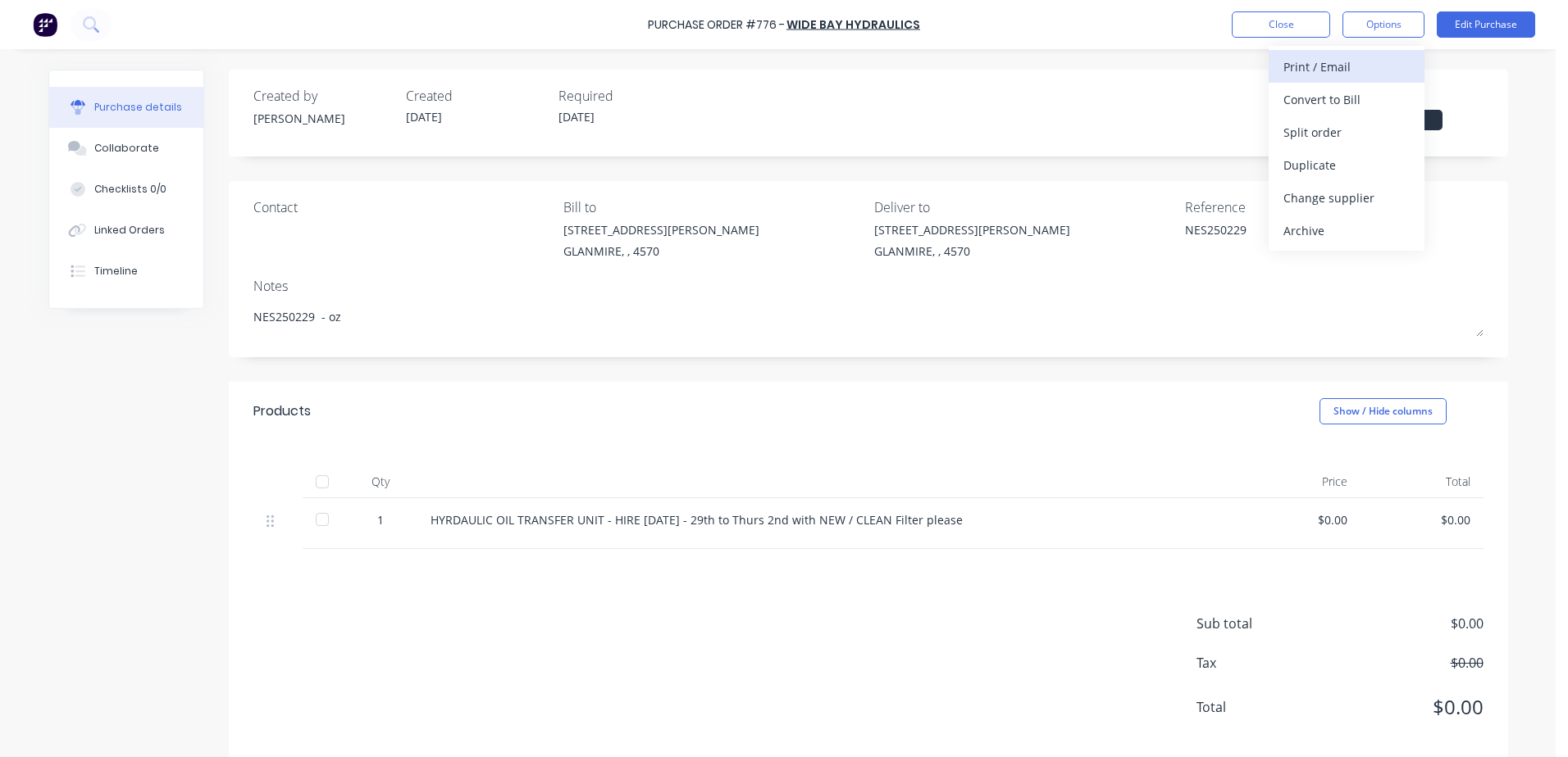
click at [1295, 68] on div "Print / Email" at bounding box center [1346, 67] width 126 height 24
click at [1308, 104] on div "With pricing" at bounding box center [1346, 99] width 126 height 24
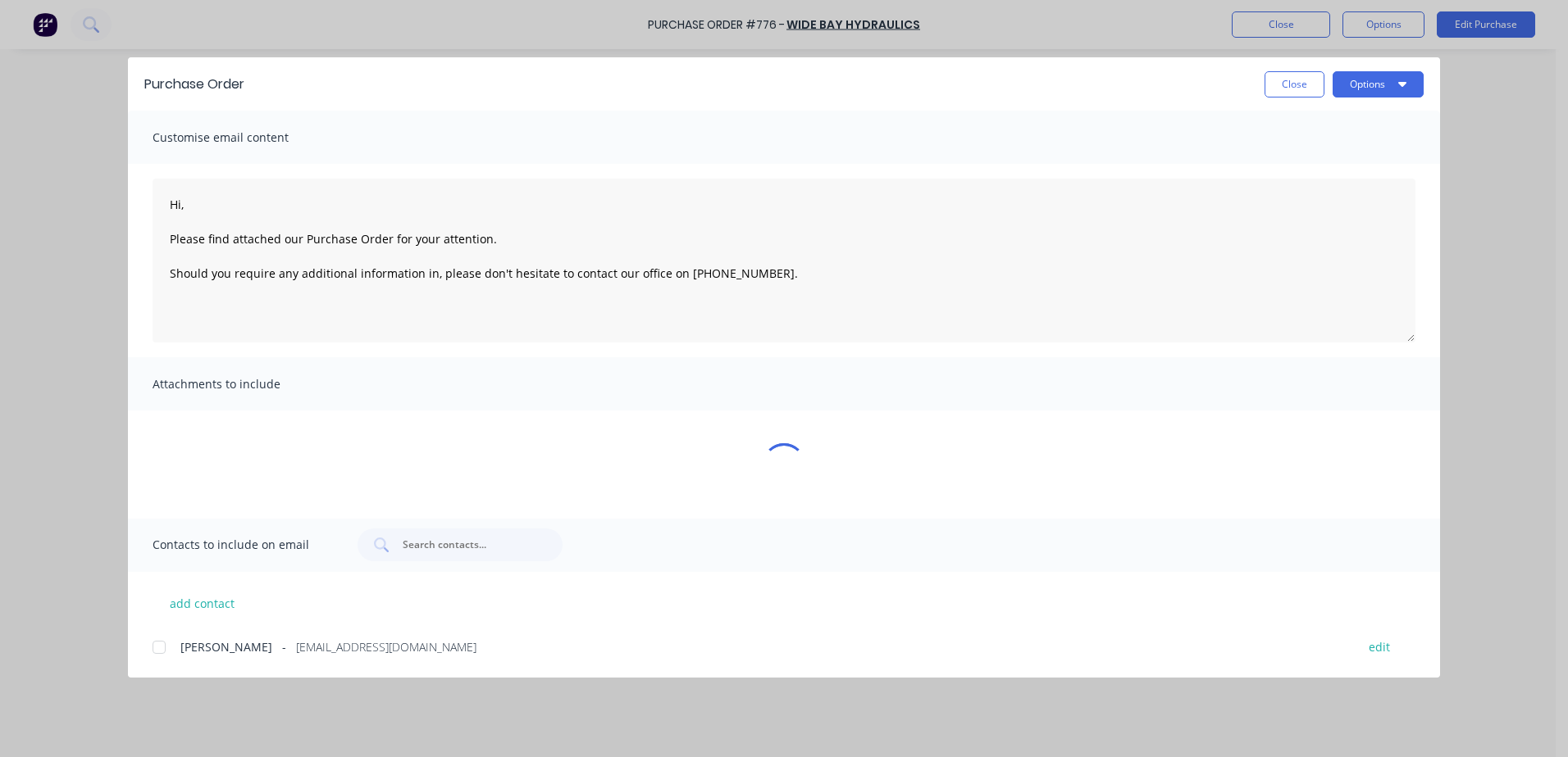
type textarea "x"
type textarea "Hi, Please find attached our Purchase Order for your attention. Should you requ…"
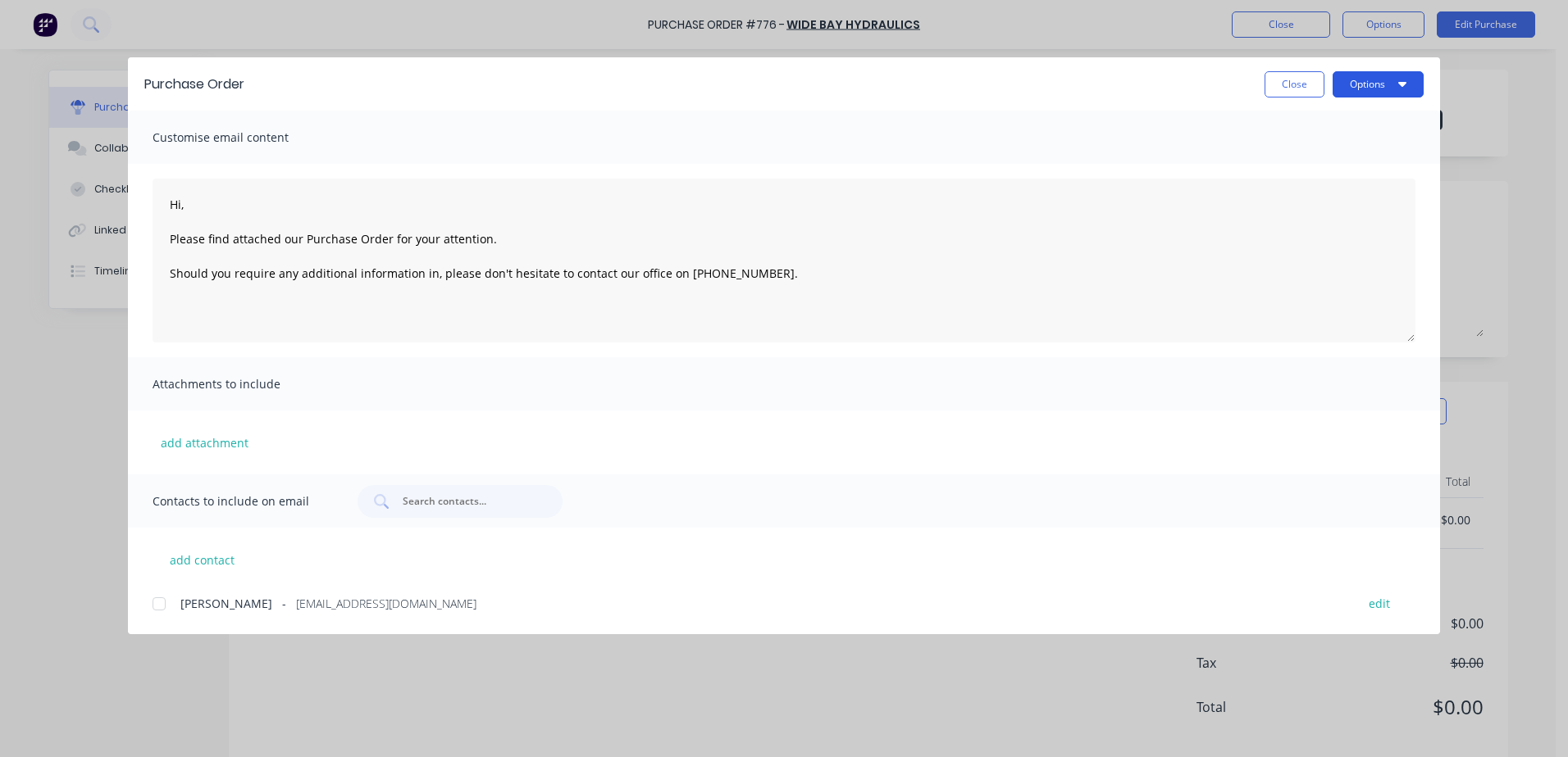
click at [1349, 79] on button "Options" at bounding box center [1378, 84] width 91 height 26
click at [1309, 157] on div "Print" at bounding box center [1345, 158] width 126 height 24
type textarea "x"
type textarea "Hi, Please find attached our Purchase Order for your attention. Should you requ…"
type textarea "x"
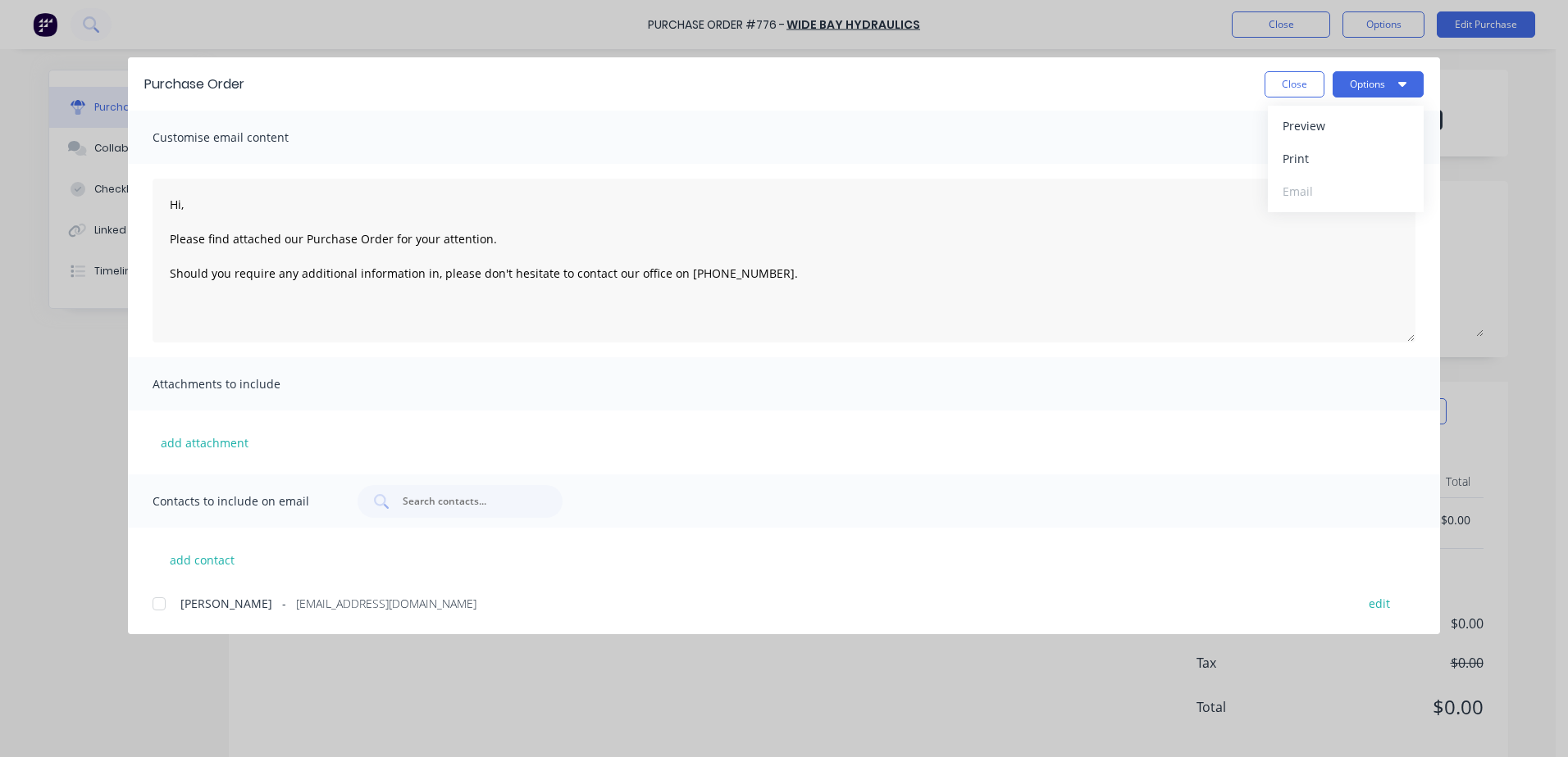
type textarea "Hi, Please find attached our Purchase Order for your attention. Should you requ…"
click at [1302, 85] on button "Close" at bounding box center [1295, 84] width 60 height 26
type textarea "x"
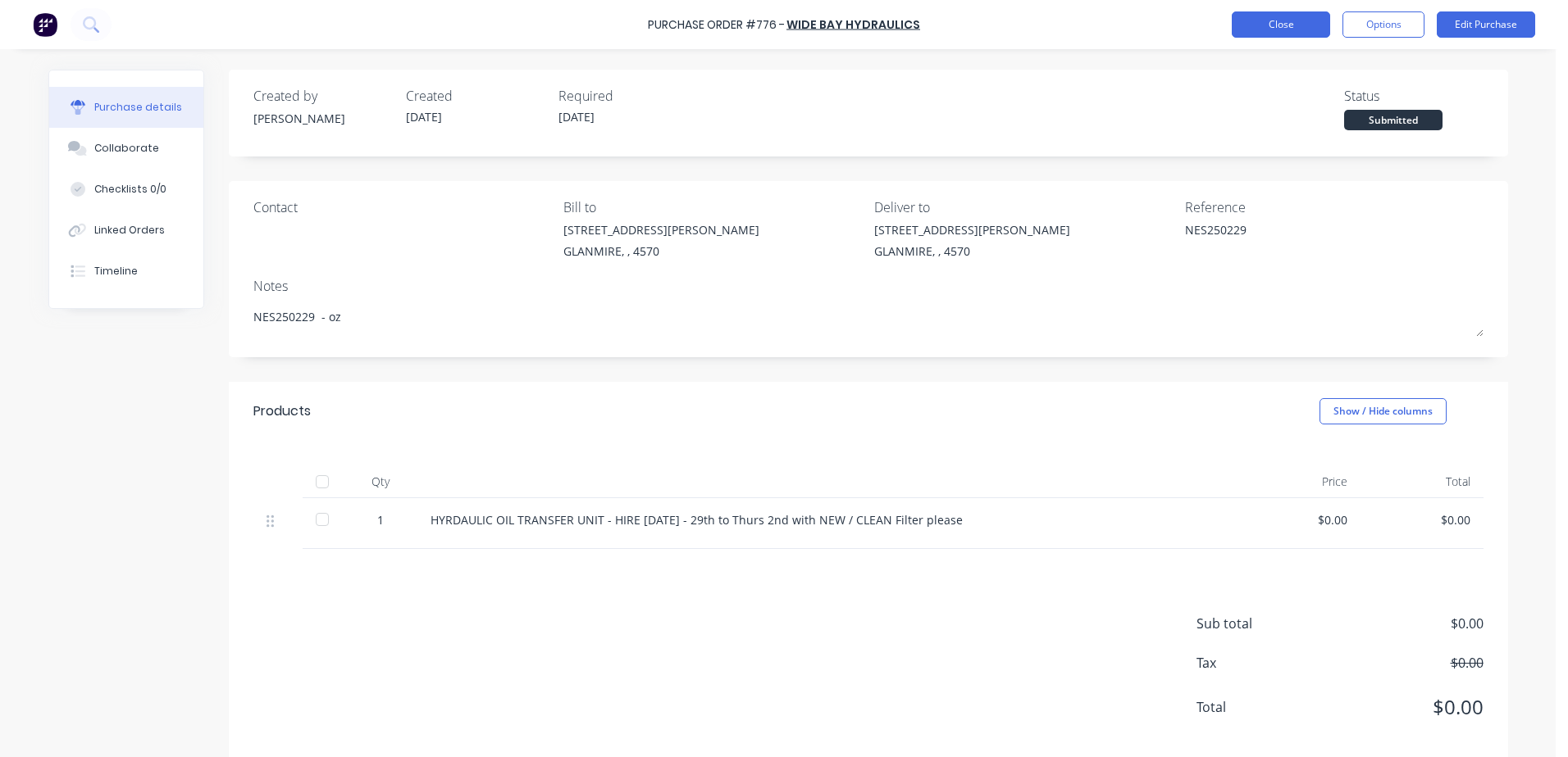
click at [1264, 21] on button "Close" at bounding box center [1280, 24] width 98 height 26
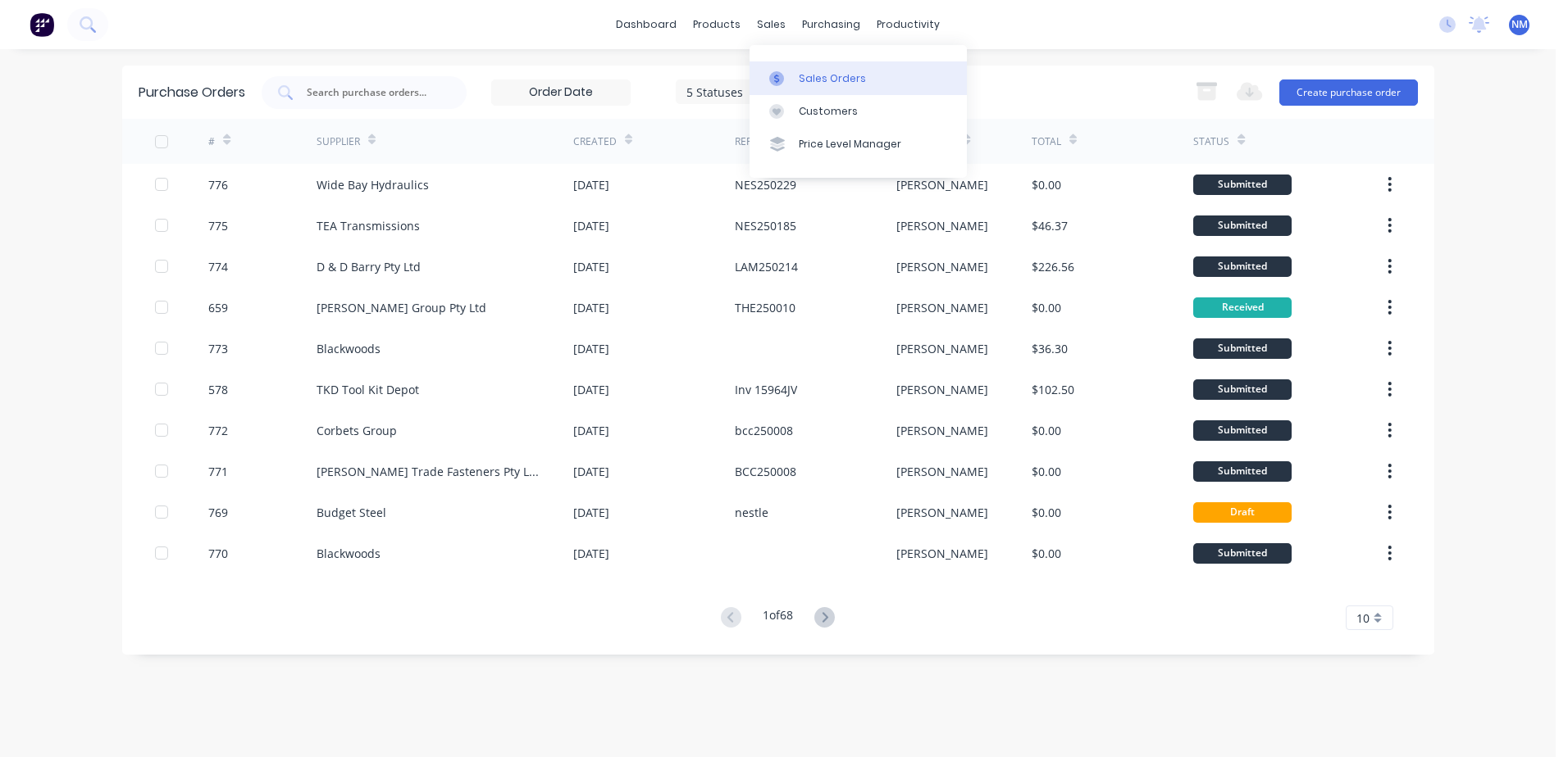
click at [810, 73] on div "Sales Orders" at bounding box center [832, 79] width 67 height 15
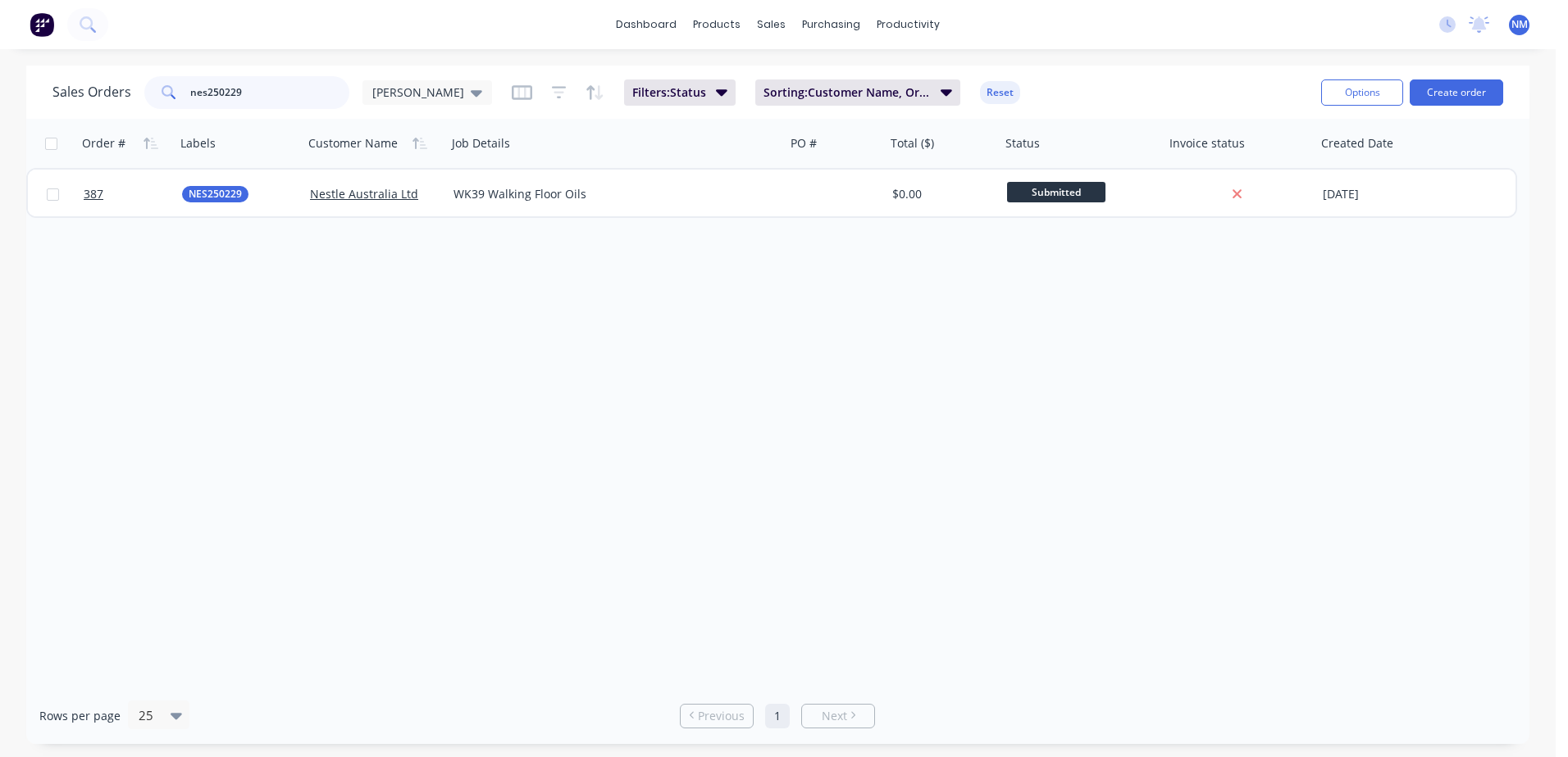
drag, startPoint x: 246, startPoint y: 92, endPoint x: 85, endPoint y: 114, distance: 162.5
click at [85, 114] on div "Sales Orders nes250229 [PERSON_NAME]: Status Sorting: Customer Name, Order # Re…" at bounding box center [778, 92] width 1503 height 53
type input "nes250241"
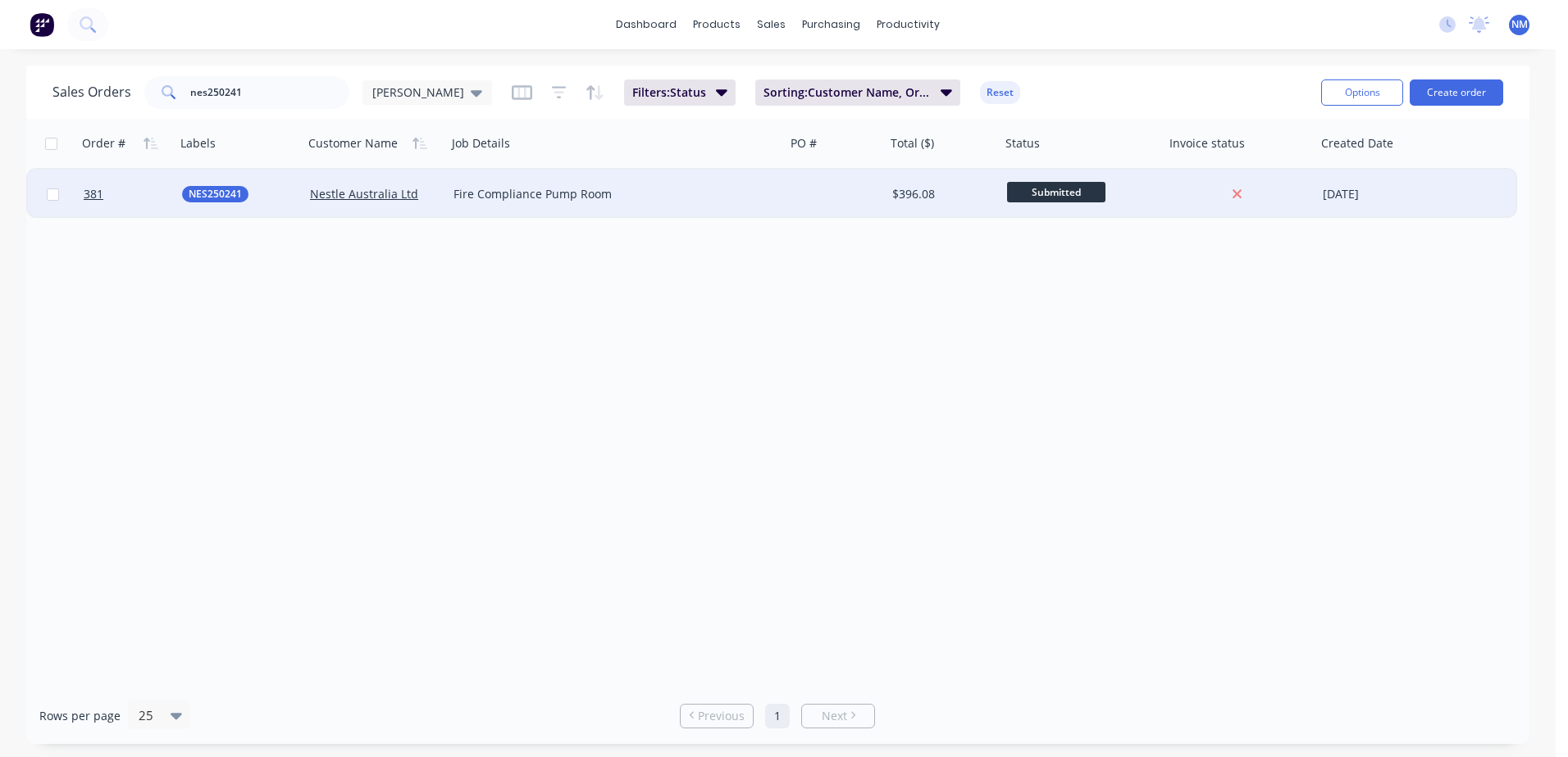
click at [842, 205] on div at bounding box center [835, 194] width 100 height 49
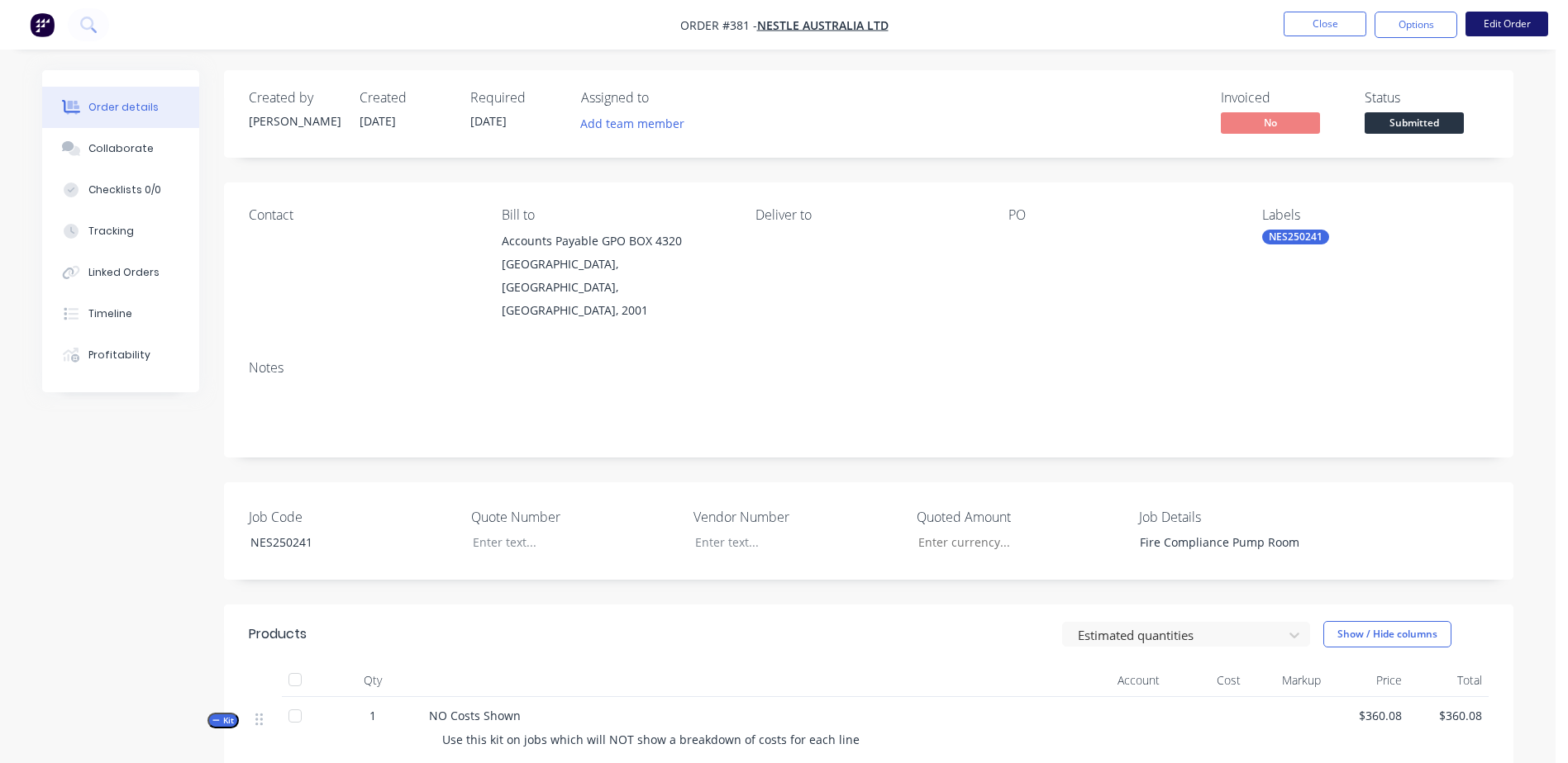
click at [1492, 23] on button "Edit Order" at bounding box center [1506, 23] width 83 height 24
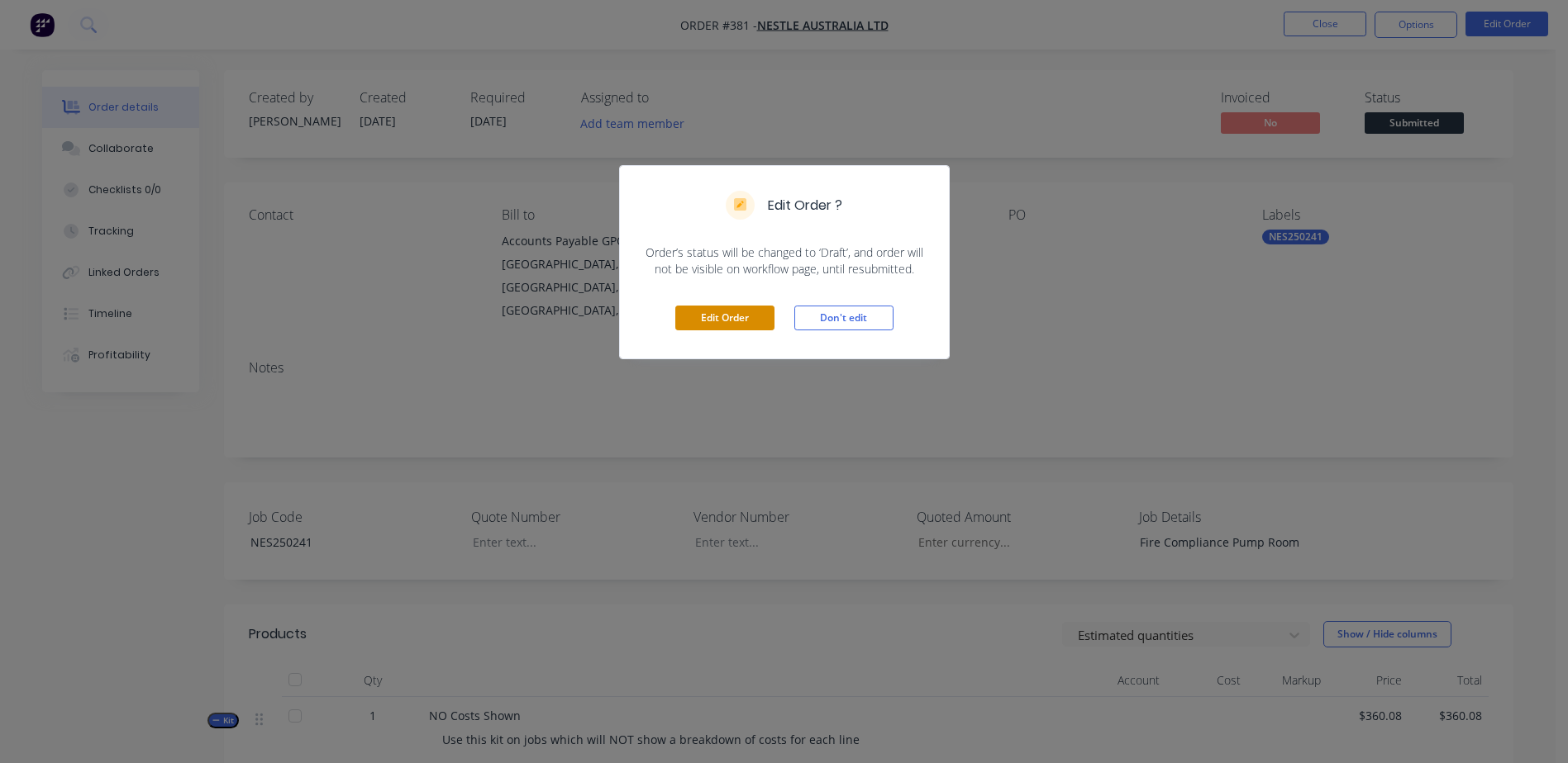
click at [715, 327] on button "Edit Order" at bounding box center [724, 318] width 99 height 24
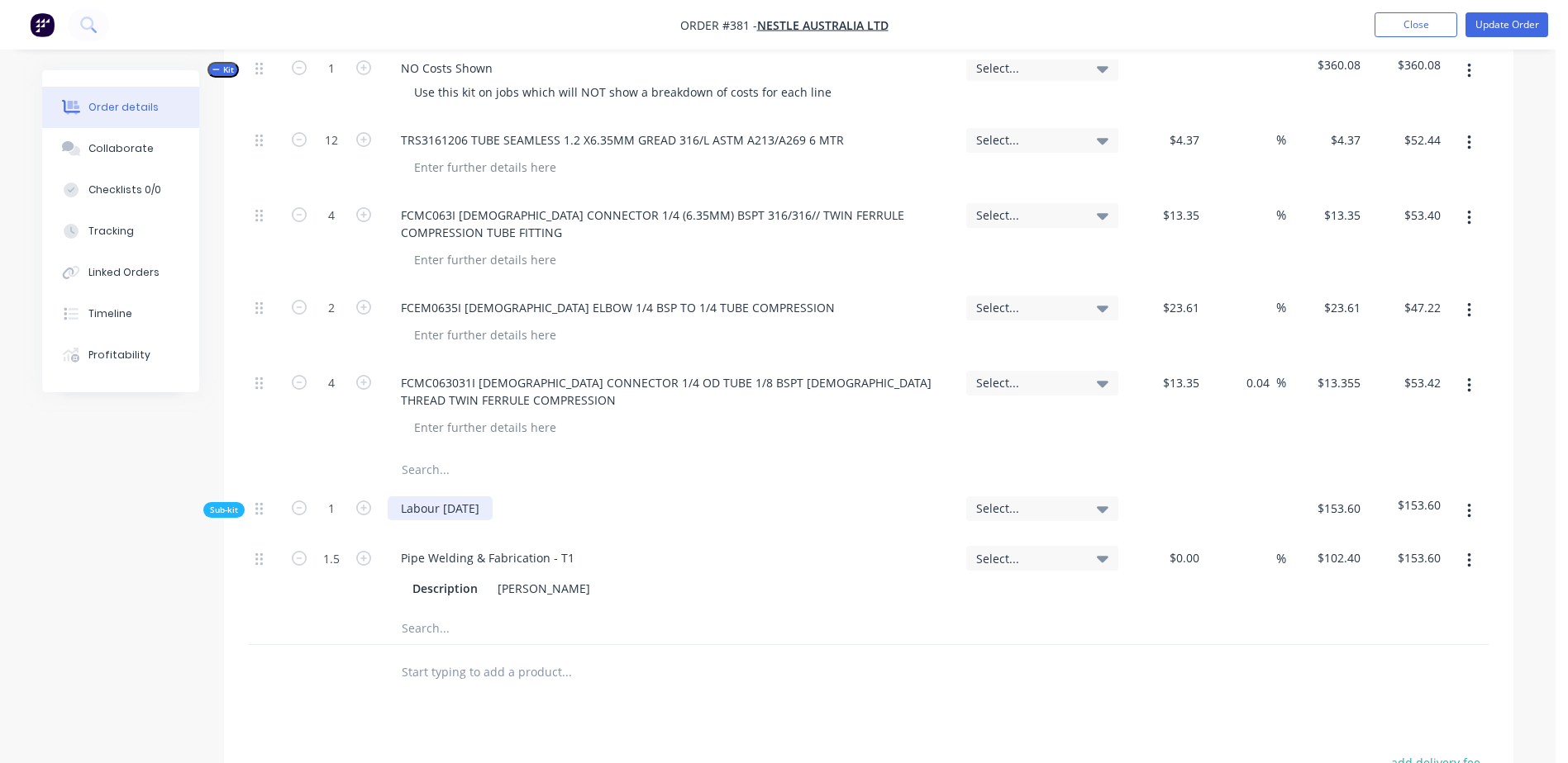
scroll to position [578, 0]
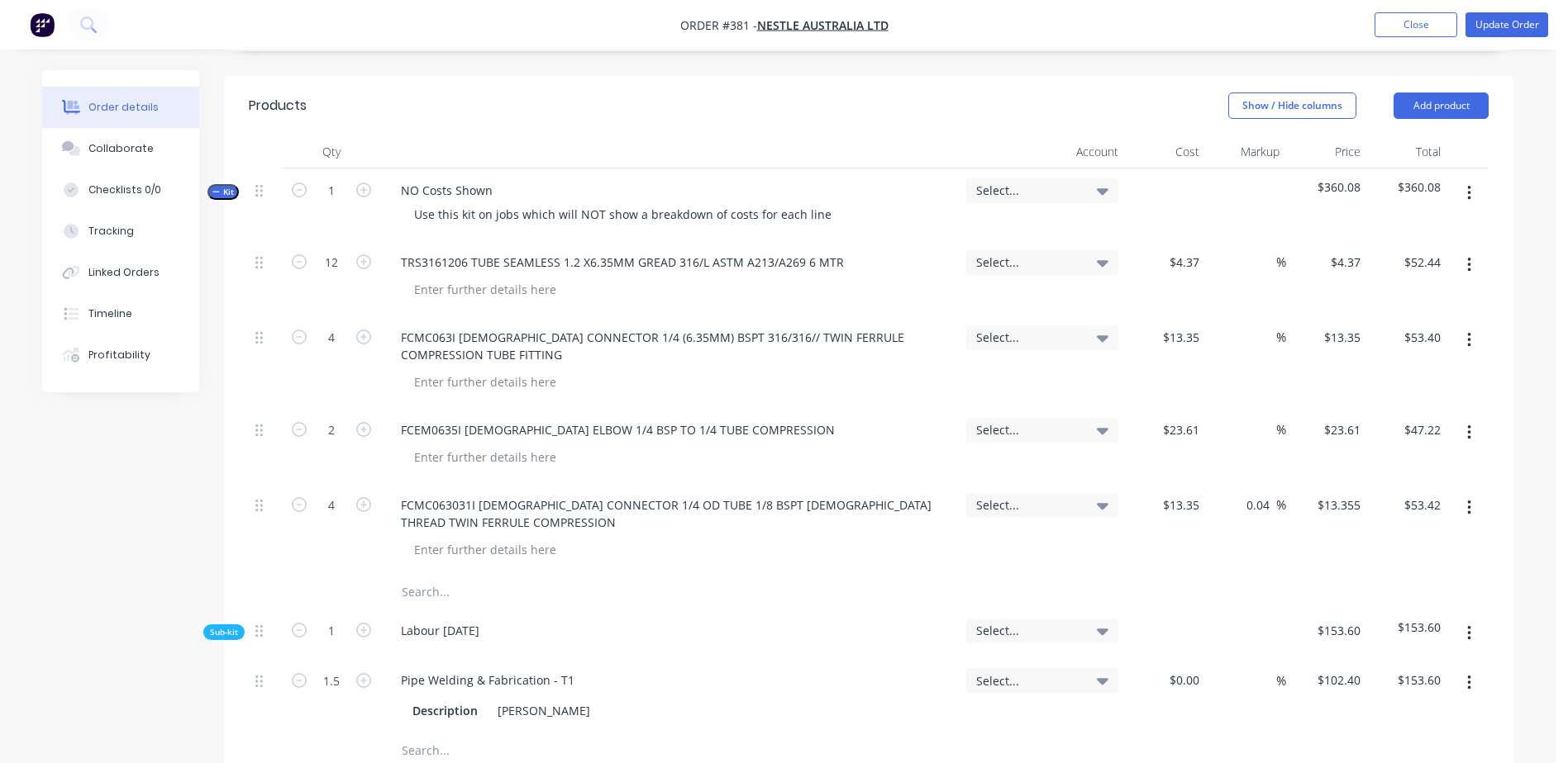
click at [437, 575] on input "text" at bounding box center [566, 592] width 330 height 33
type input "MCCLINTOCKS - 82963"
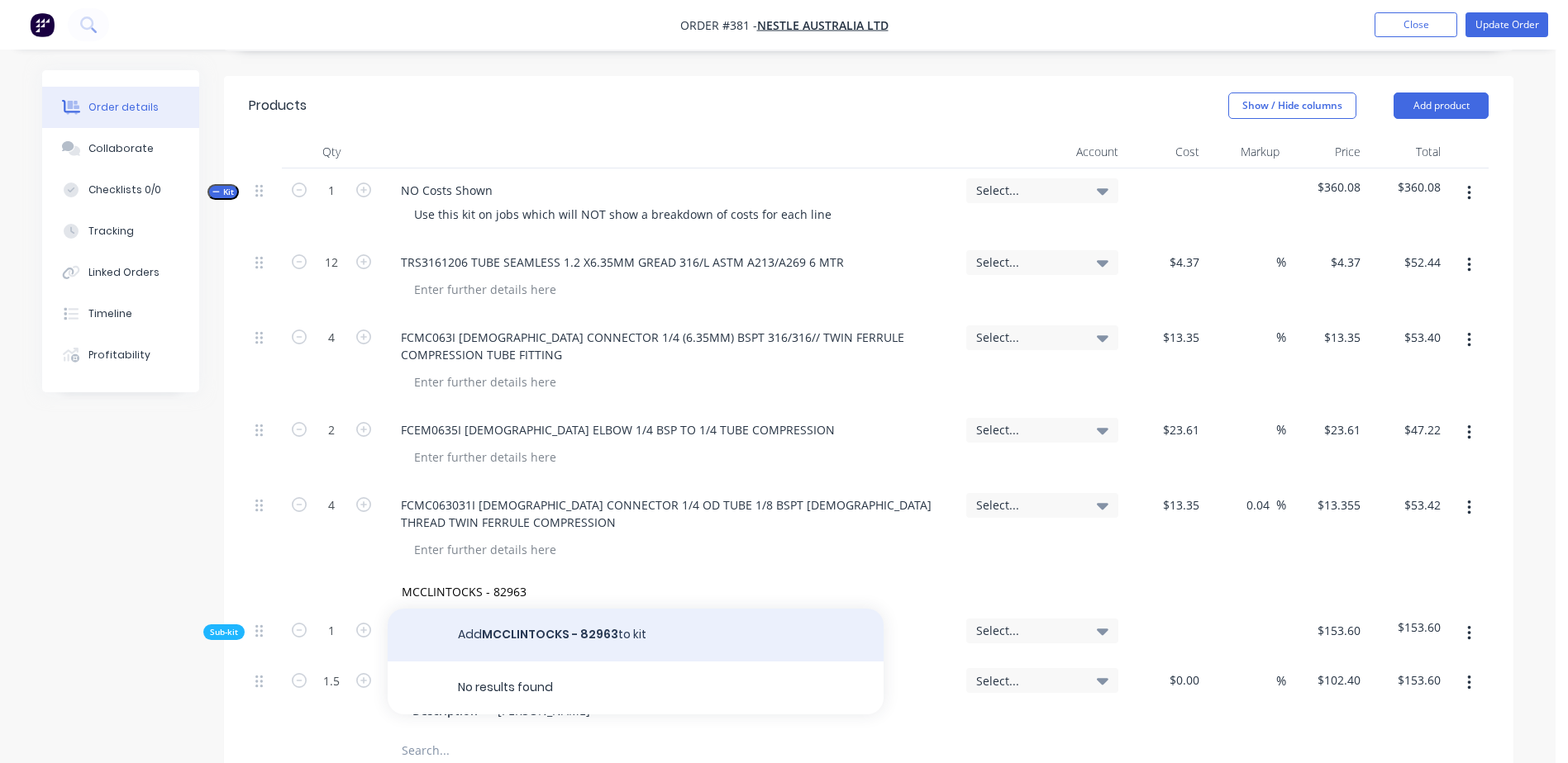
click at [517, 609] on button "Add MCCLINTOCKS - 82963 to kit" at bounding box center [635, 635] width 496 height 53
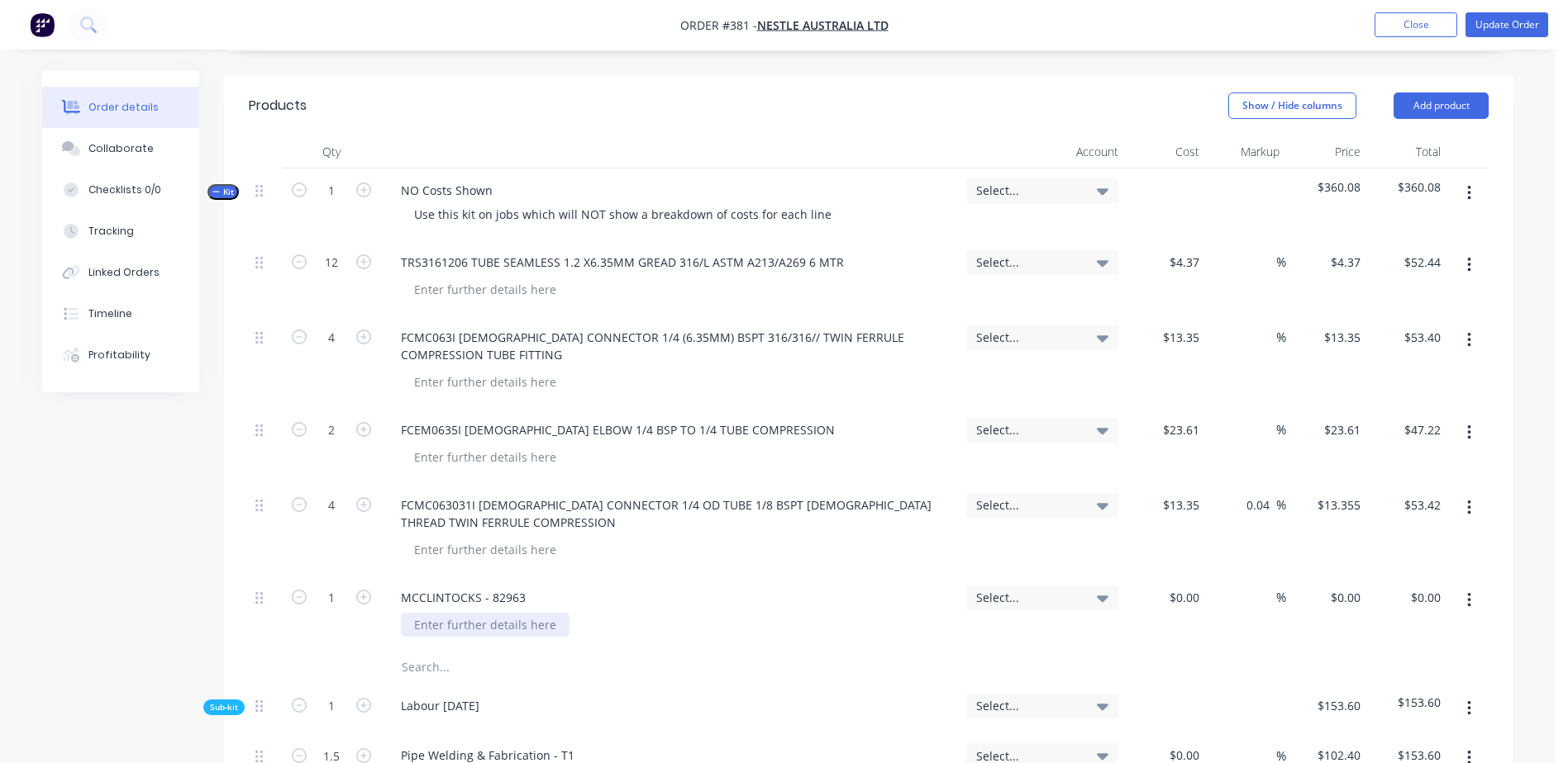
click at [433, 613] on div at bounding box center [485, 624] width 168 height 24
click at [1172, 575] on div "$0.00" at bounding box center [1165, 613] width 81 height 75
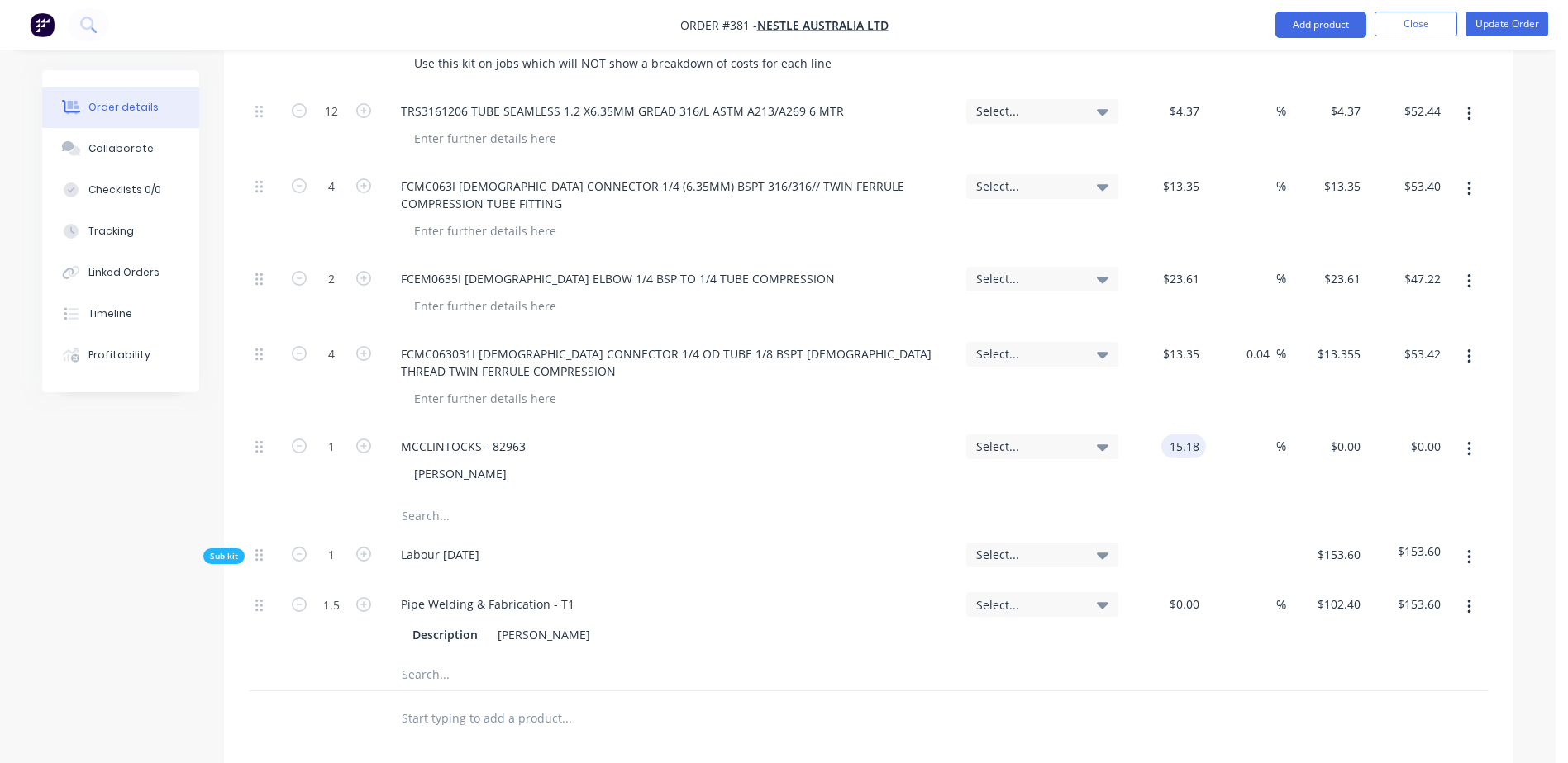
scroll to position [743, 0]
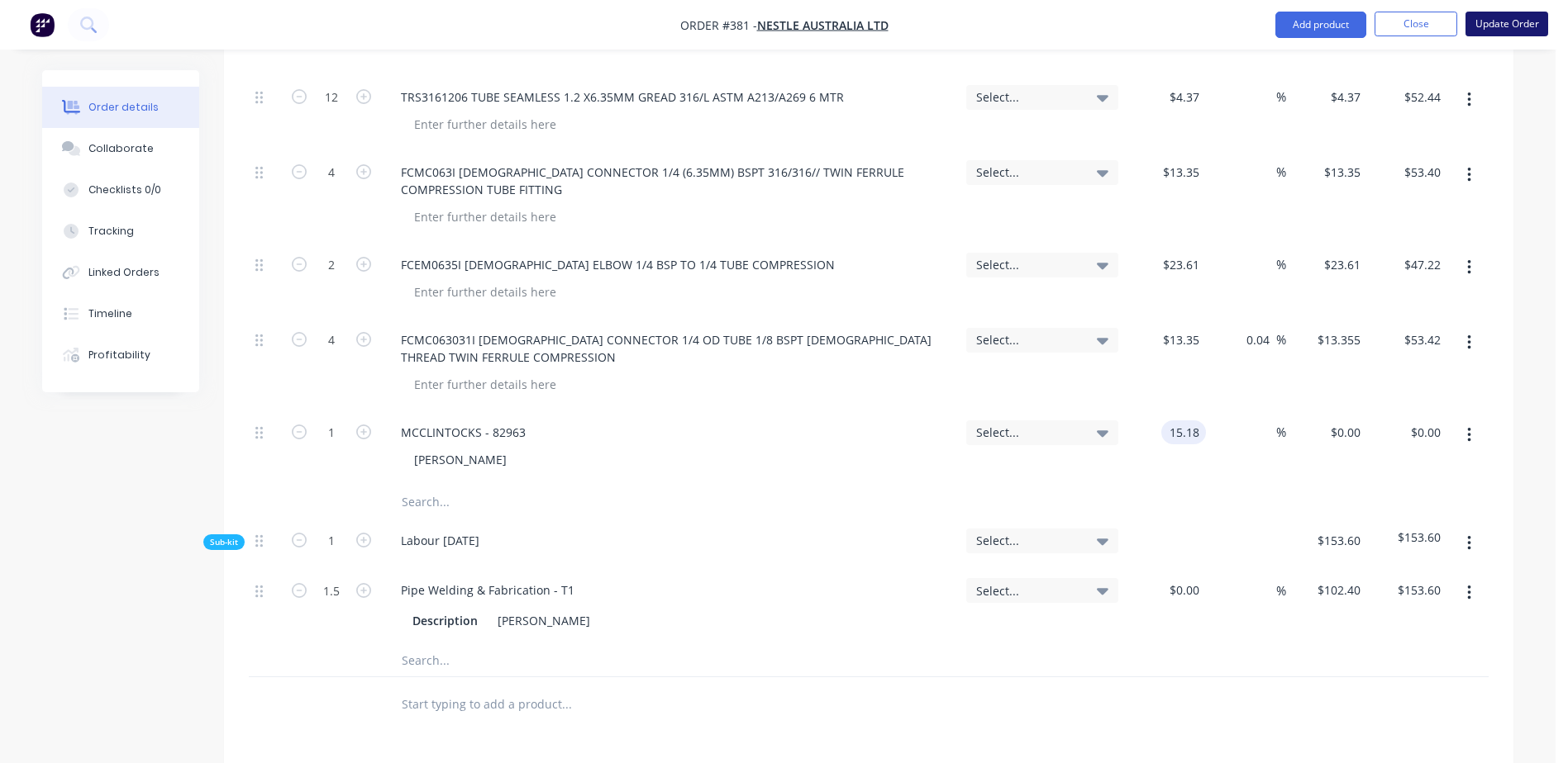
type input "$15.18"
click at [1506, 19] on button "Update Order" at bounding box center [1506, 23] width 83 height 24
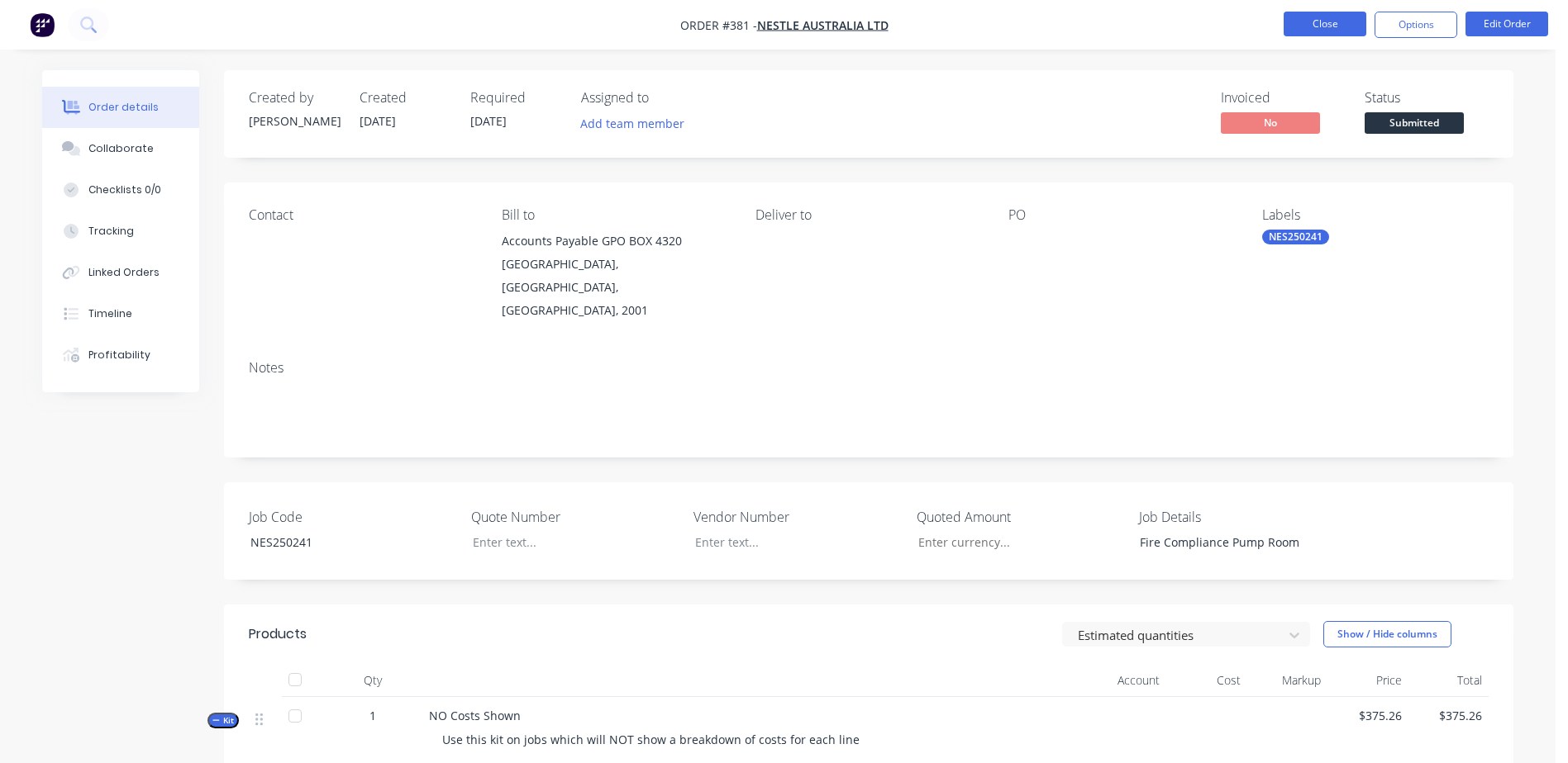
click at [1341, 15] on button "Close" at bounding box center [1325, 23] width 83 height 24
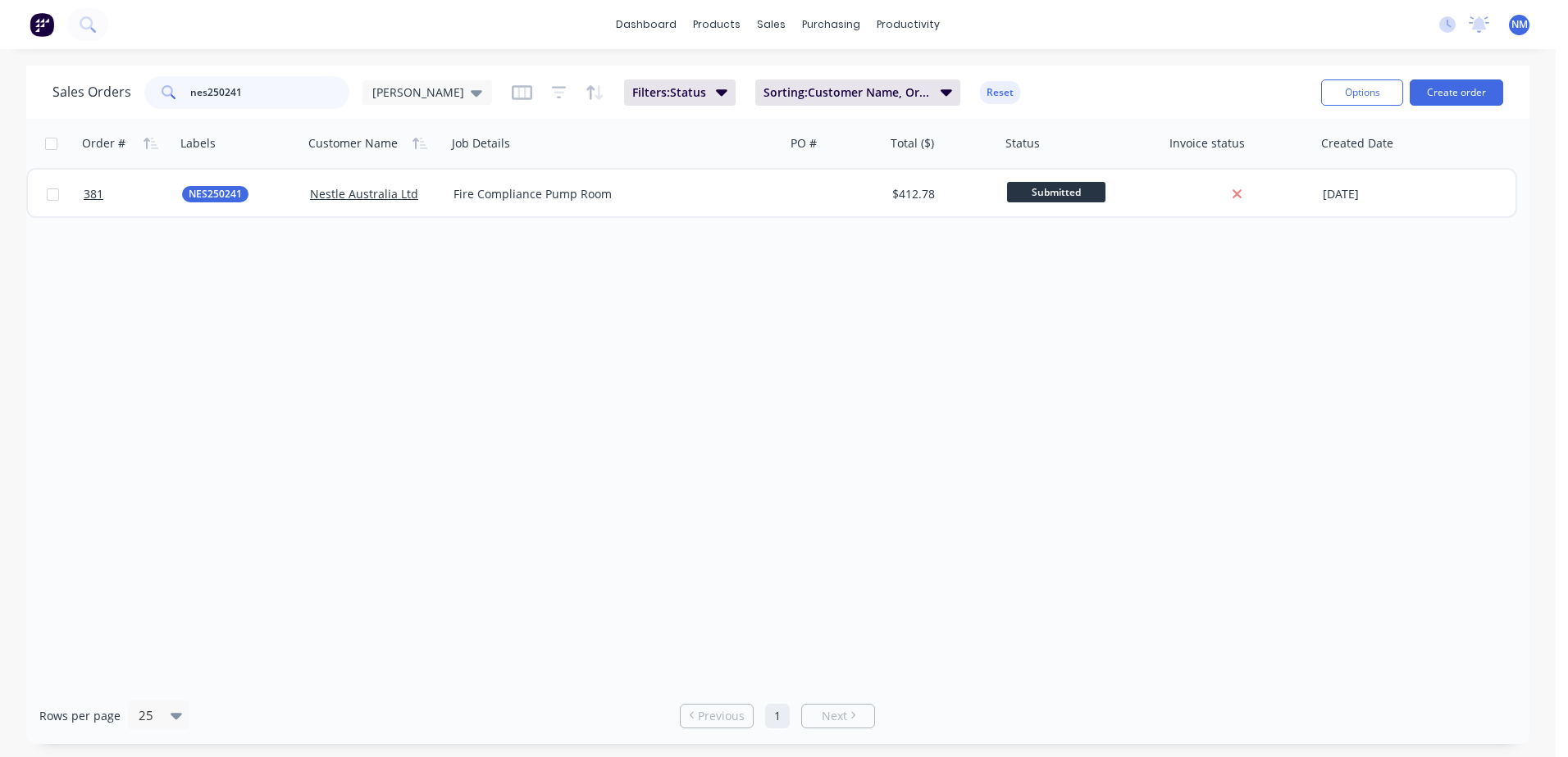
drag, startPoint x: 241, startPoint y: 87, endPoint x: 133, endPoint y: 95, distance: 108.3
click at [133, 95] on div "Sales Orders nes250241 [PERSON_NAME]" at bounding box center [272, 93] width 439 height 33
type input "LAM250211"
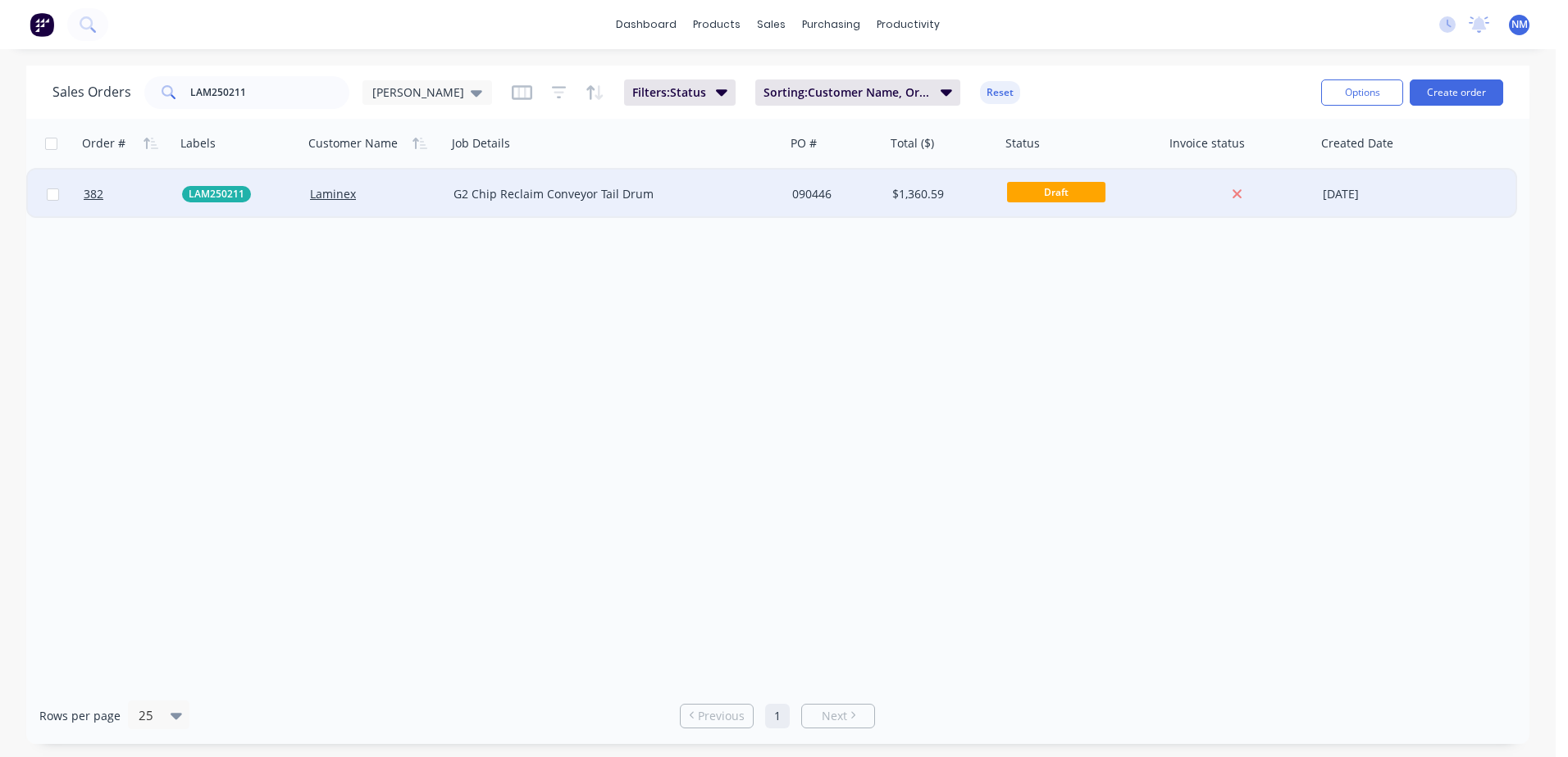
click at [870, 188] on div "090446" at bounding box center [833, 194] width 82 height 16
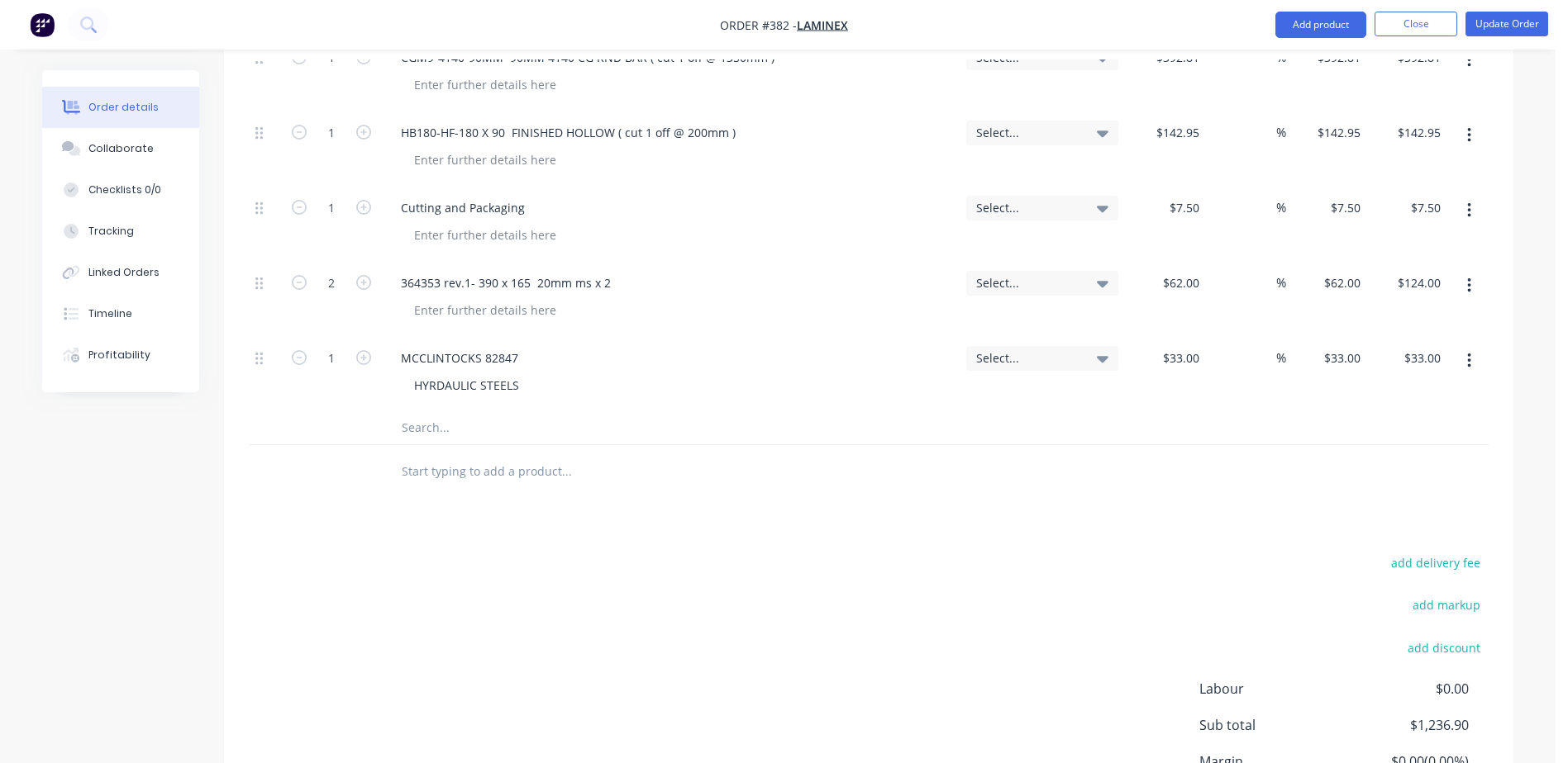
scroll to position [1074, 0]
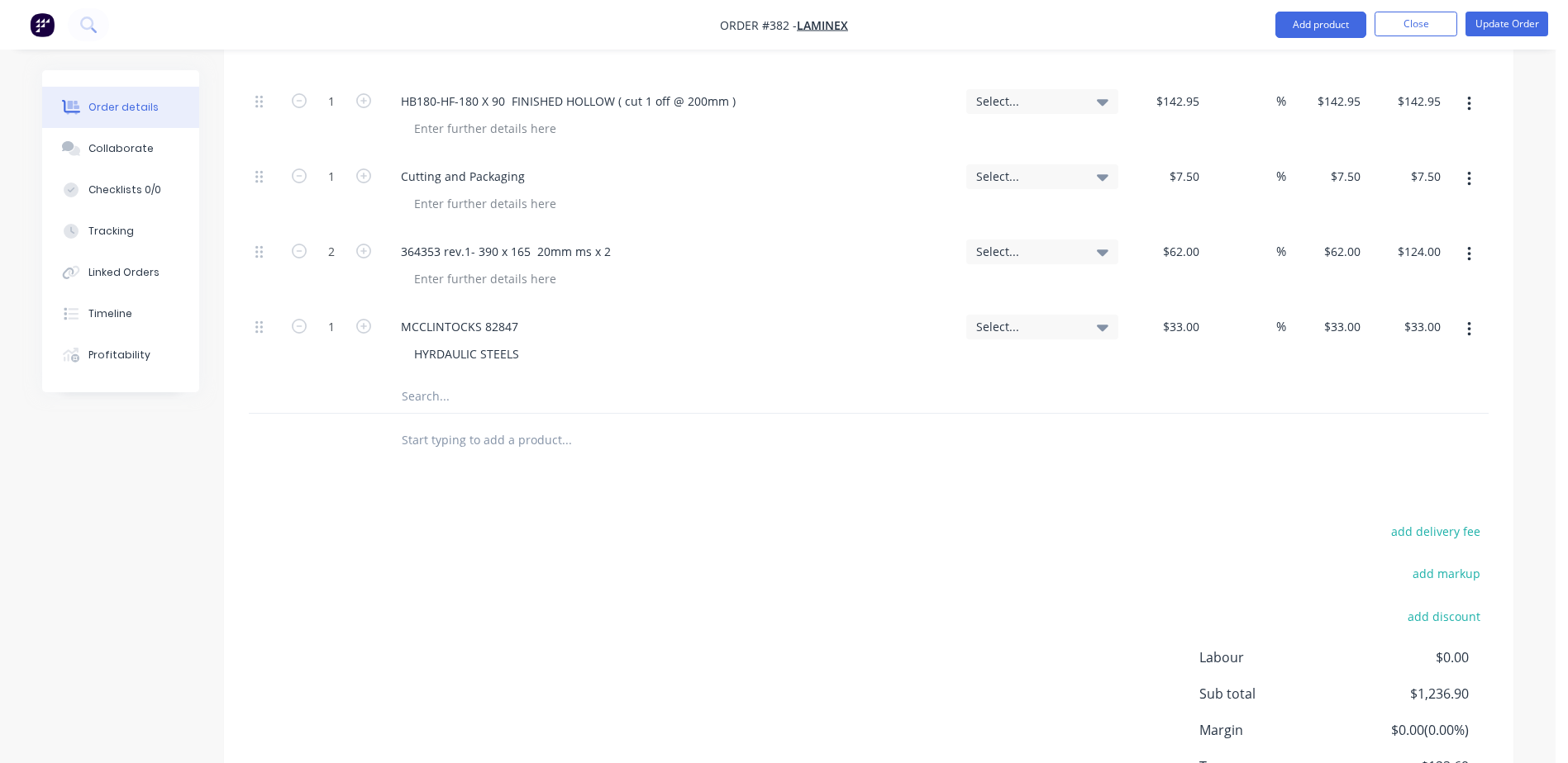
click at [429, 380] on input "text" at bounding box center [566, 397] width 330 height 33
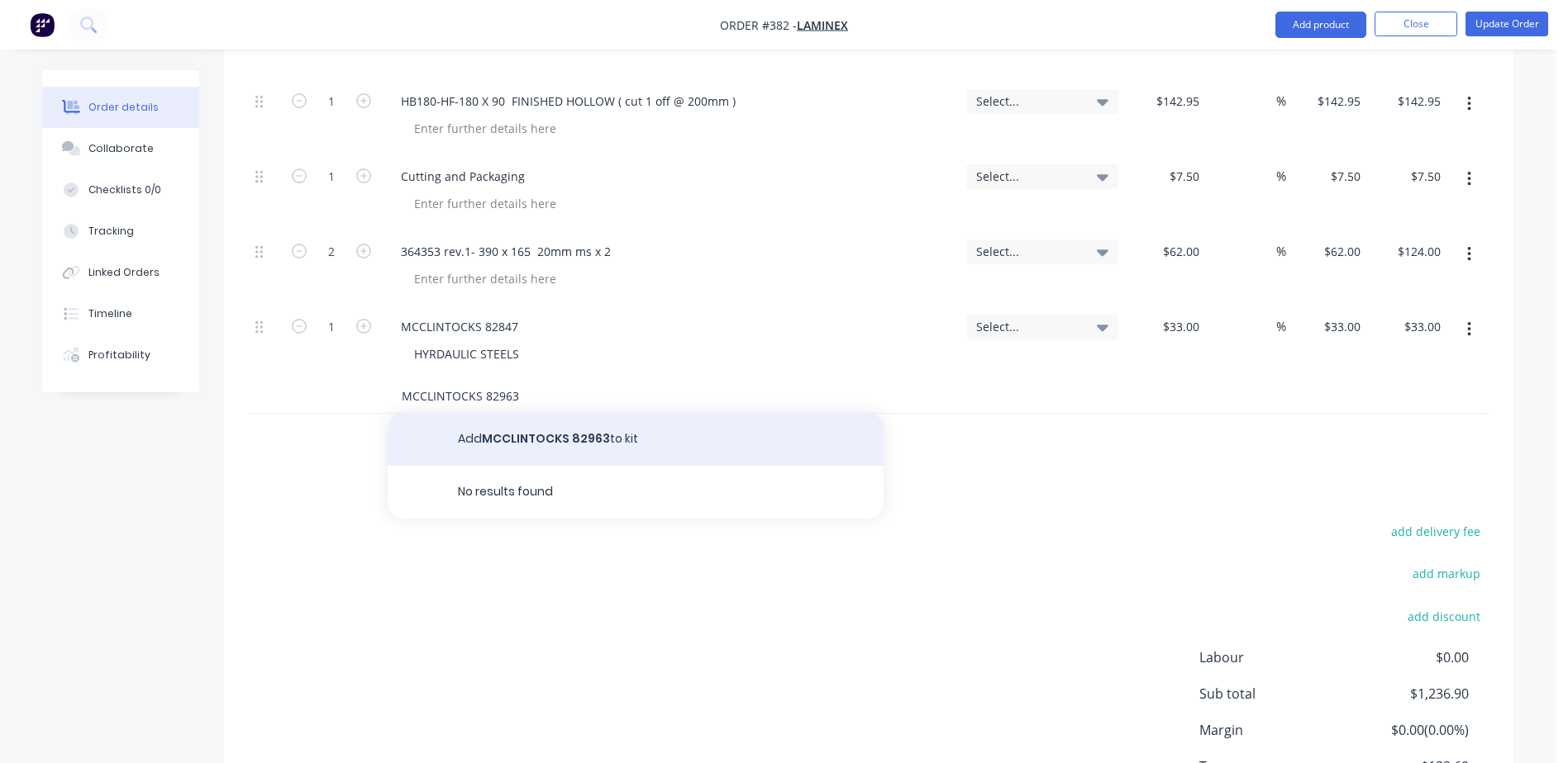
type input "MCCLINTOCKS 82963"
click at [544, 413] on button "Add MCCLINTOCKS 82963 to kit" at bounding box center [635, 440] width 496 height 53
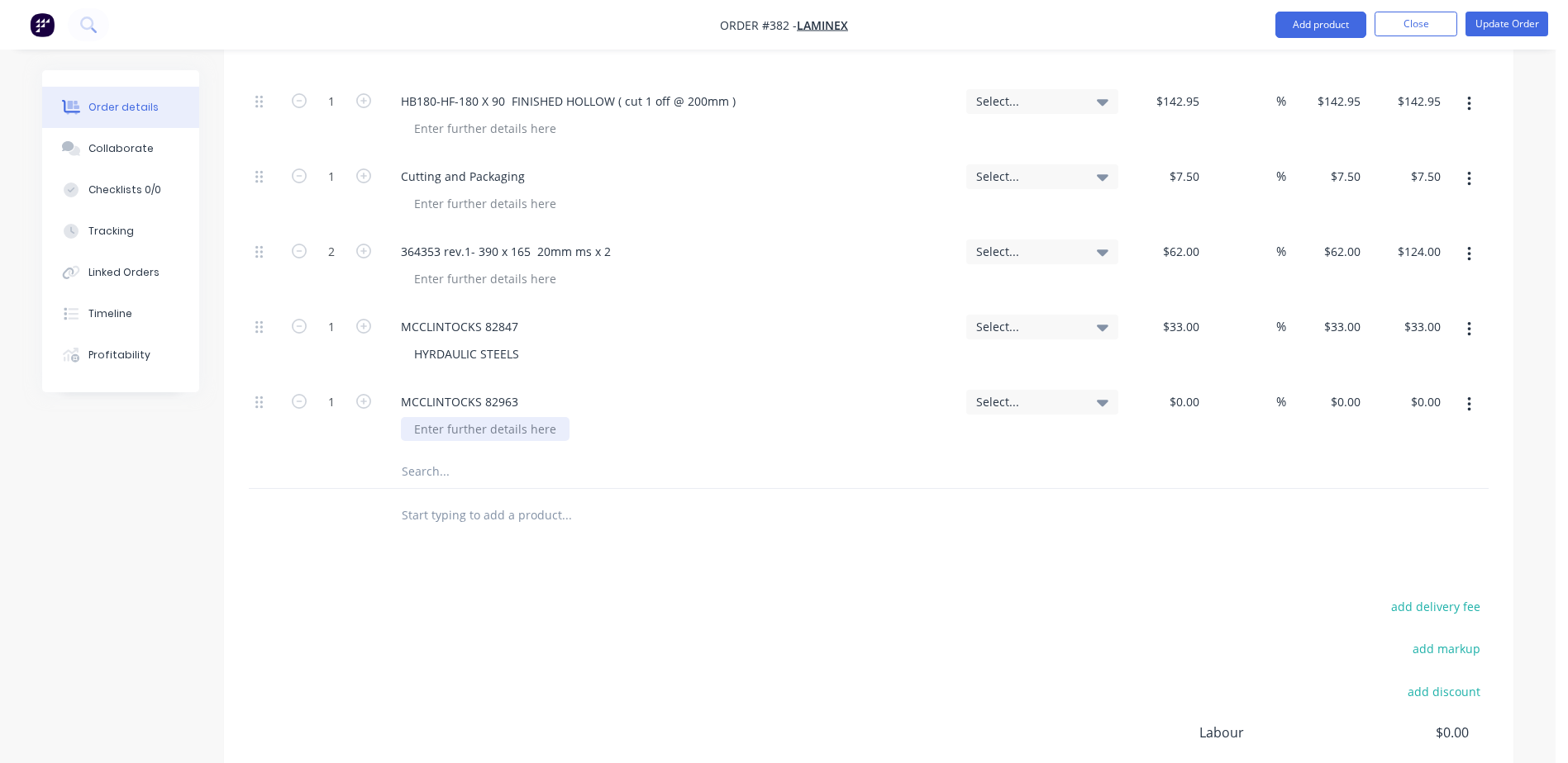
click at [442, 417] on div at bounding box center [485, 429] width 168 height 24
click at [1178, 380] on div "$0.00" at bounding box center [1165, 417] width 81 height 75
type input "."
type input "$39.10"
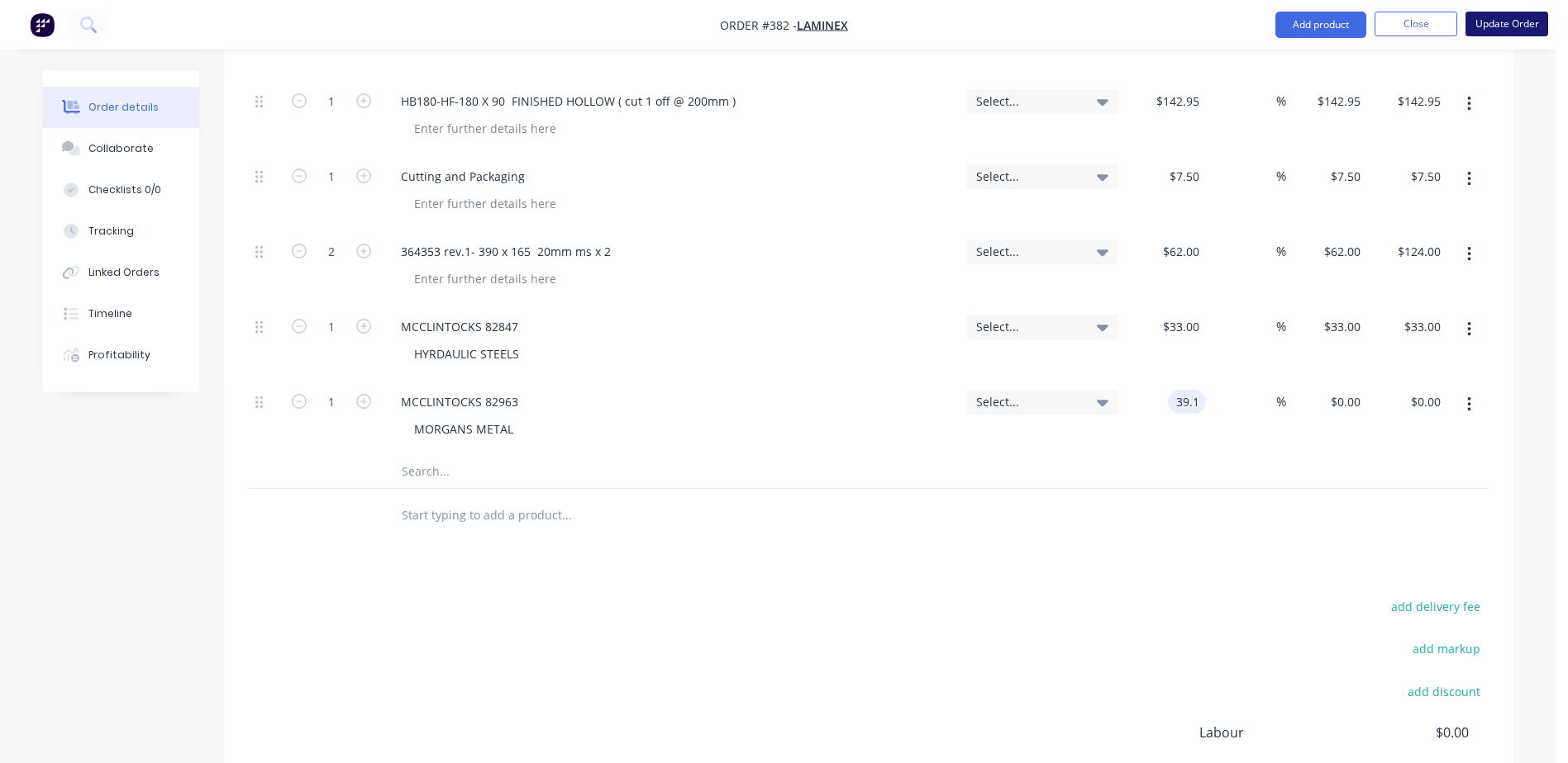
type input "$39.10"
click at [1502, 24] on button "Update Order" at bounding box center [1506, 23] width 83 height 24
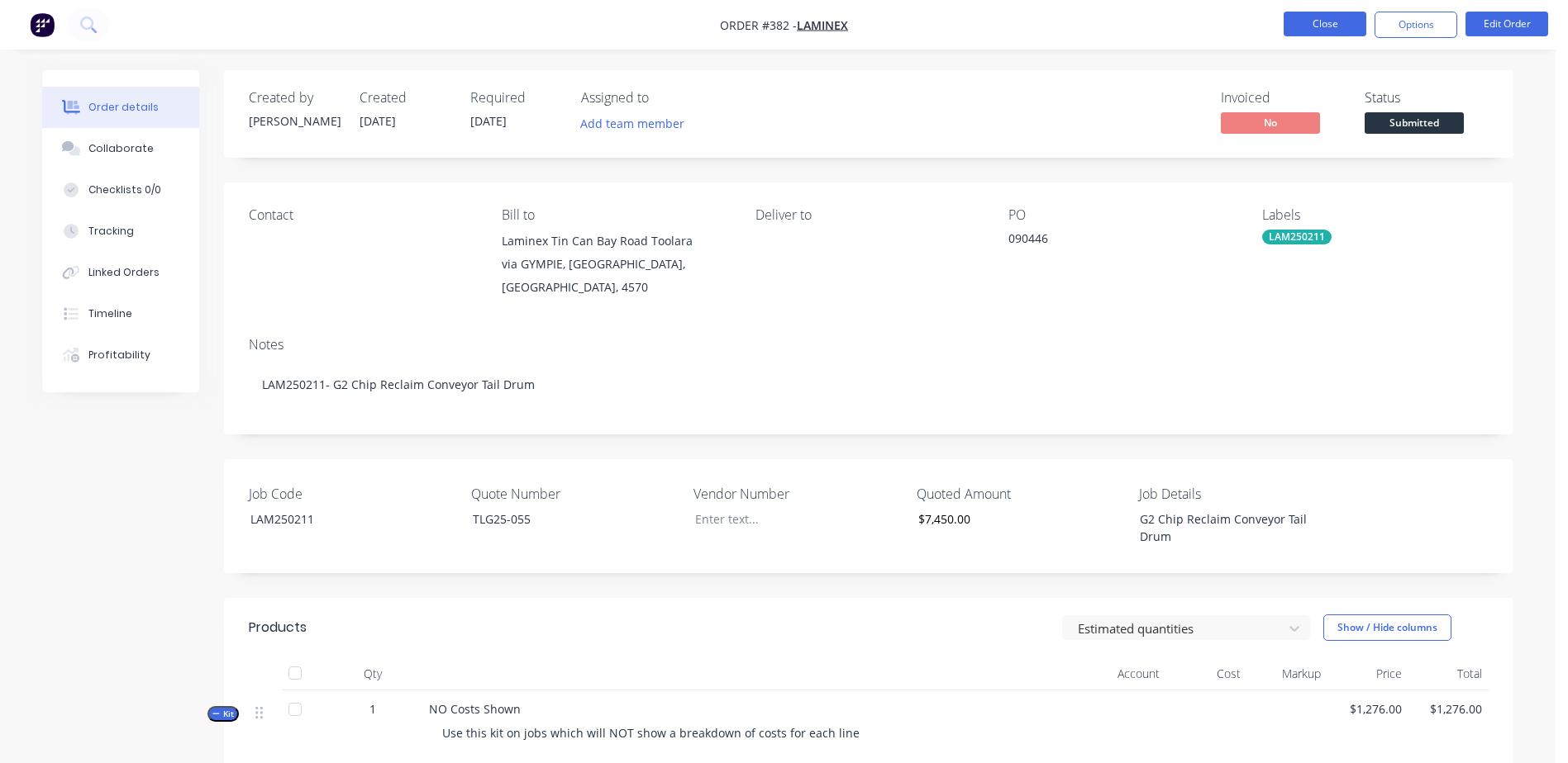
click at [1296, 24] on button "Close" at bounding box center [1325, 23] width 83 height 24
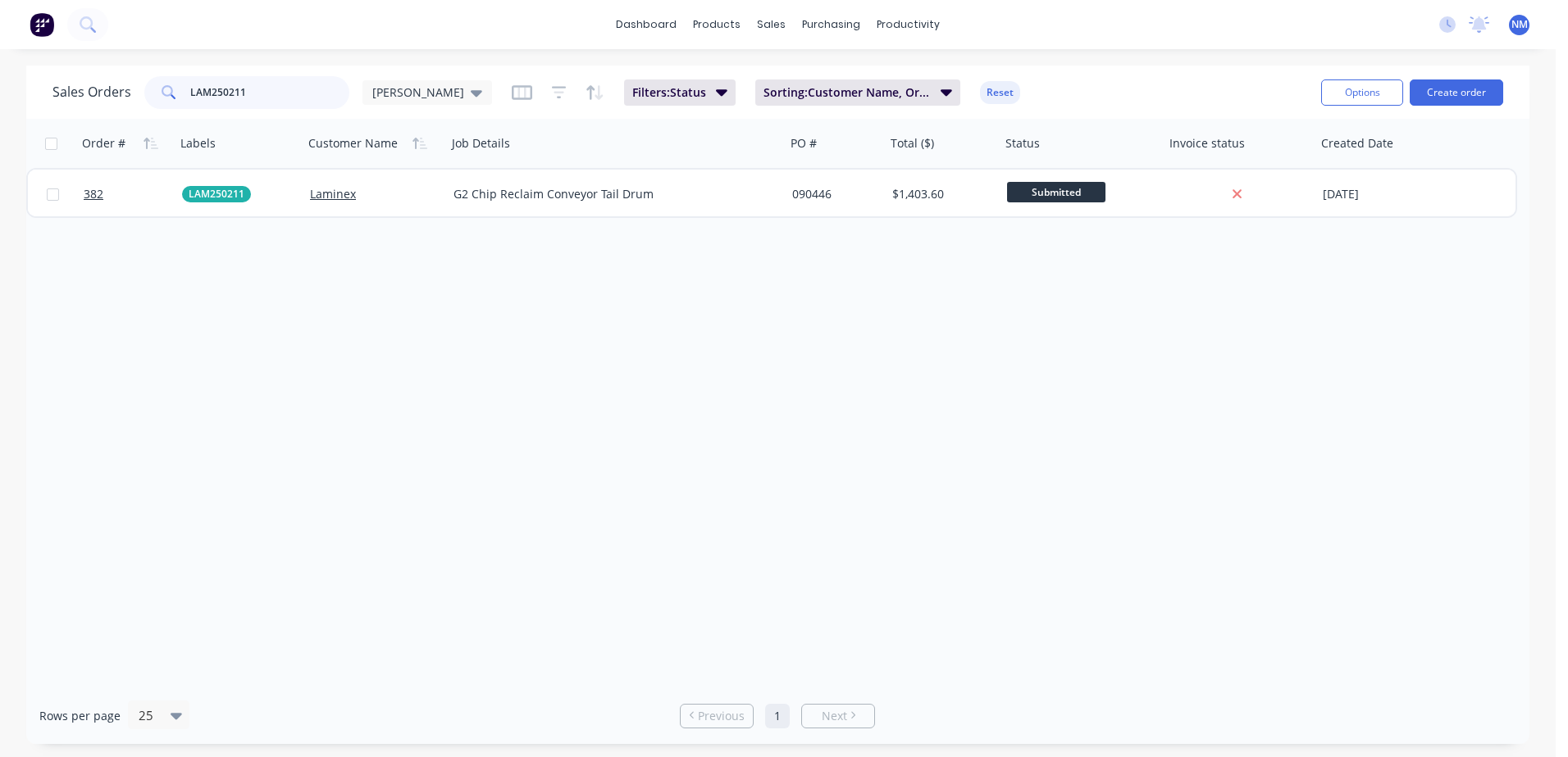
click at [245, 93] on input "LAM250211" at bounding box center [270, 93] width 160 height 33
type input "LAM250212"
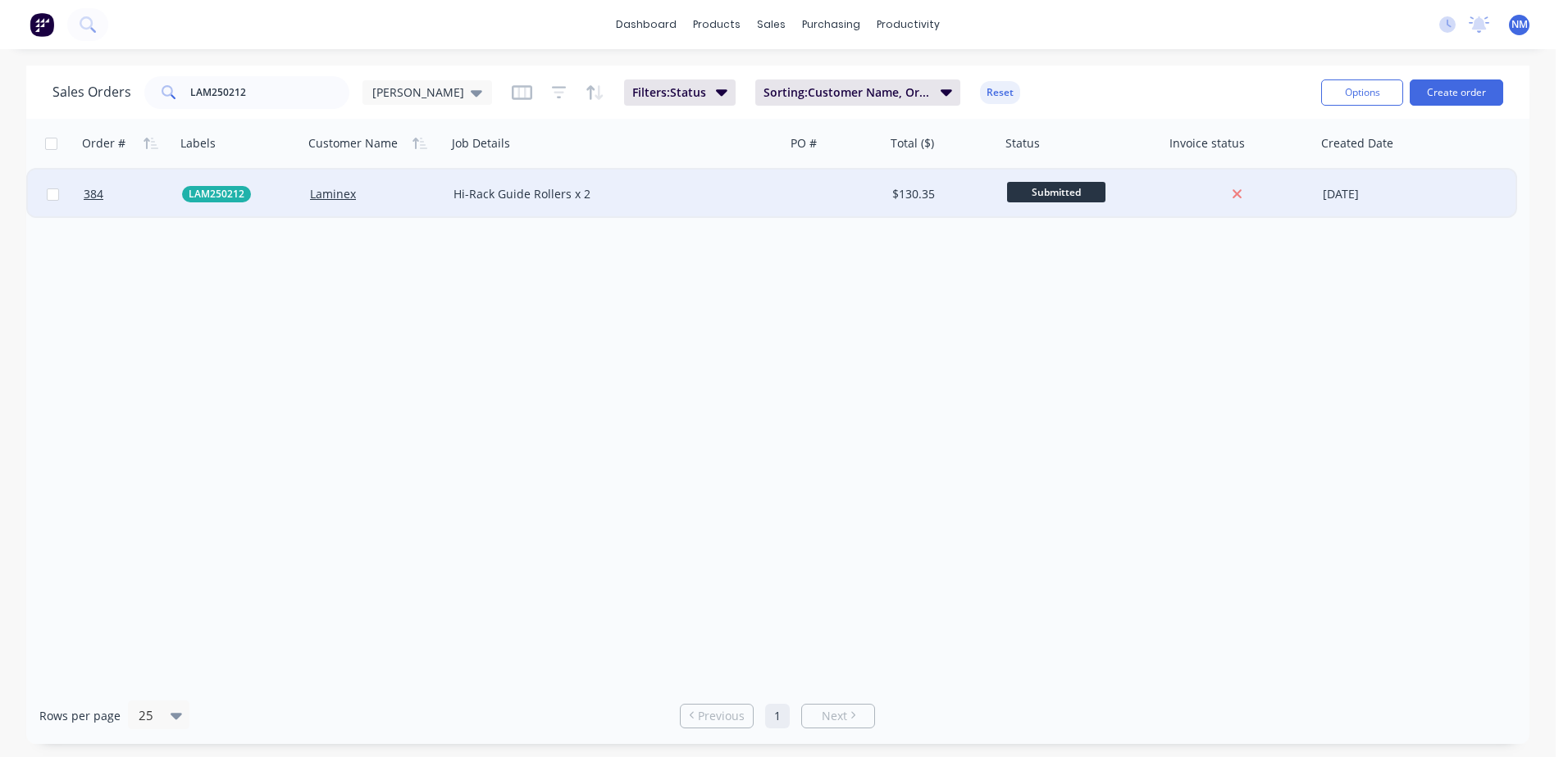
click at [863, 173] on div at bounding box center [835, 194] width 100 height 49
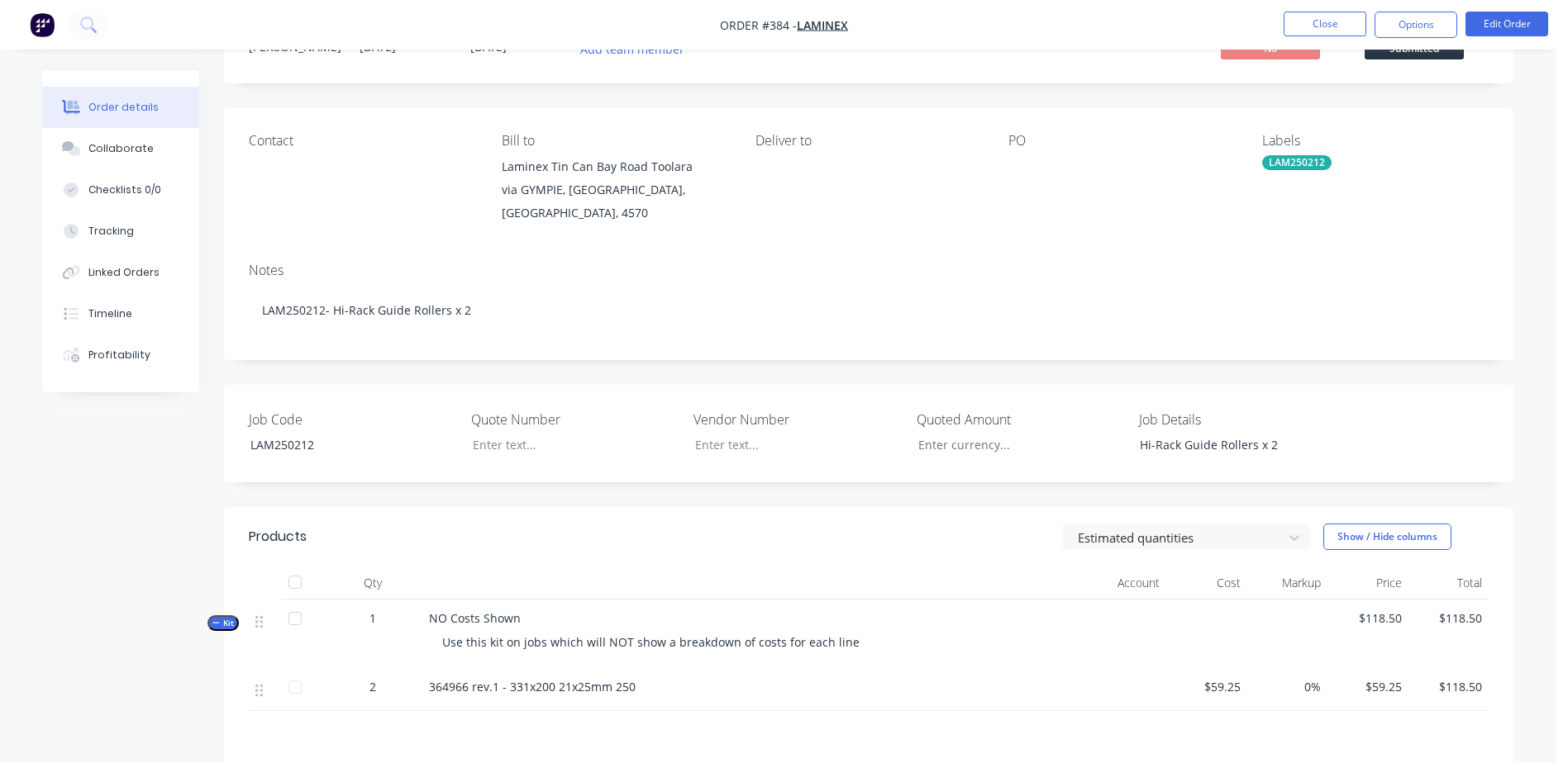
scroll to position [165, 0]
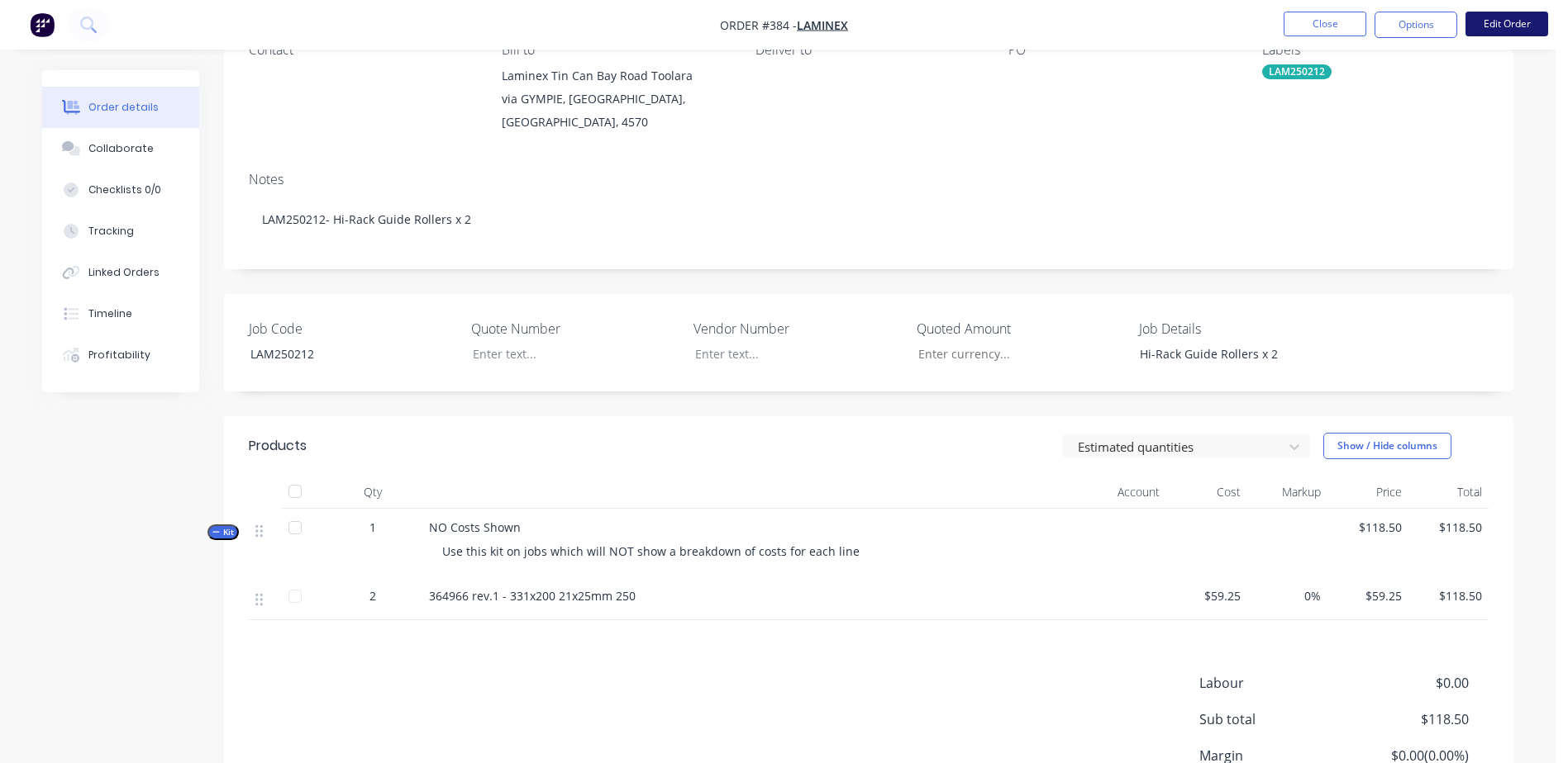
click at [1531, 22] on button "Edit Order" at bounding box center [1506, 23] width 83 height 24
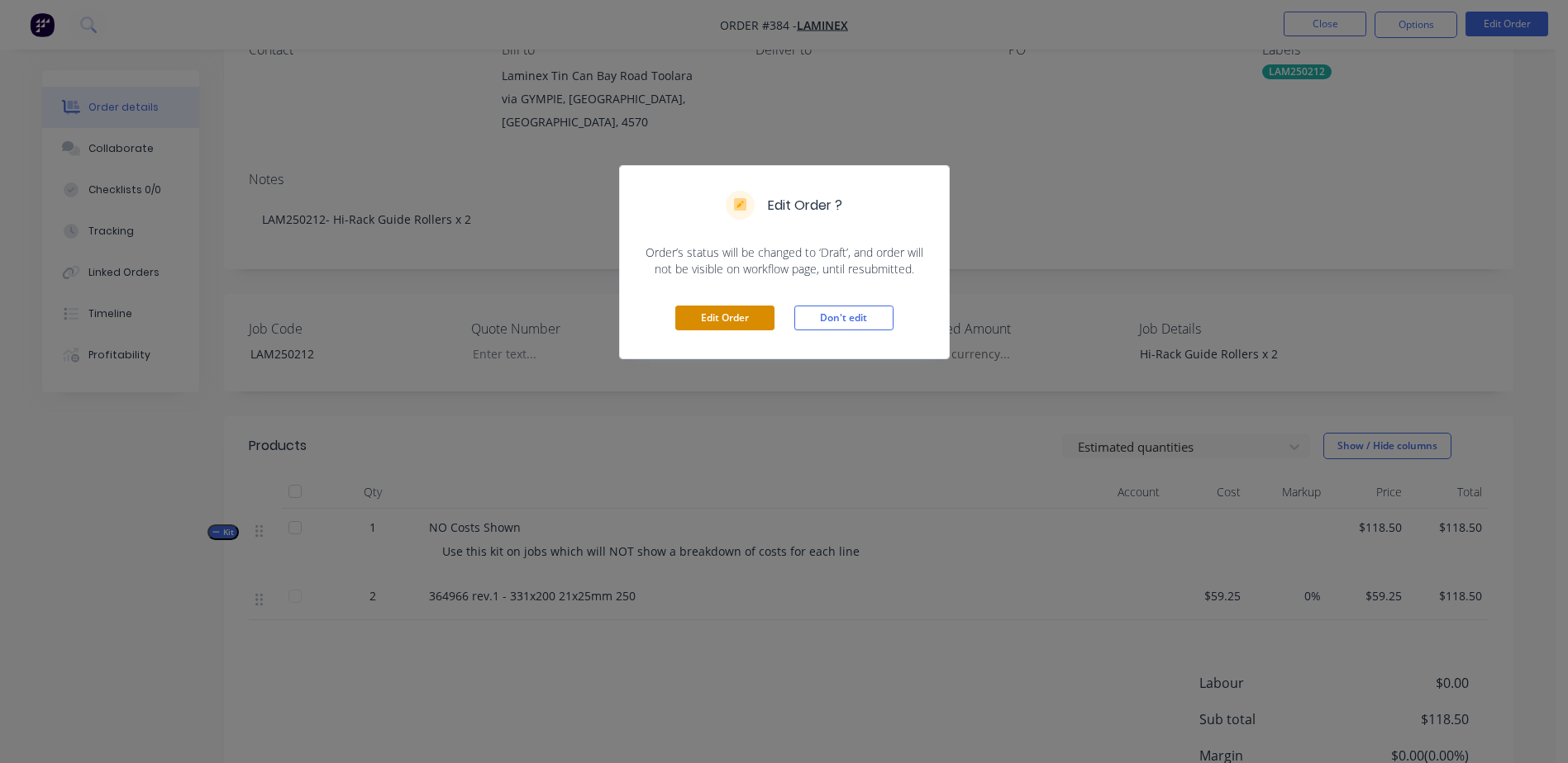
click at [709, 324] on button "Edit Order" at bounding box center [724, 318] width 99 height 24
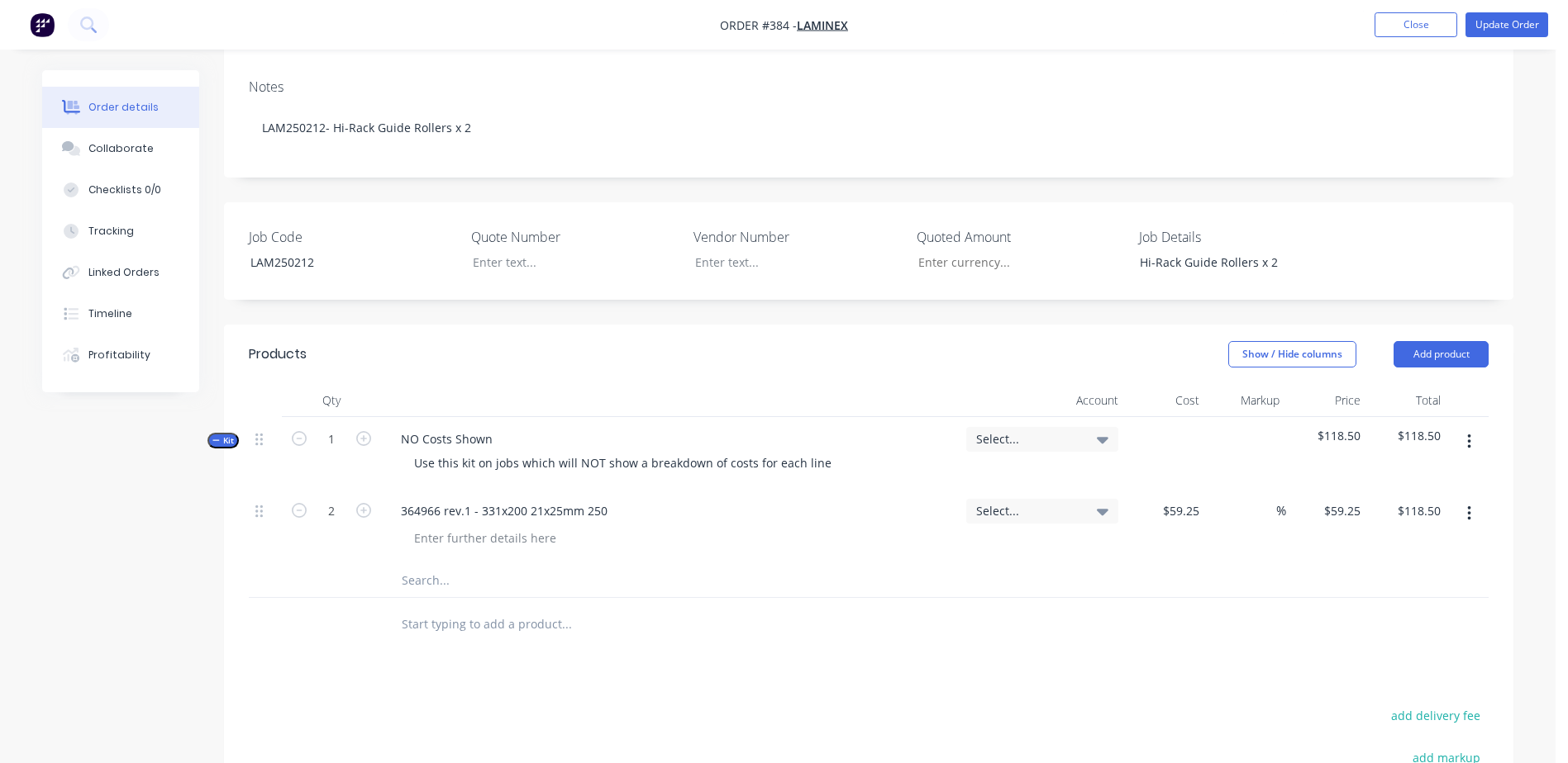
scroll to position [330, 0]
click at [415, 564] on input "text" at bounding box center [566, 580] width 330 height 33
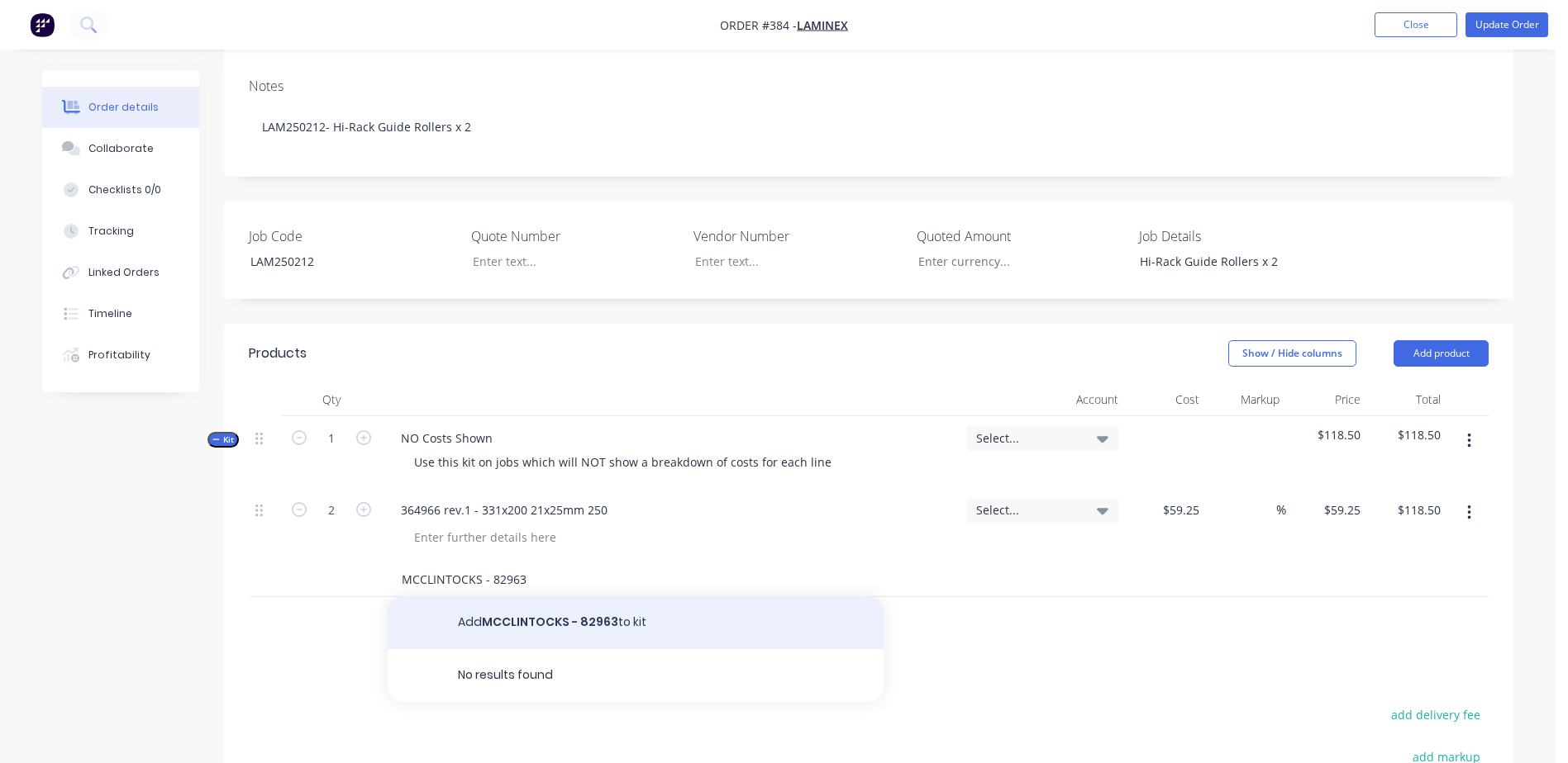
type input "MCCLINTOCKS - 82963"
click at [514, 597] on button "Add MCCLINTOCKS - 82963 to kit" at bounding box center [635, 623] width 496 height 53
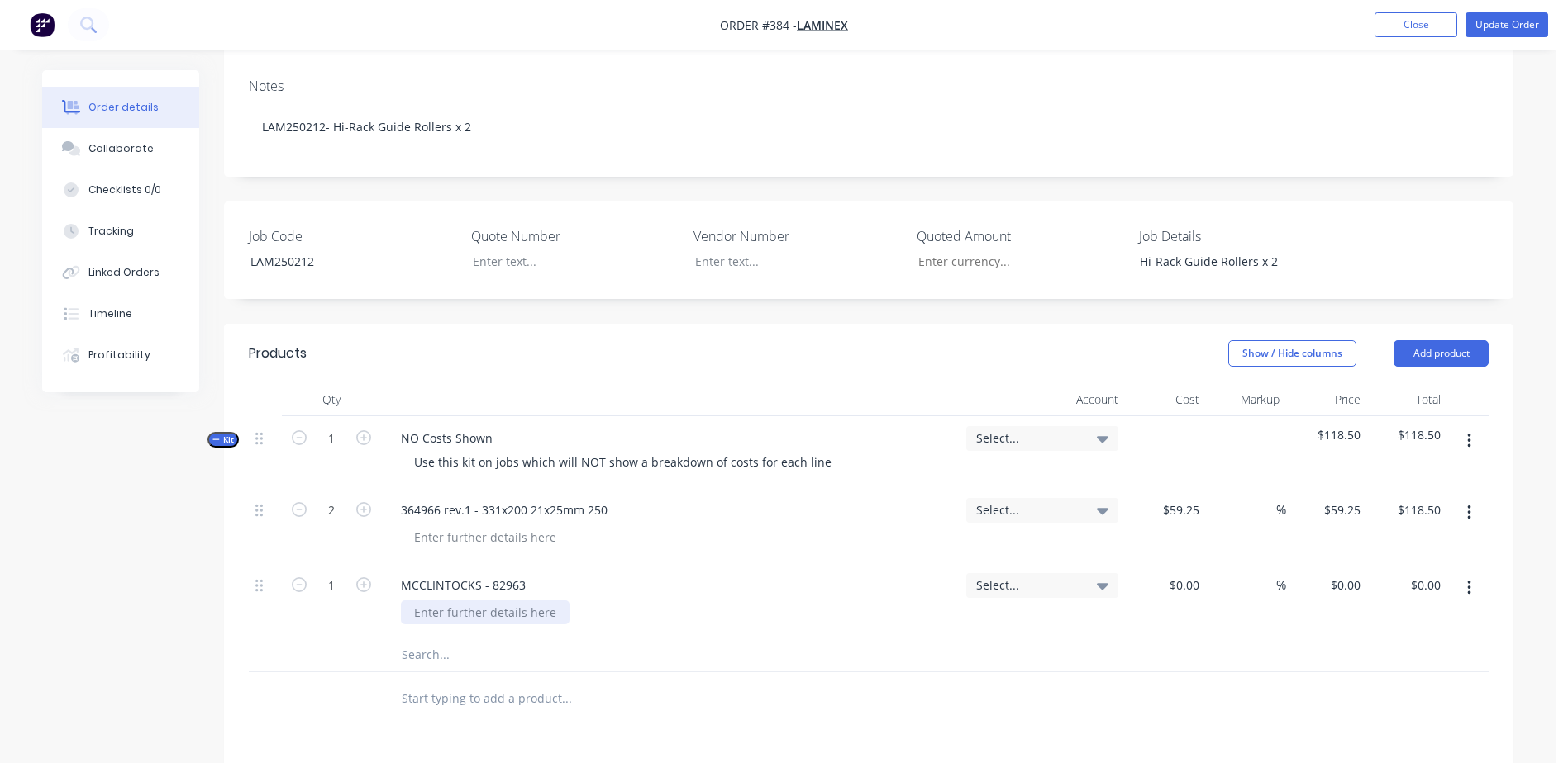
click at [470, 601] on div at bounding box center [485, 613] width 168 height 24
click at [1177, 564] on div "$0.00" at bounding box center [1165, 601] width 81 height 75
type input "$39.10"
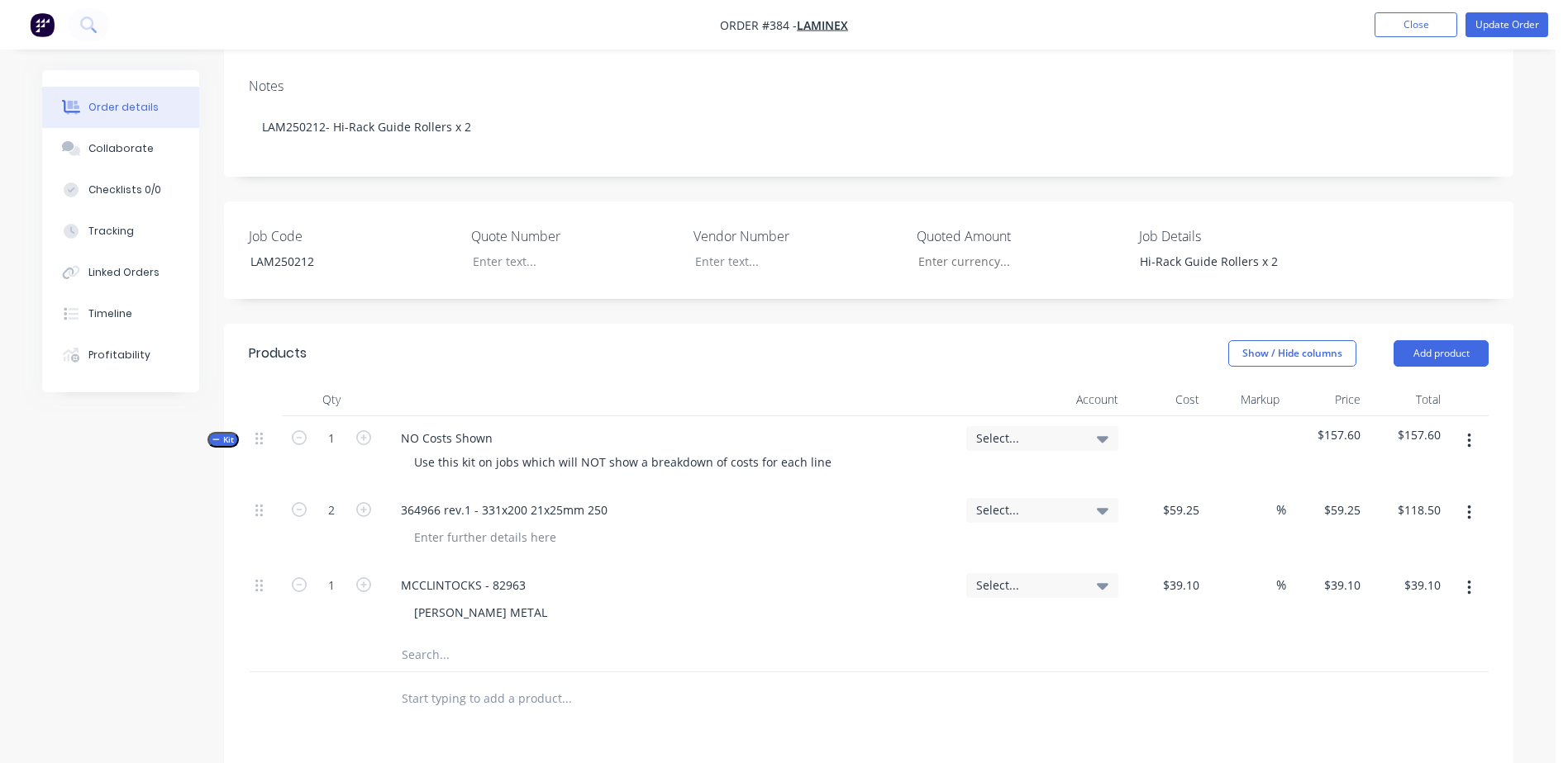
click at [581, 639] on input "text" at bounding box center [566, 656] width 330 height 33
click at [1517, 19] on button "Update Order" at bounding box center [1506, 24] width 83 height 24
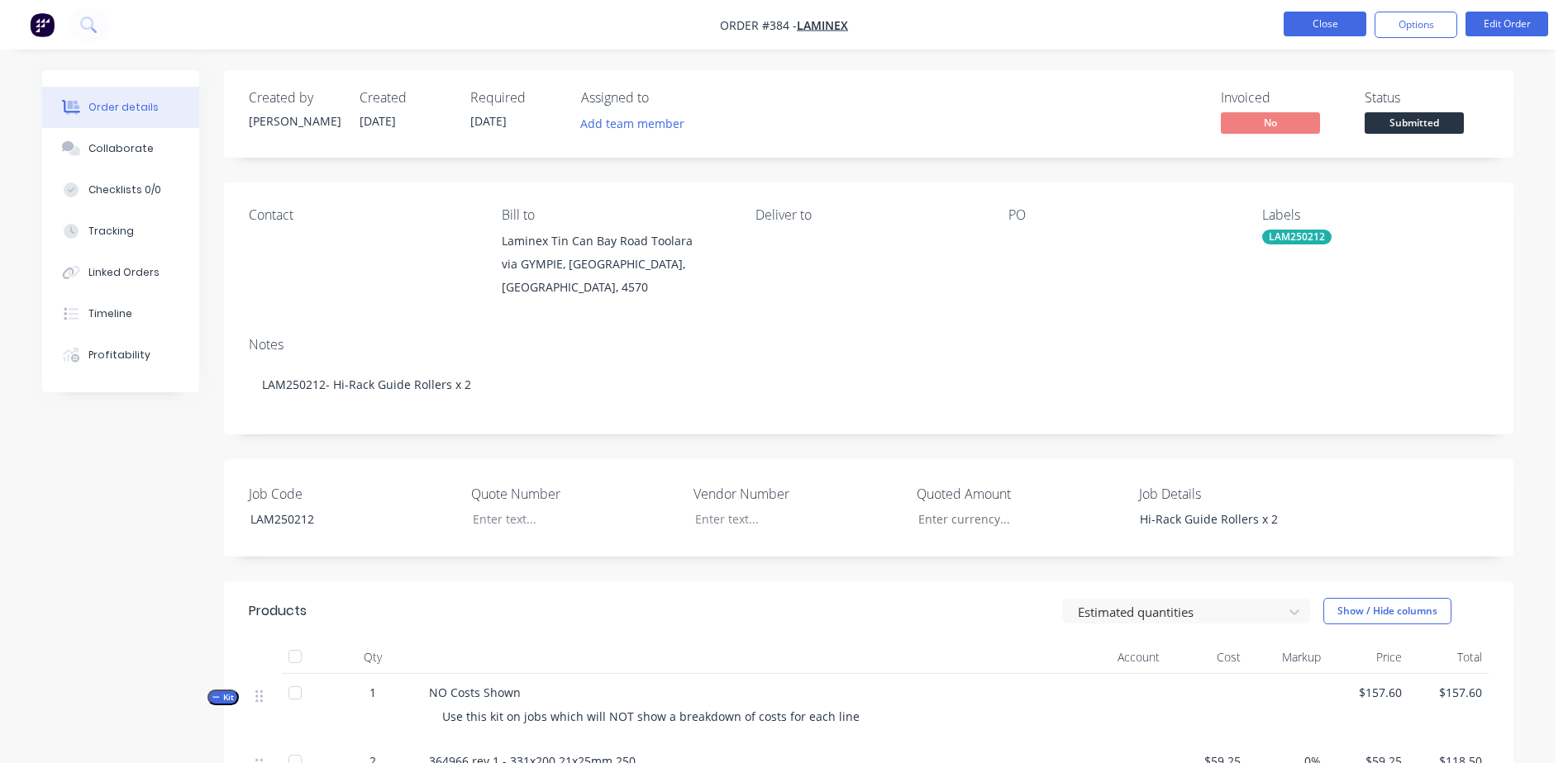
click at [1291, 19] on button "Close" at bounding box center [1325, 23] width 83 height 24
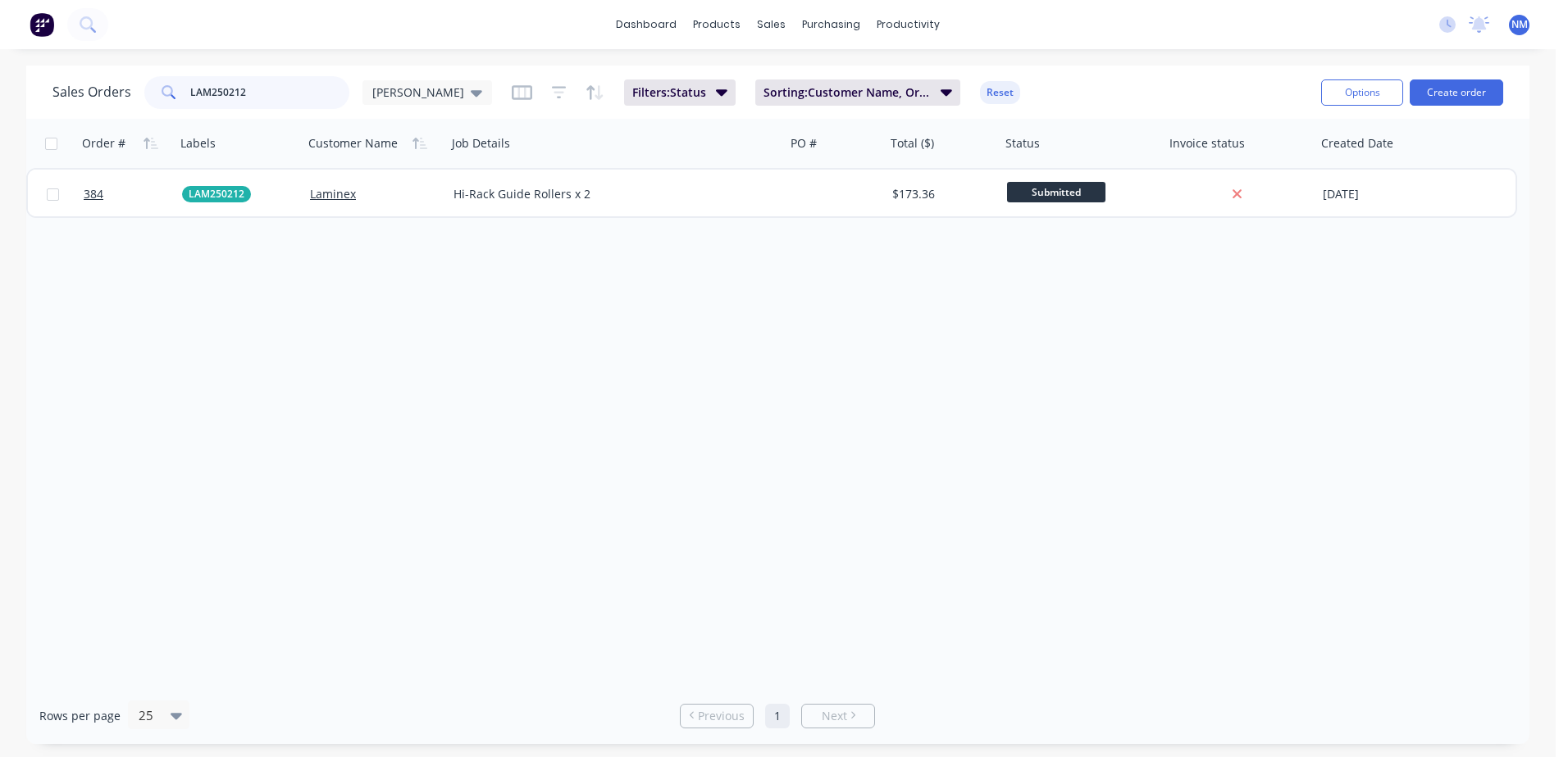
drag, startPoint x: 246, startPoint y: 98, endPoint x: -43, endPoint y: 110, distance: 289.2
click at [0, 110] on html "dashboard products sales purchasing productivity dashboard products Product Cat…" at bounding box center [784, 378] width 1568 height 757
type input "LAM250211"
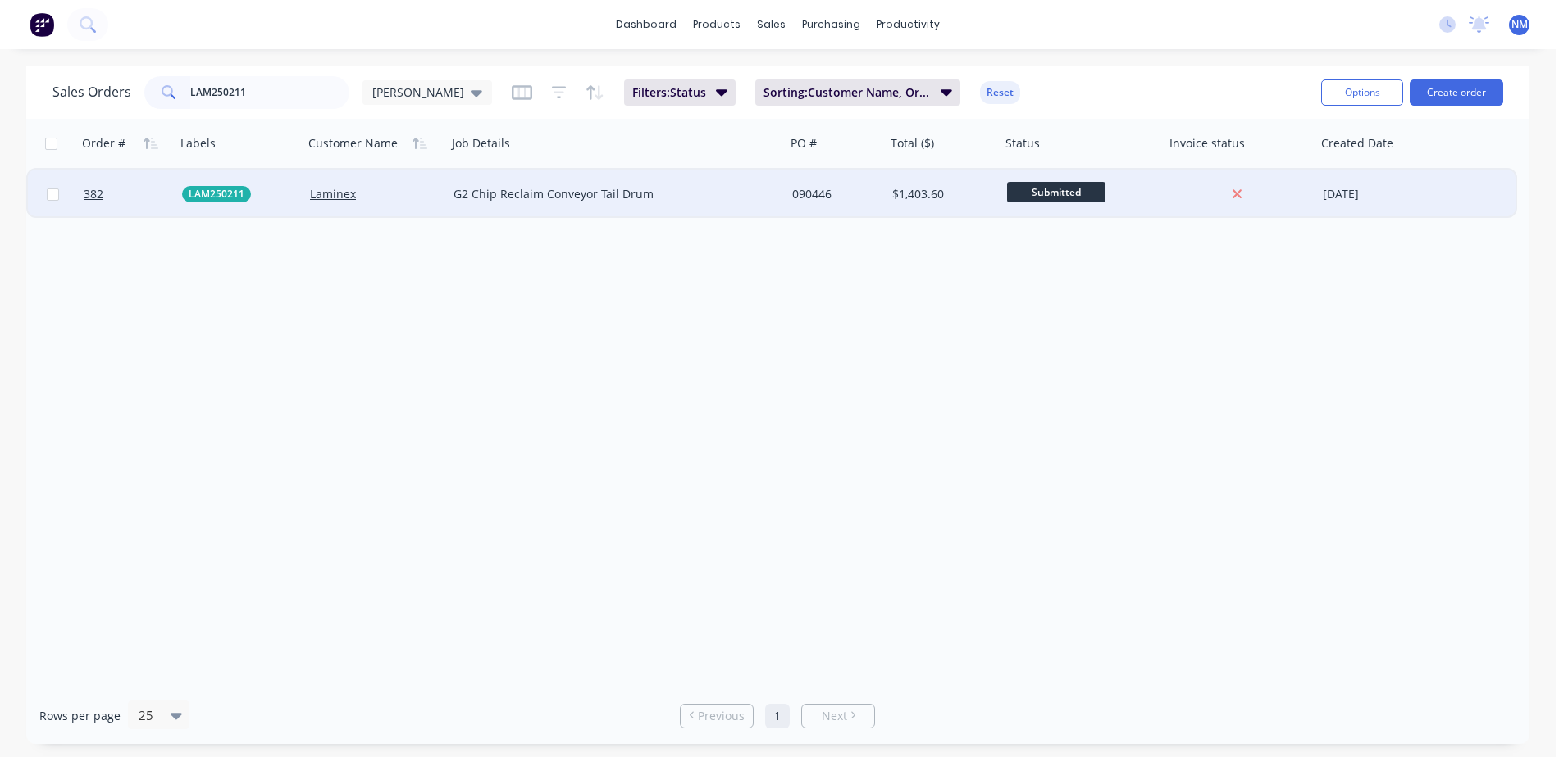
click at [979, 196] on div "$1,403.60" at bounding box center [941, 194] width 97 height 16
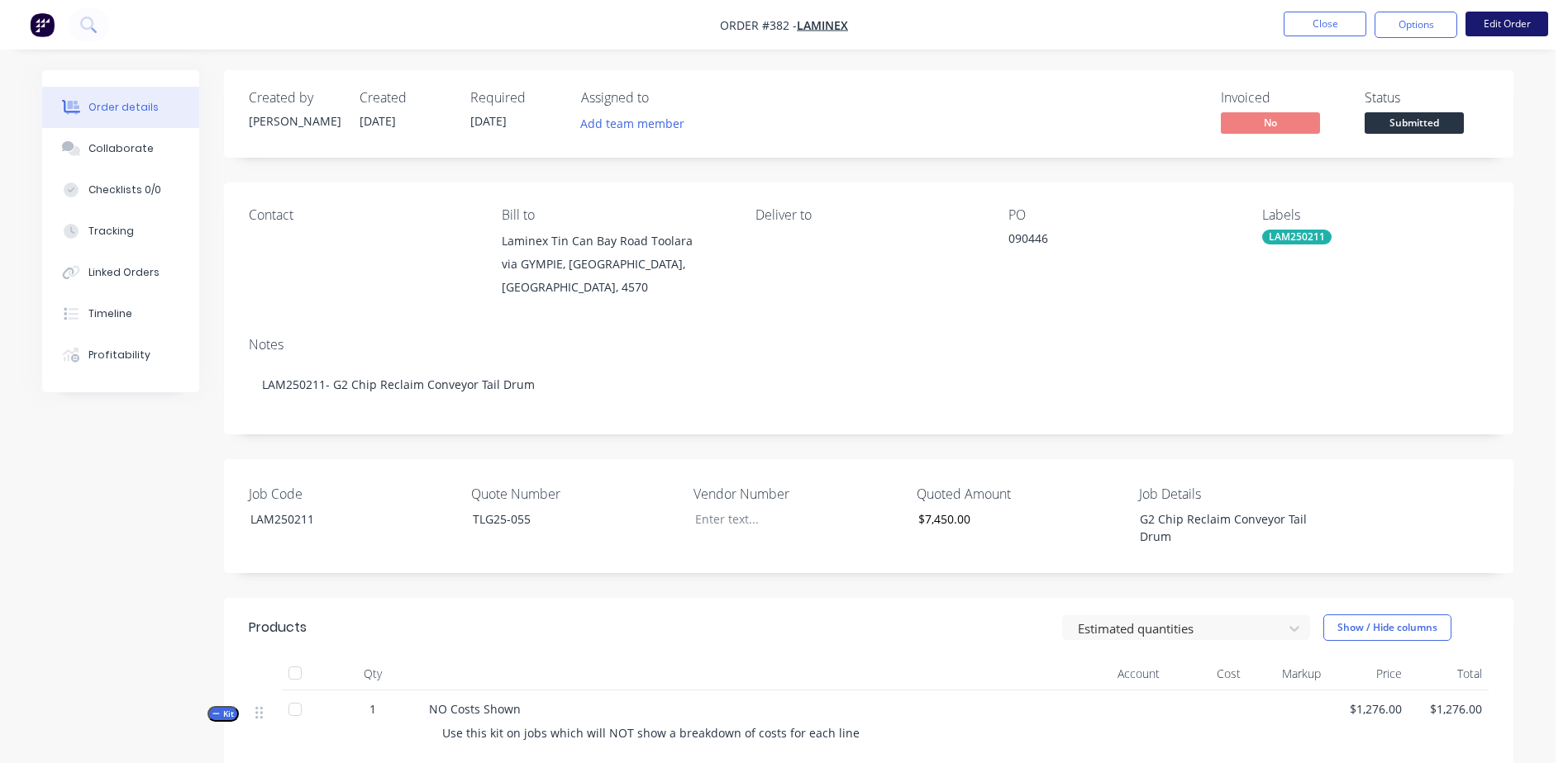
click at [1504, 35] on li "Edit Order" at bounding box center [1506, 24] width 83 height 26
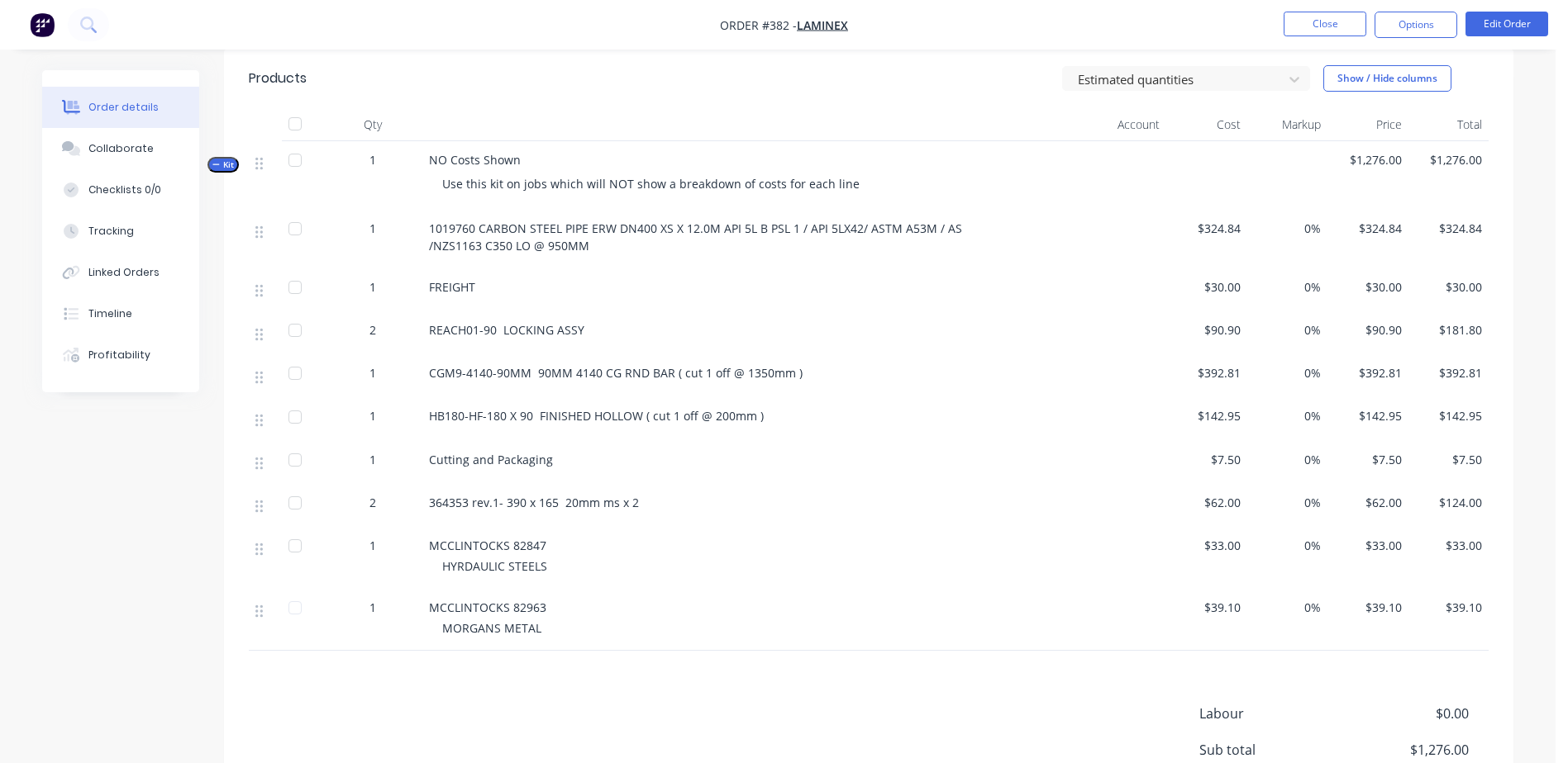
scroll to position [578, 0]
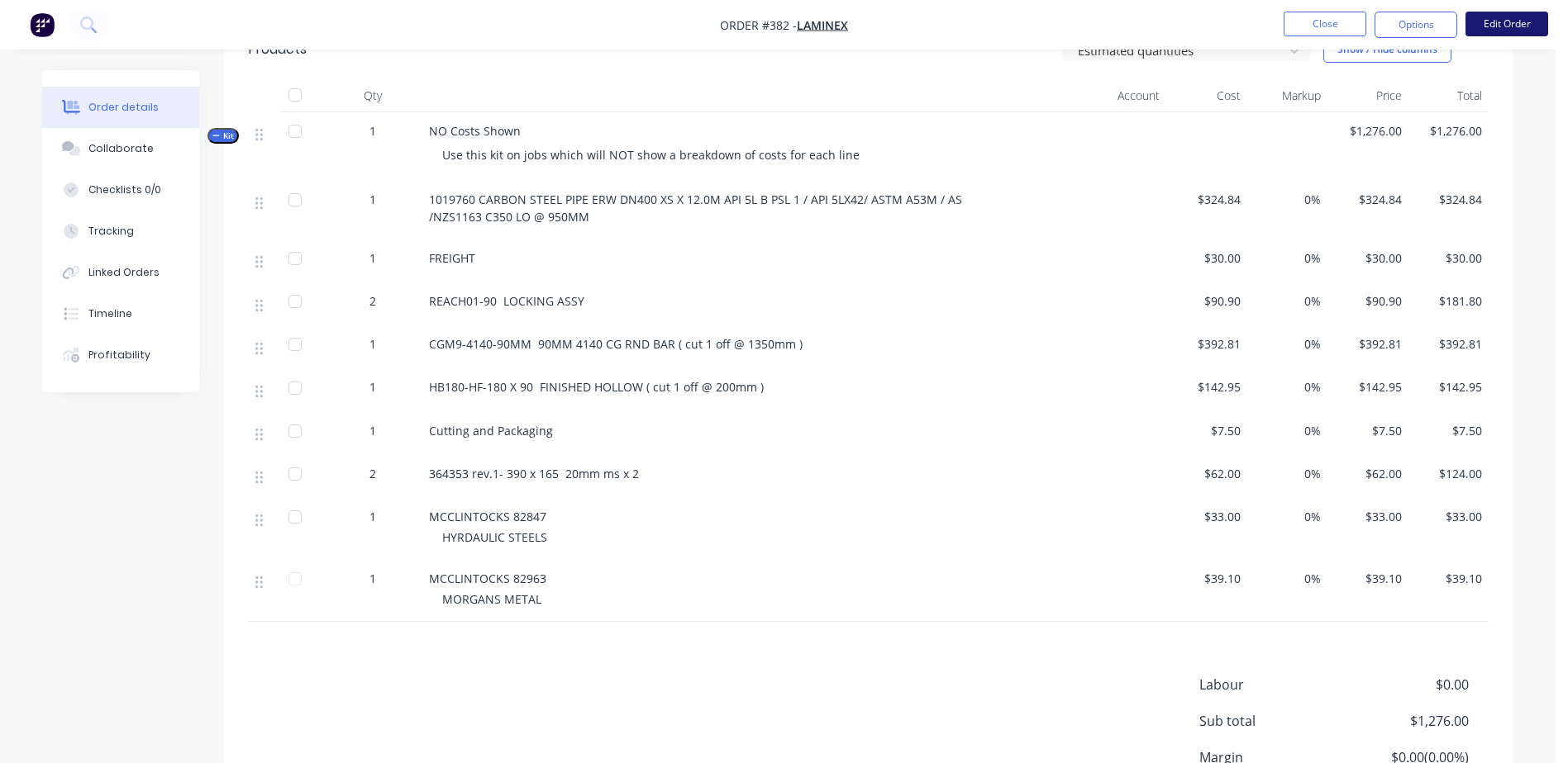
click at [1506, 14] on button "Edit Order" at bounding box center [1506, 23] width 83 height 24
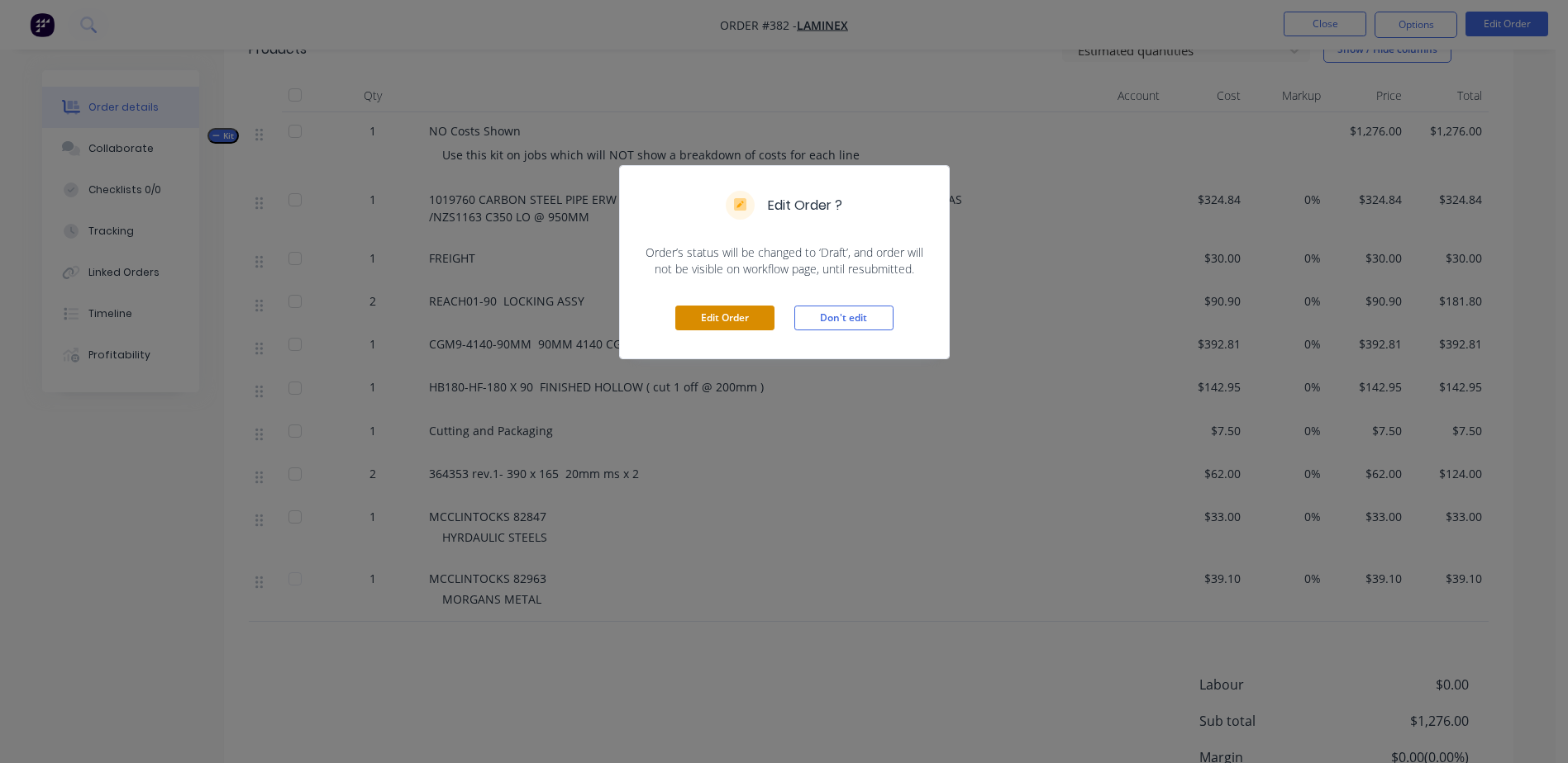
click at [730, 308] on button "Edit Order" at bounding box center [724, 318] width 99 height 24
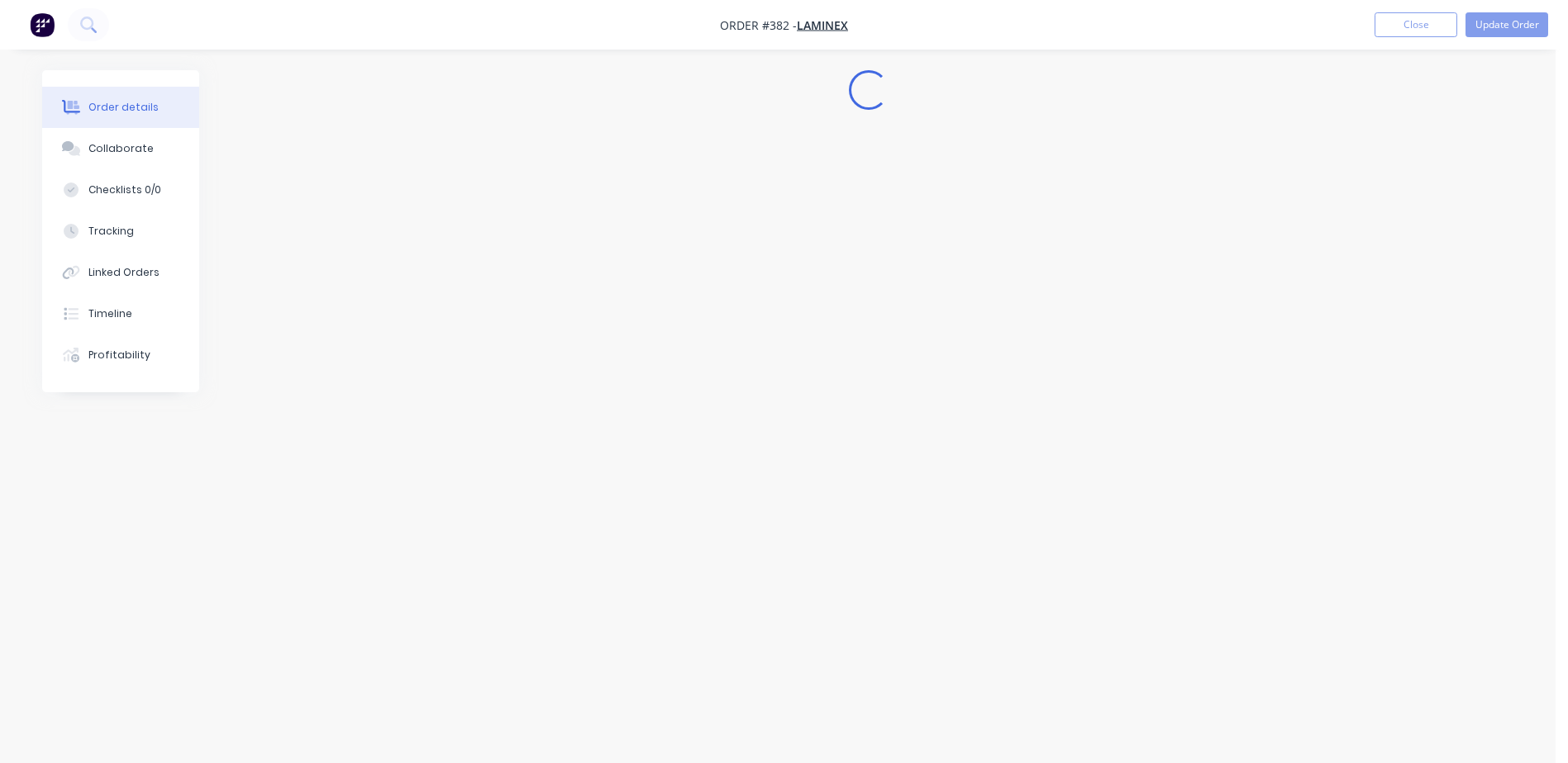
scroll to position [0, 0]
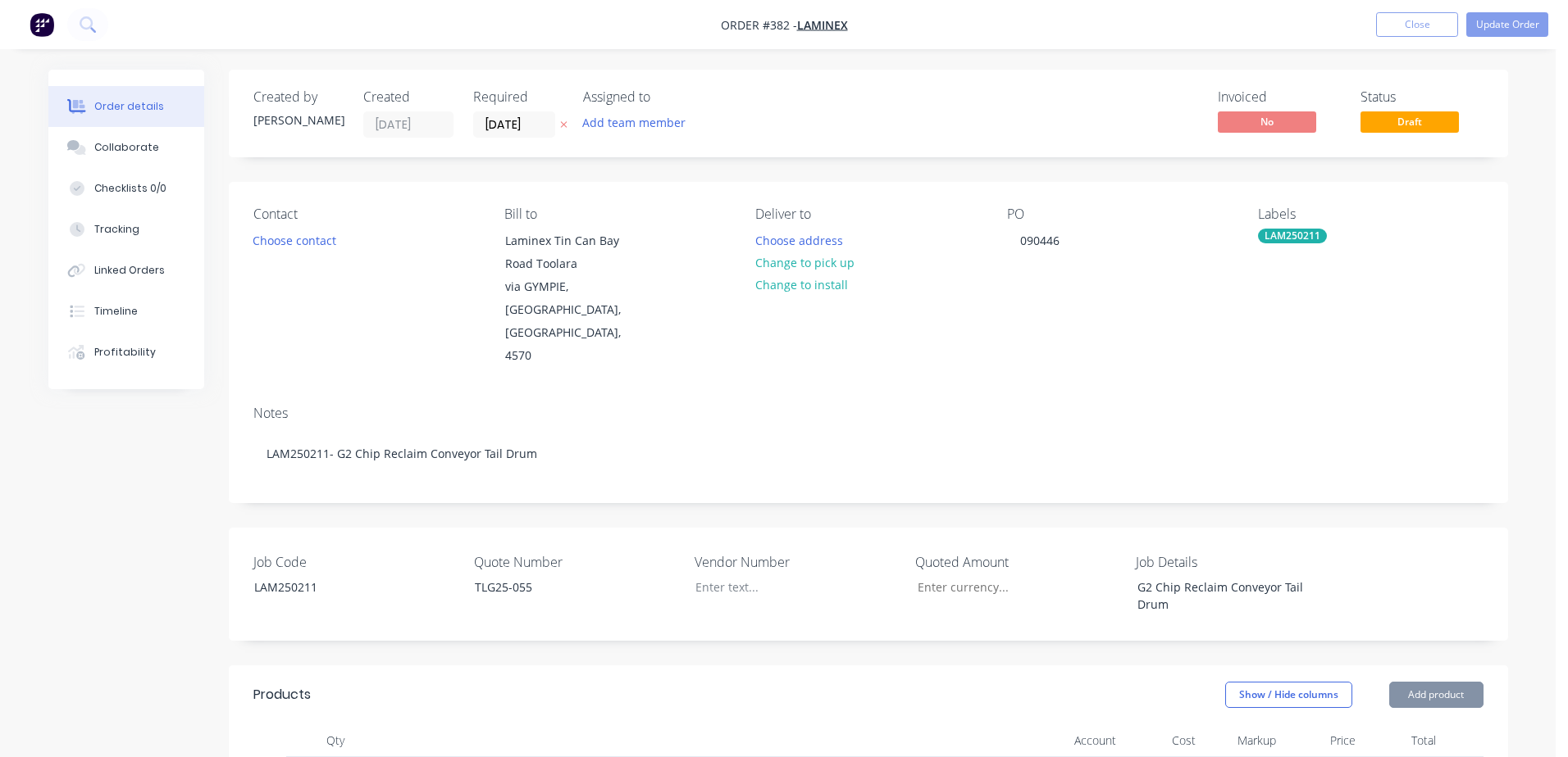
type input "$7,450.00"
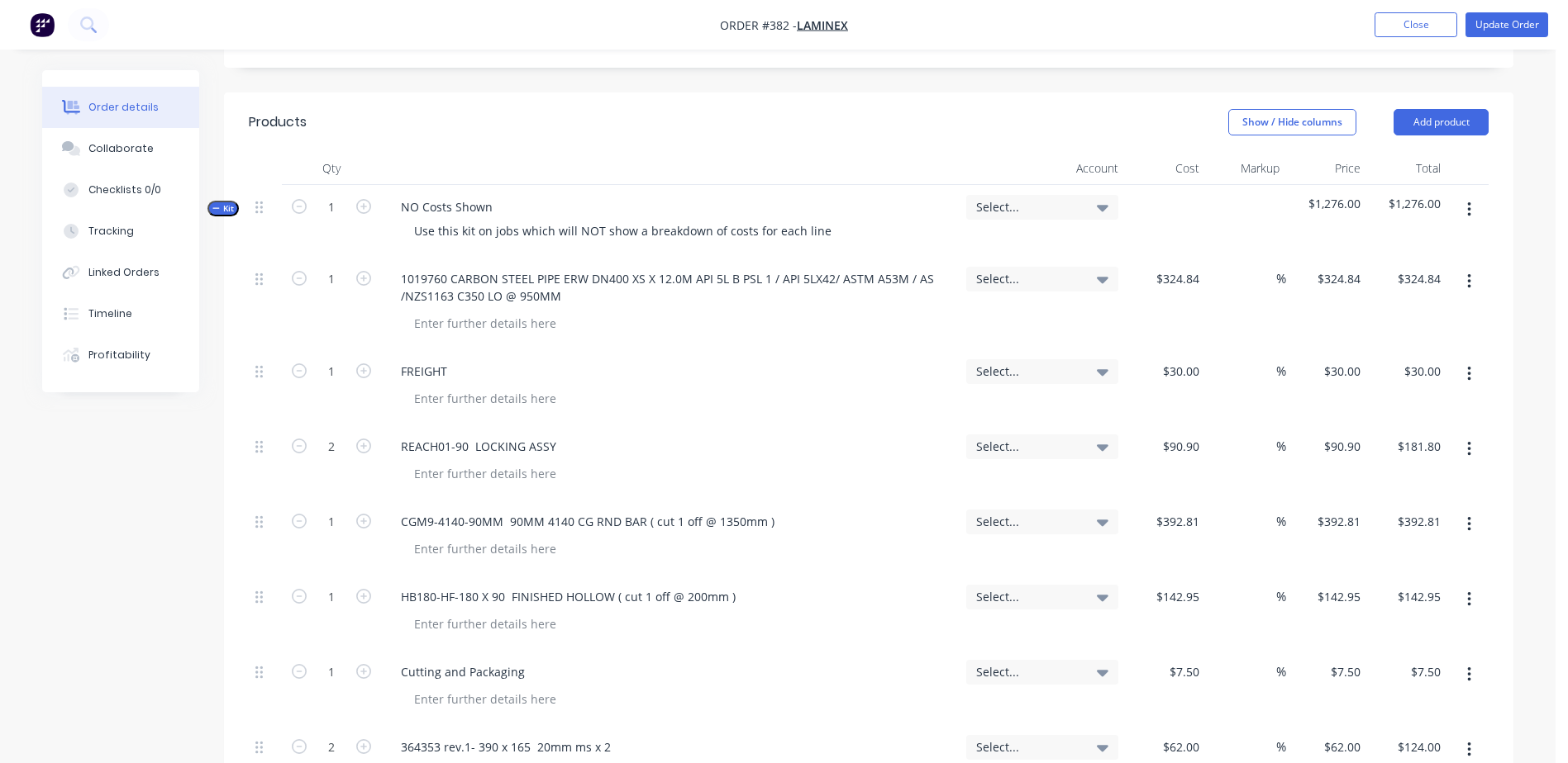
scroll to position [909, 0]
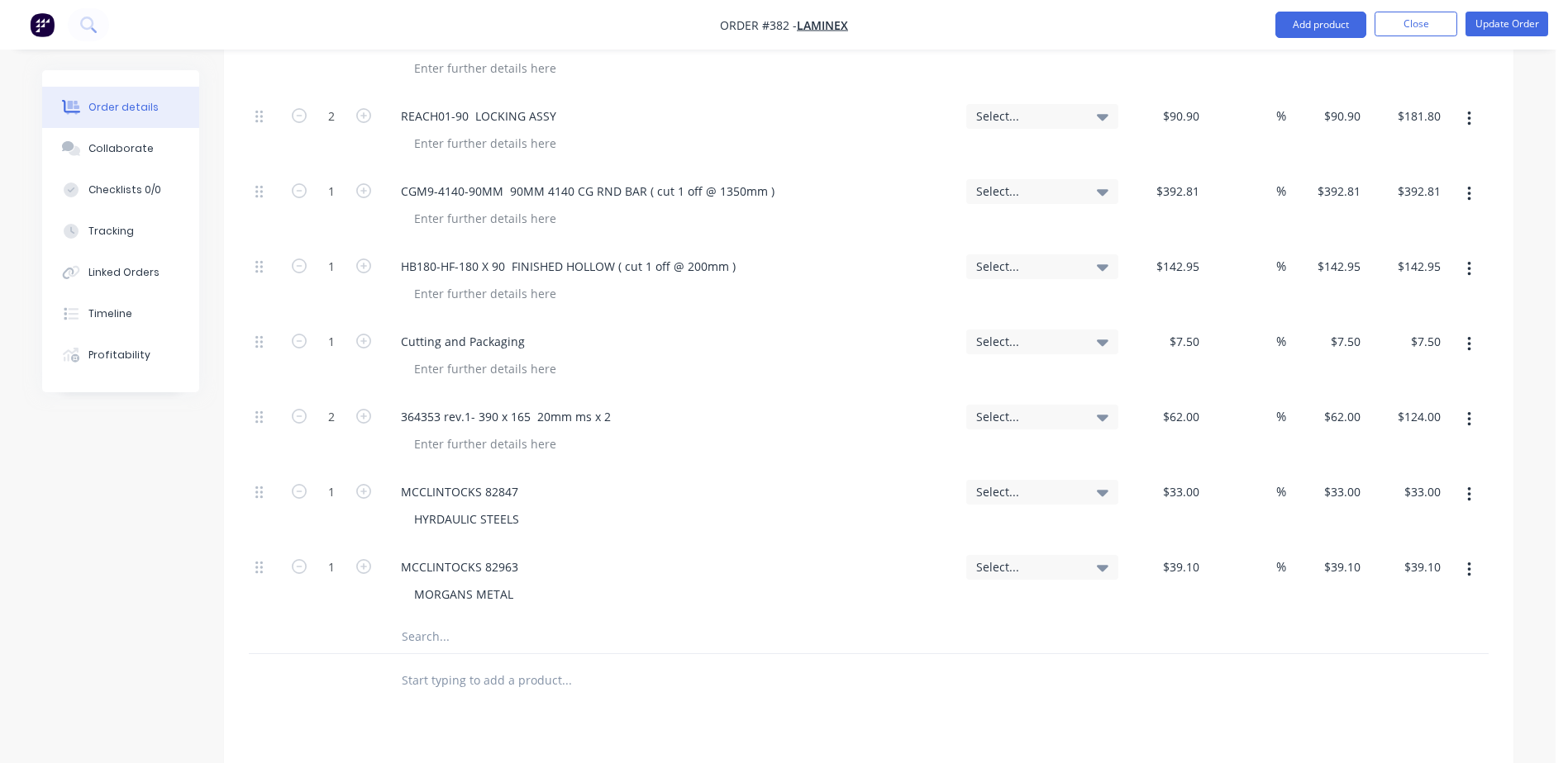
click at [420, 620] on input "text" at bounding box center [566, 637] width 330 height 33
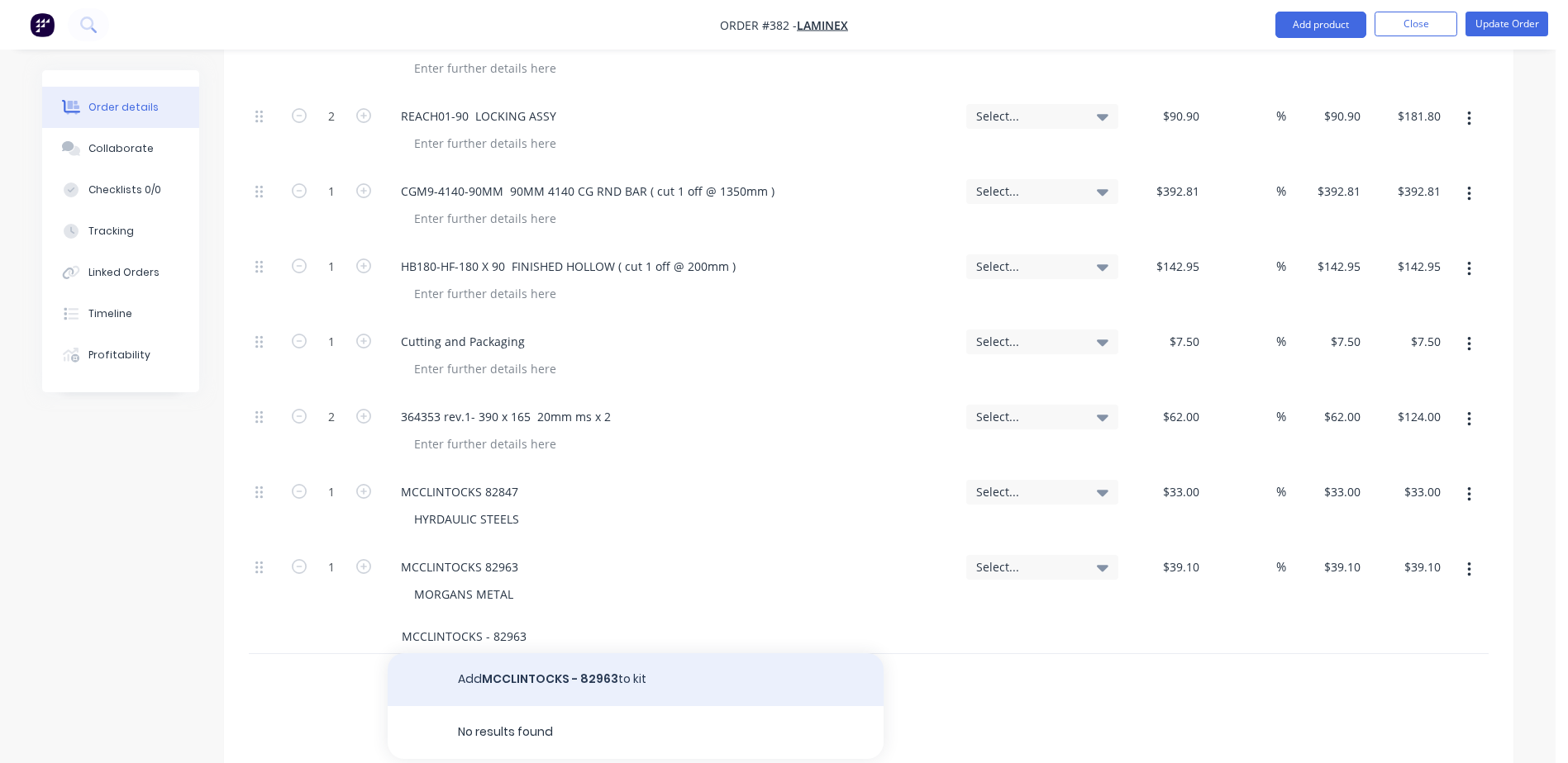
type input "MCCLINTOCKS - 82963"
click at [524, 654] on button "Add MCCLINTOCKS - 82963 to kit" at bounding box center [635, 680] width 496 height 53
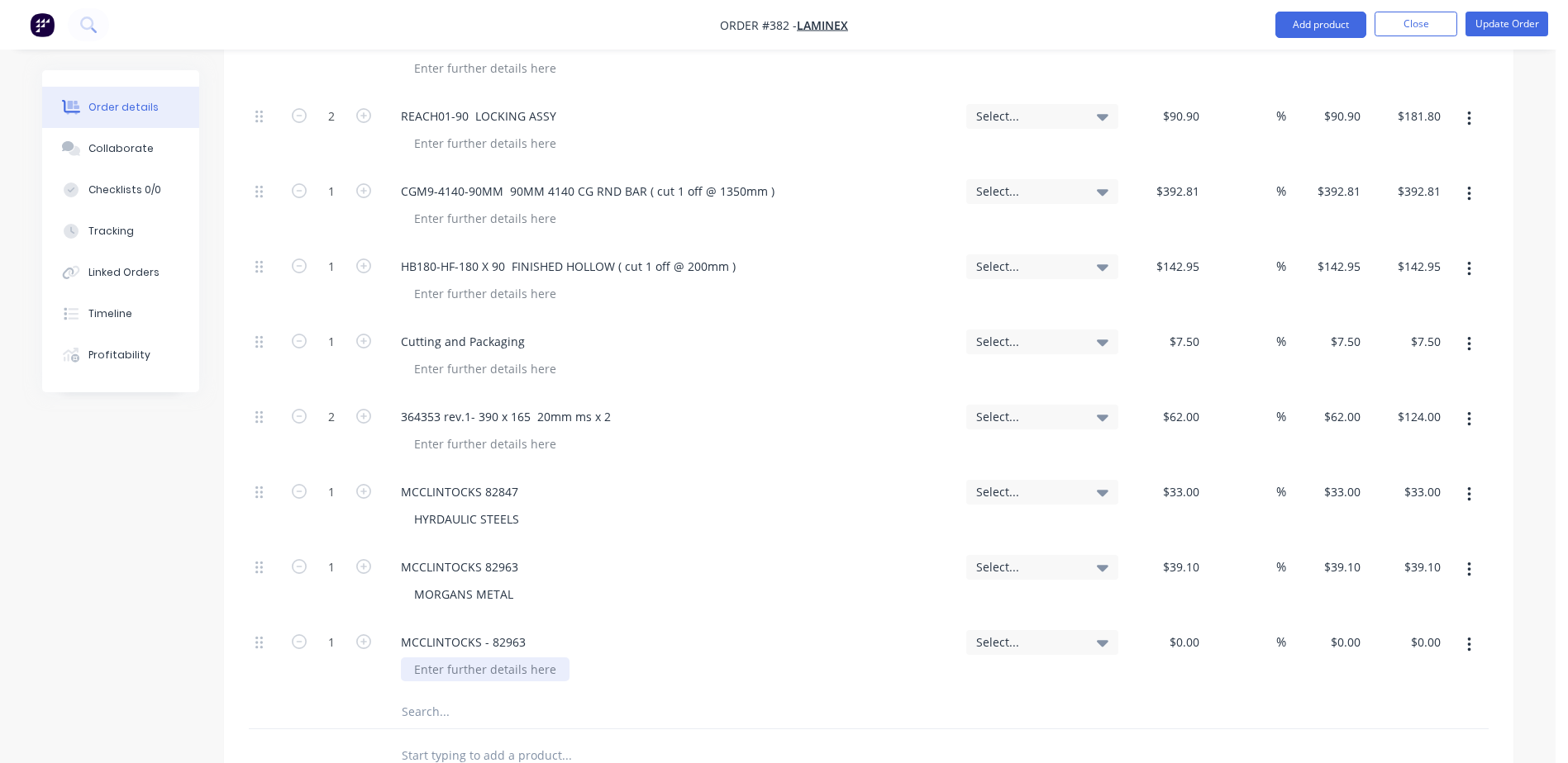
click at [427, 657] on div at bounding box center [485, 669] width 168 height 24
click at [1171, 620] on div at bounding box center [1165, 657] width 81 height 75
type input "$26.91"
